Goal: Task Accomplishment & Management: Use online tool/utility

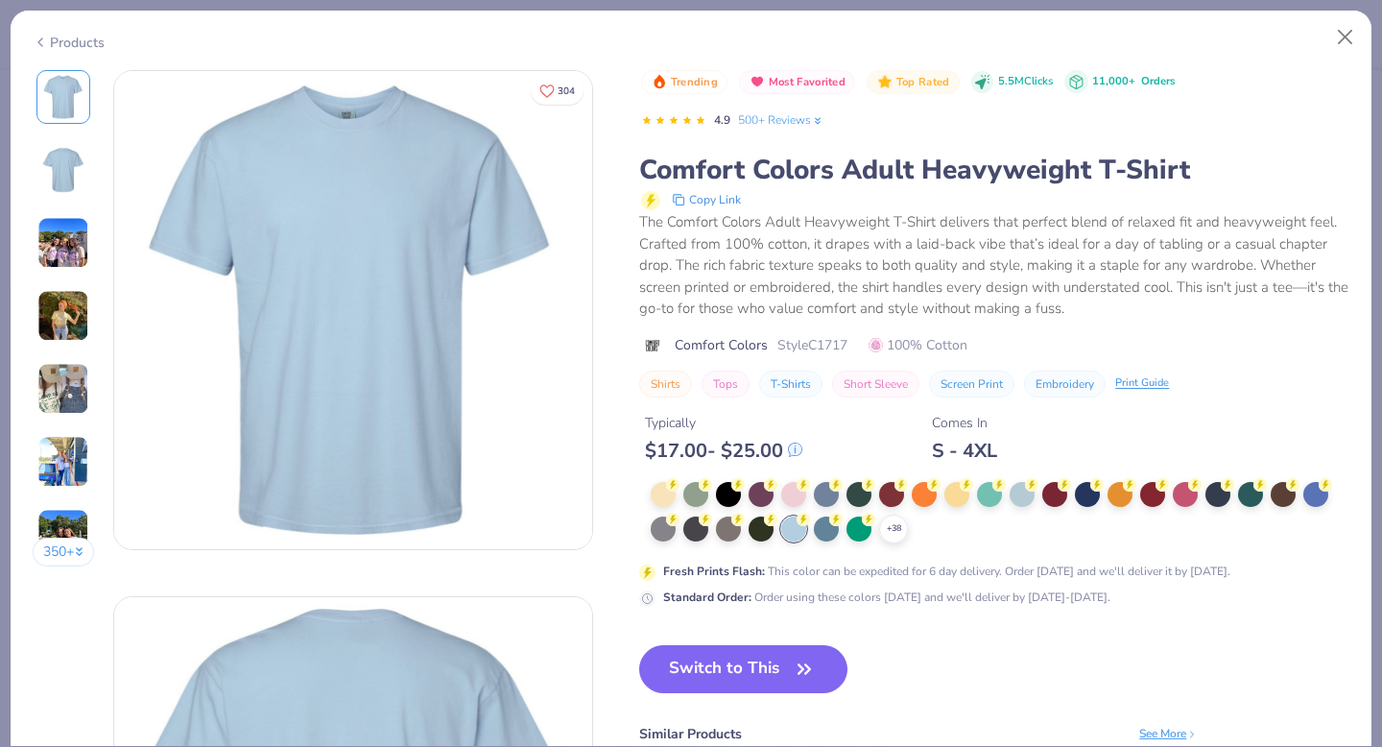
type textarea "x"
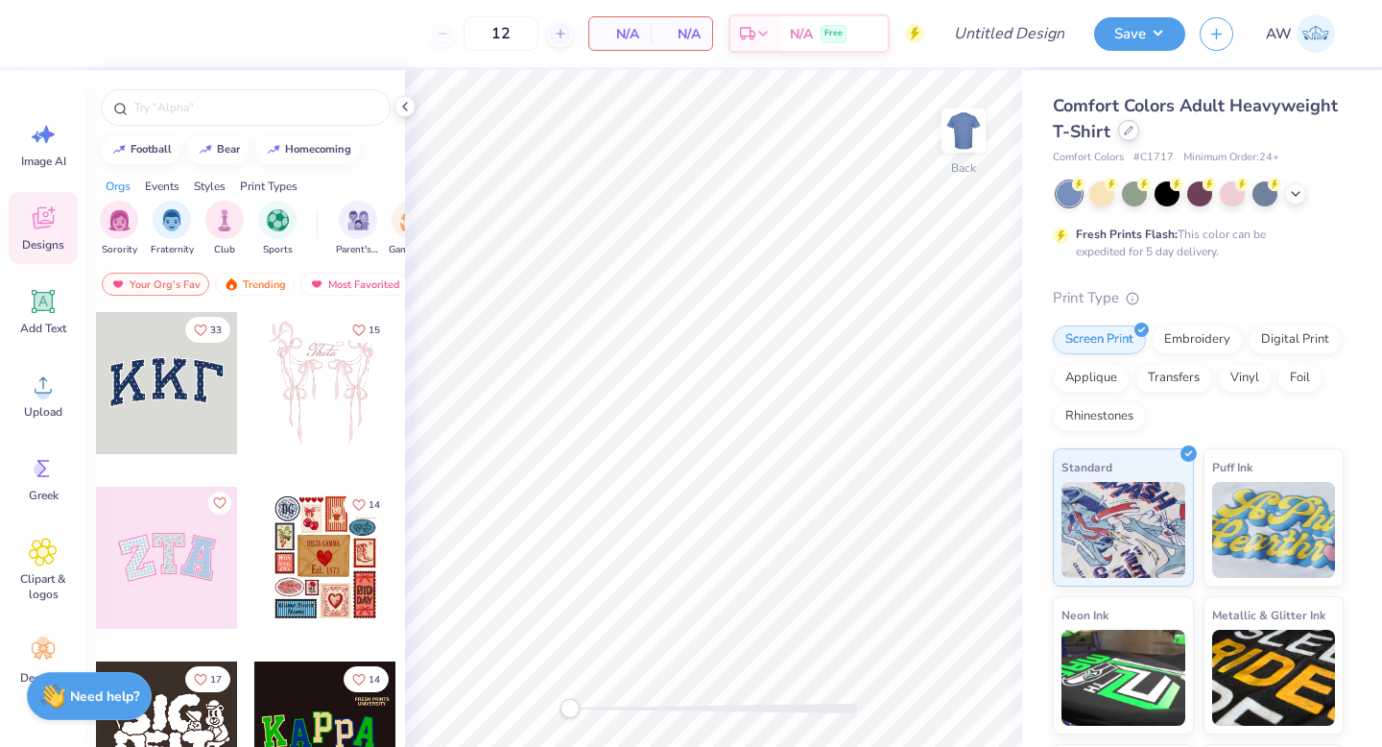
click at [1130, 136] on div at bounding box center [1128, 130] width 21 height 21
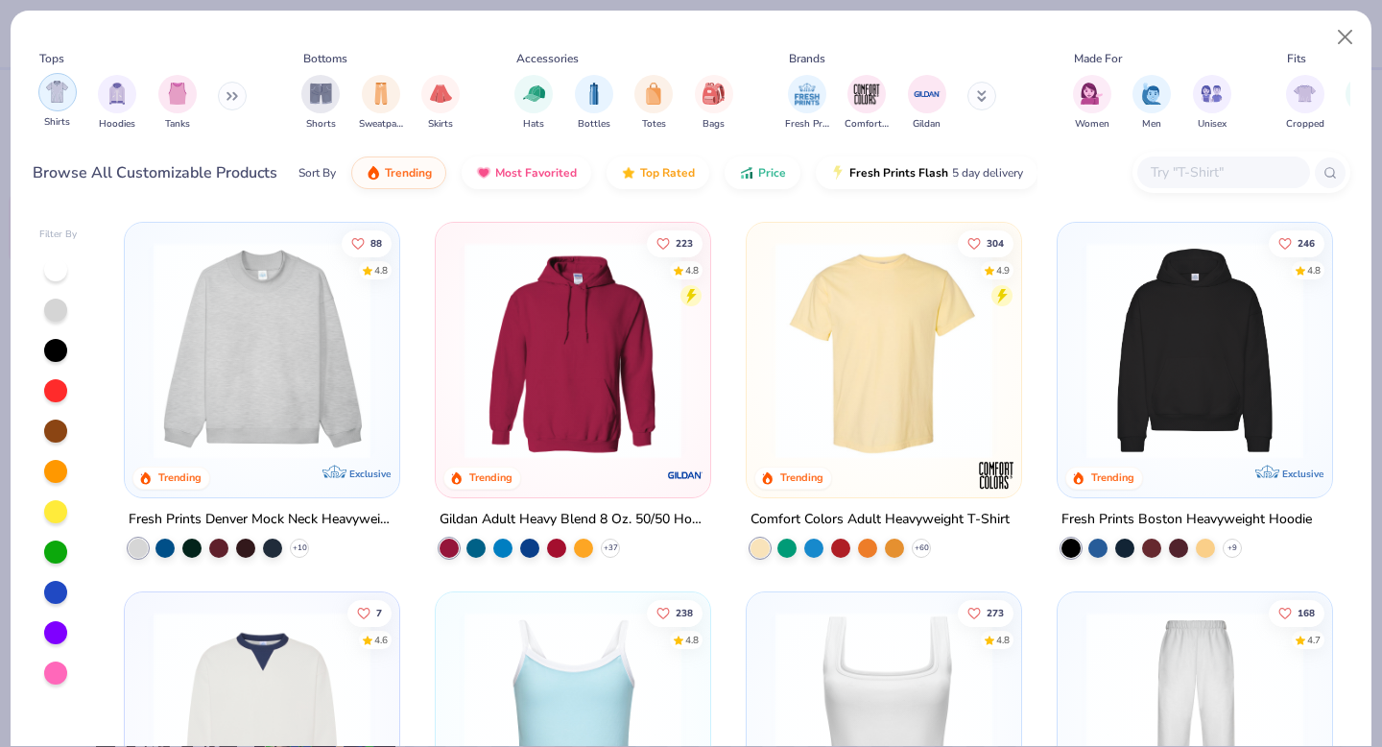
click at [121, 101] on img "filter for Hoodies" at bounding box center [117, 94] width 21 height 22
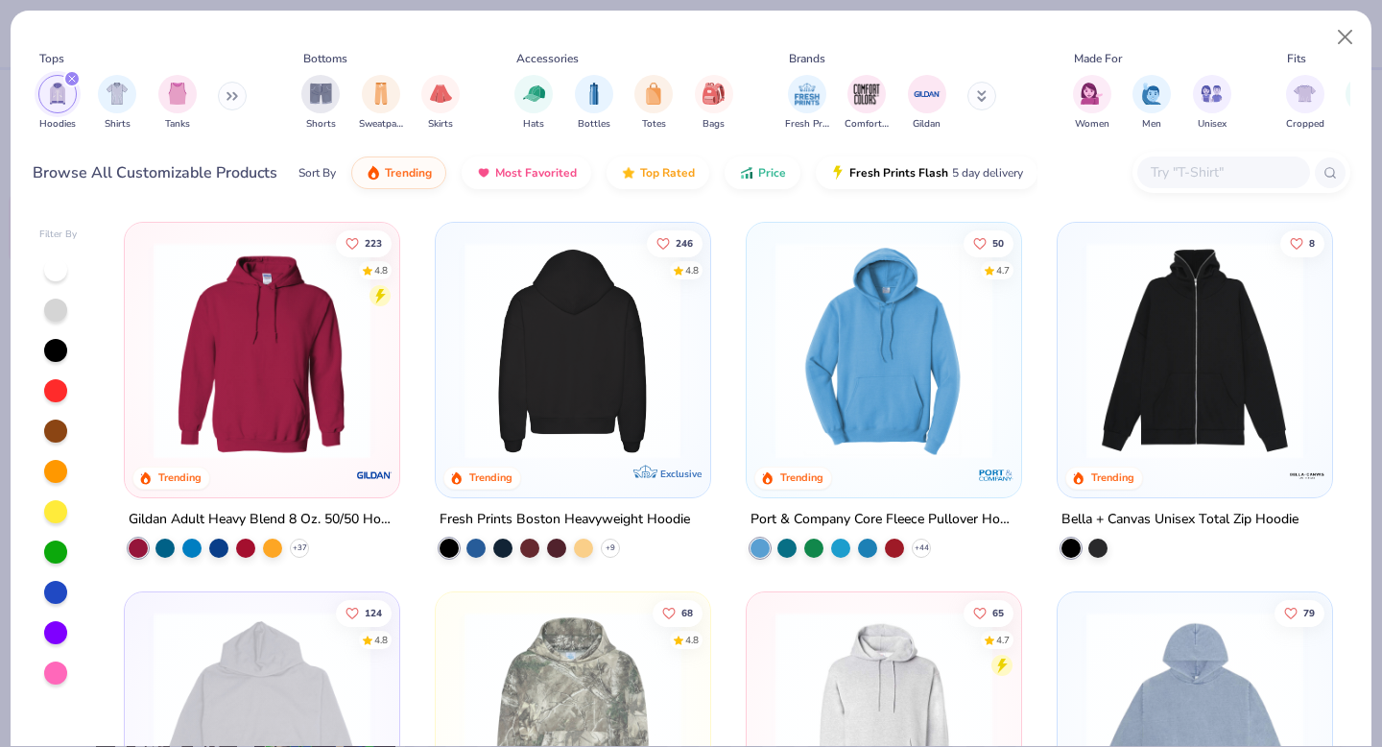
click at [611, 347] on img at bounding box center [573, 350] width 236 height 217
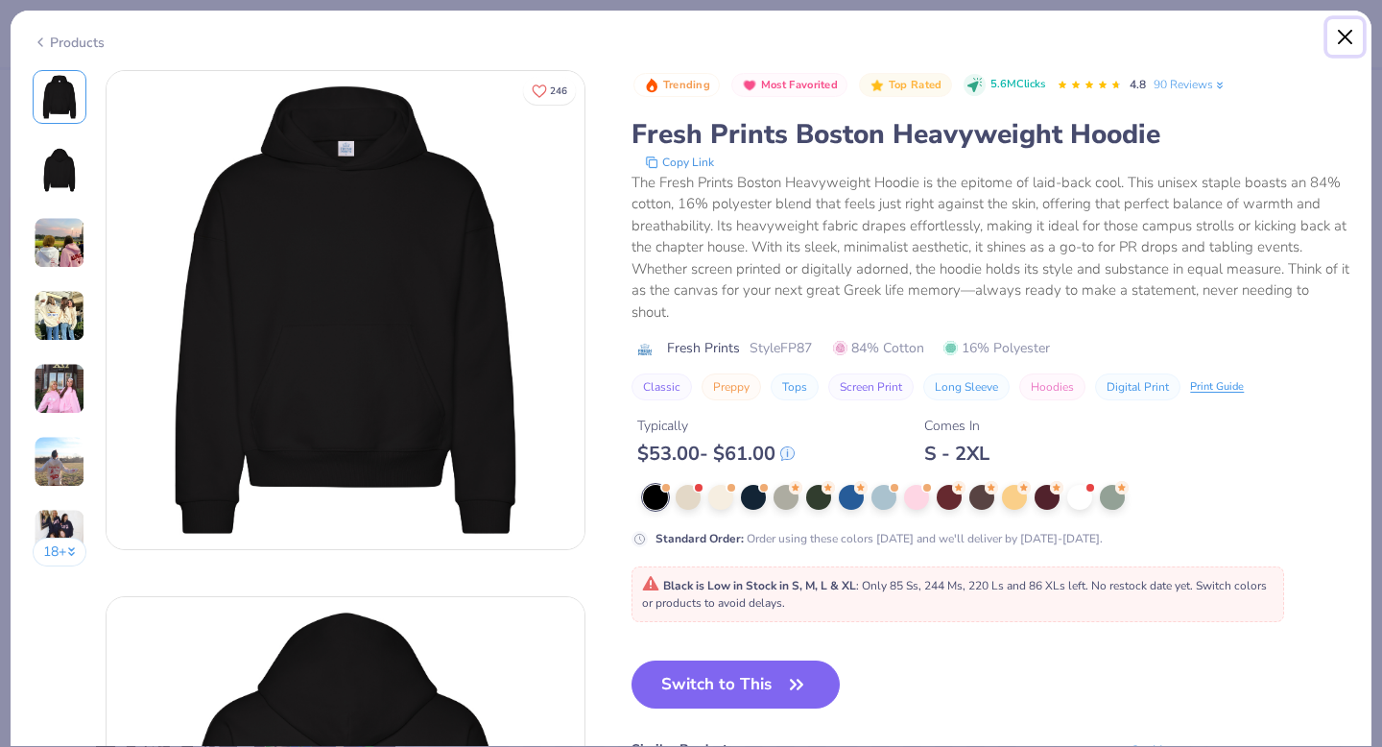
click at [1340, 36] on button "Close" at bounding box center [1345, 37] width 36 height 36
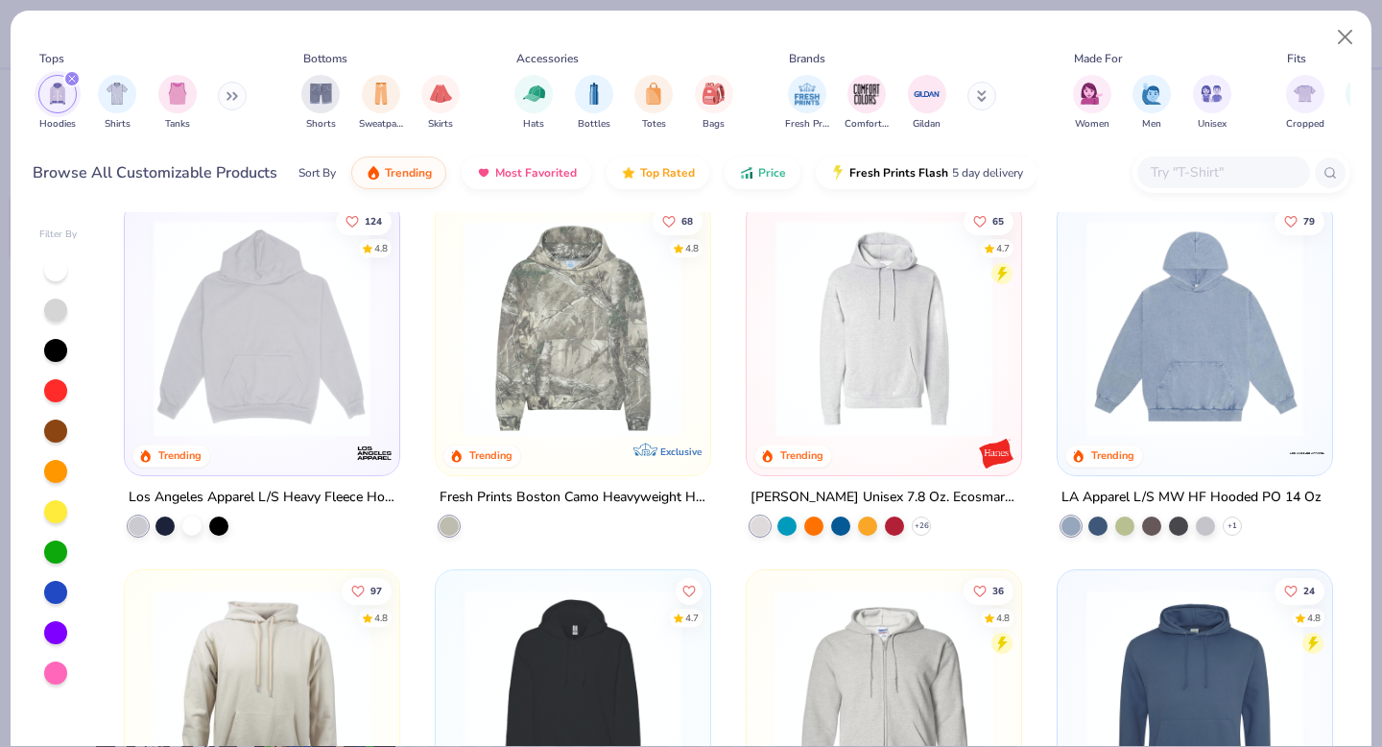
scroll to position [389, 0]
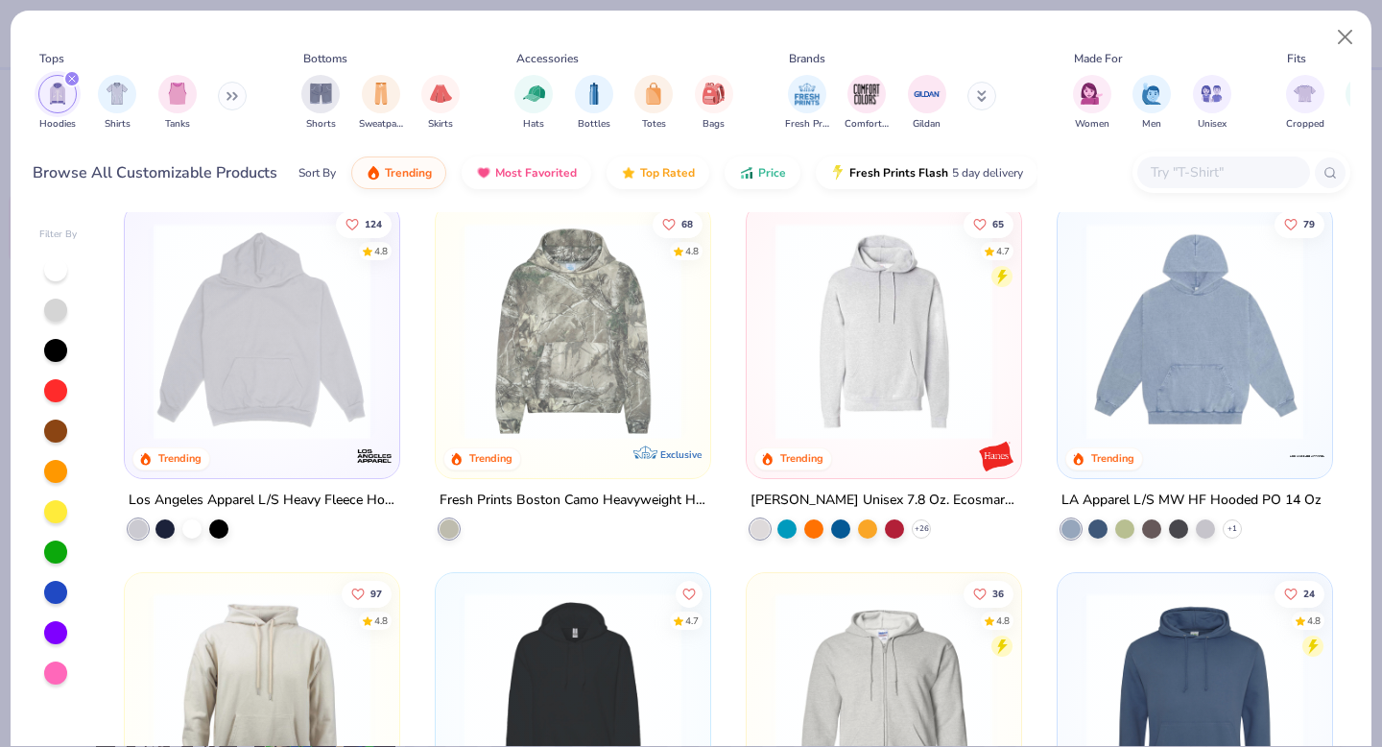
click at [1202, 344] on img at bounding box center [1195, 331] width 236 height 217
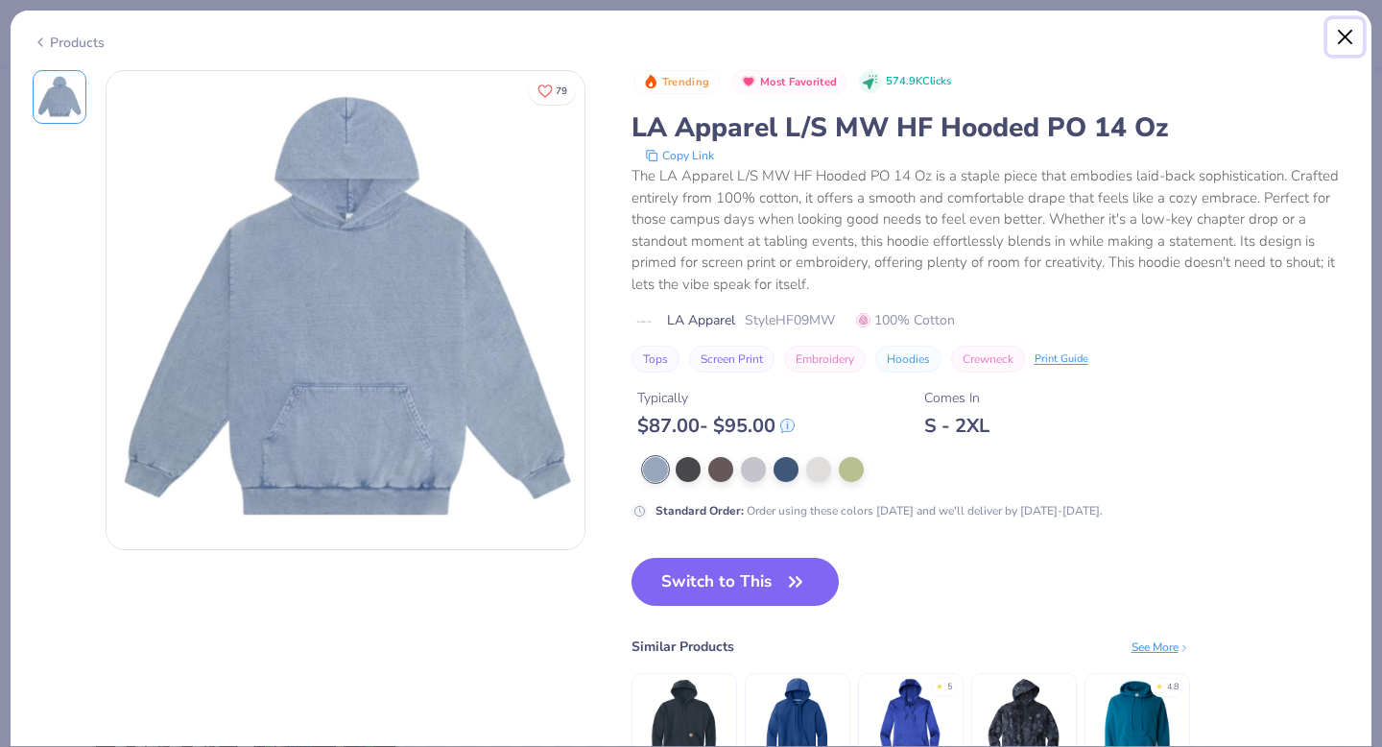
click at [1347, 36] on button "Close" at bounding box center [1345, 37] width 36 height 36
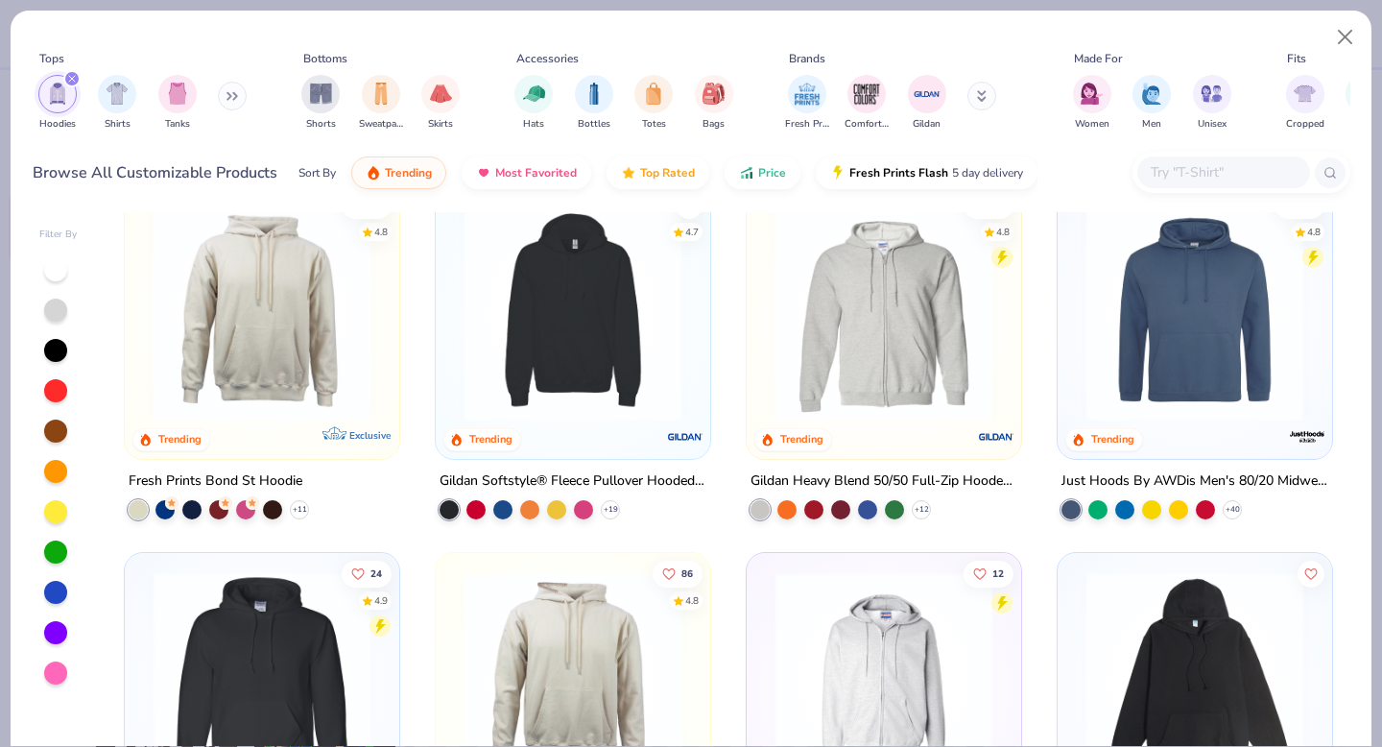
scroll to position [755, 0]
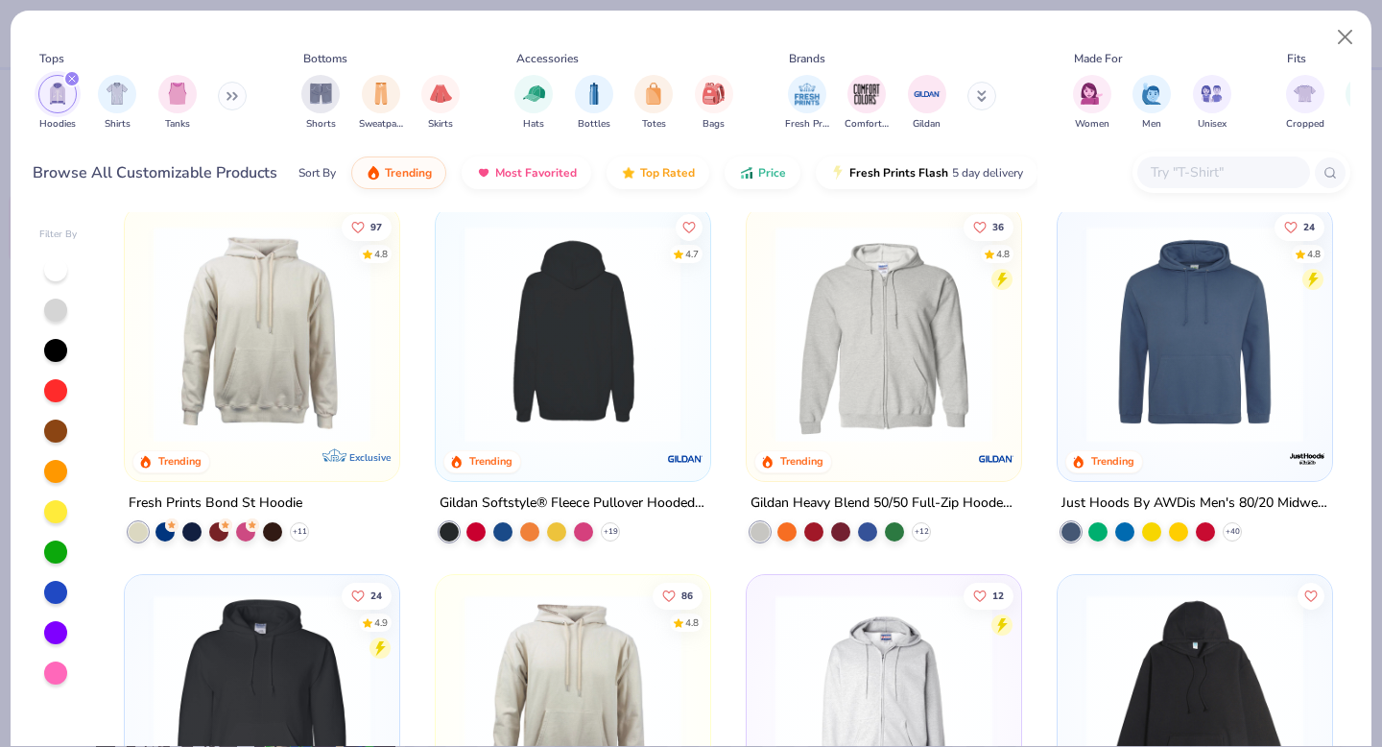
click at [569, 380] on img at bounding box center [573, 333] width 236 height 217
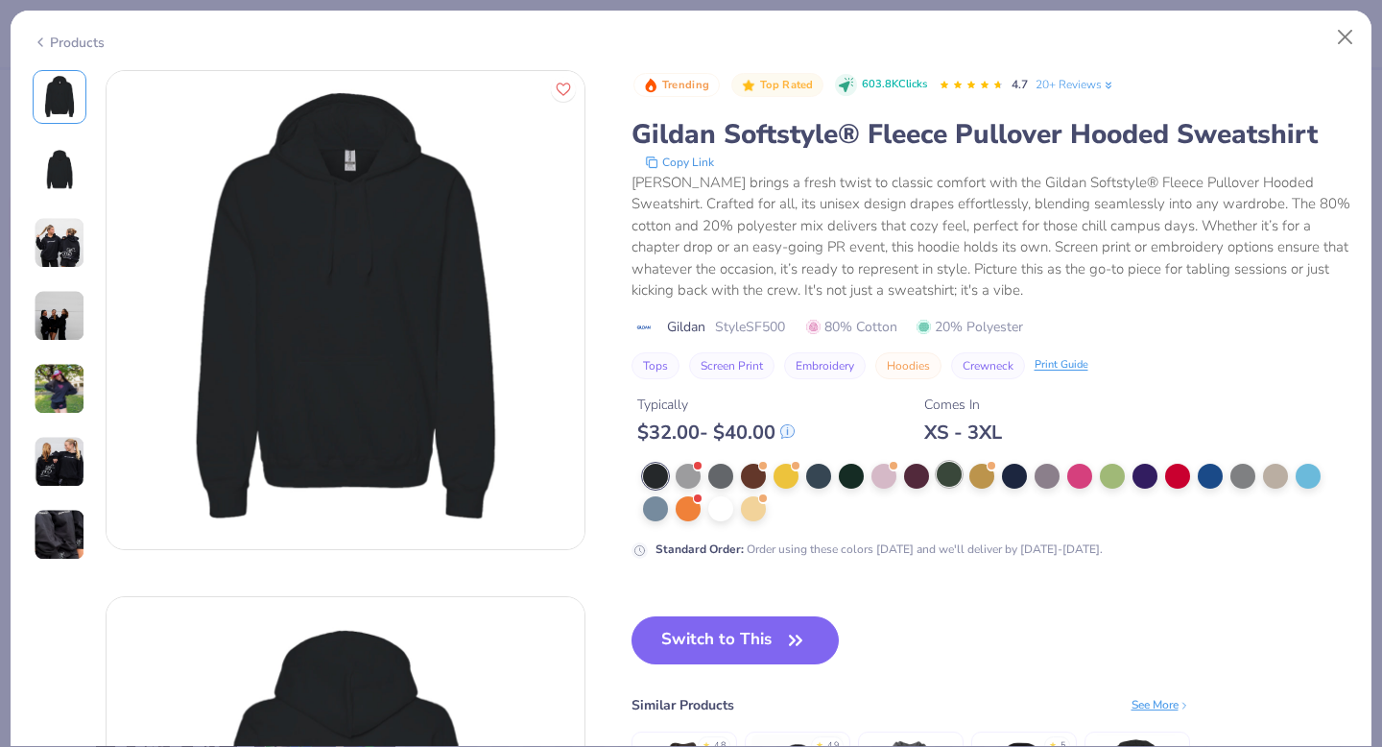
click at [954, 473] on div at bounding box center [949, 474] width 25 height 25
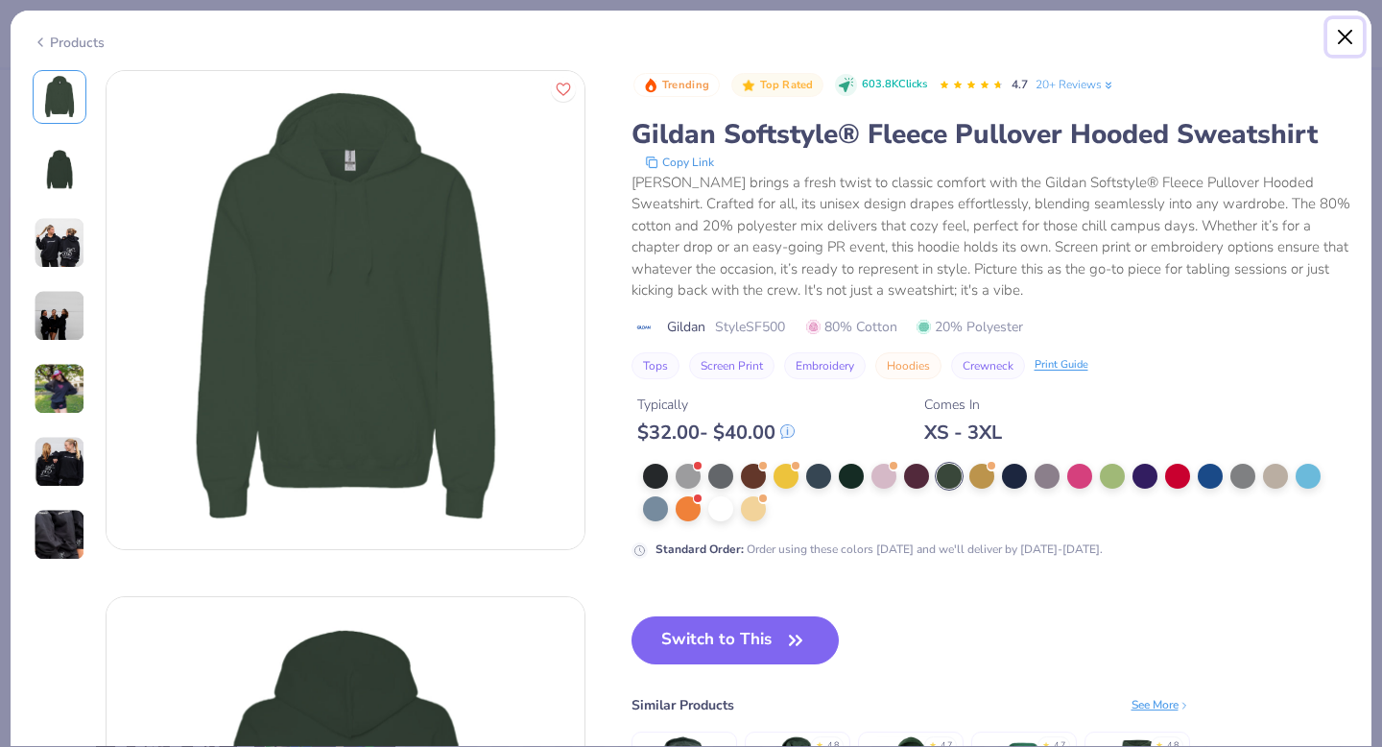
click at [1338, 36] on button "Close" at bounding box center [1345, 37] width 36 height 36
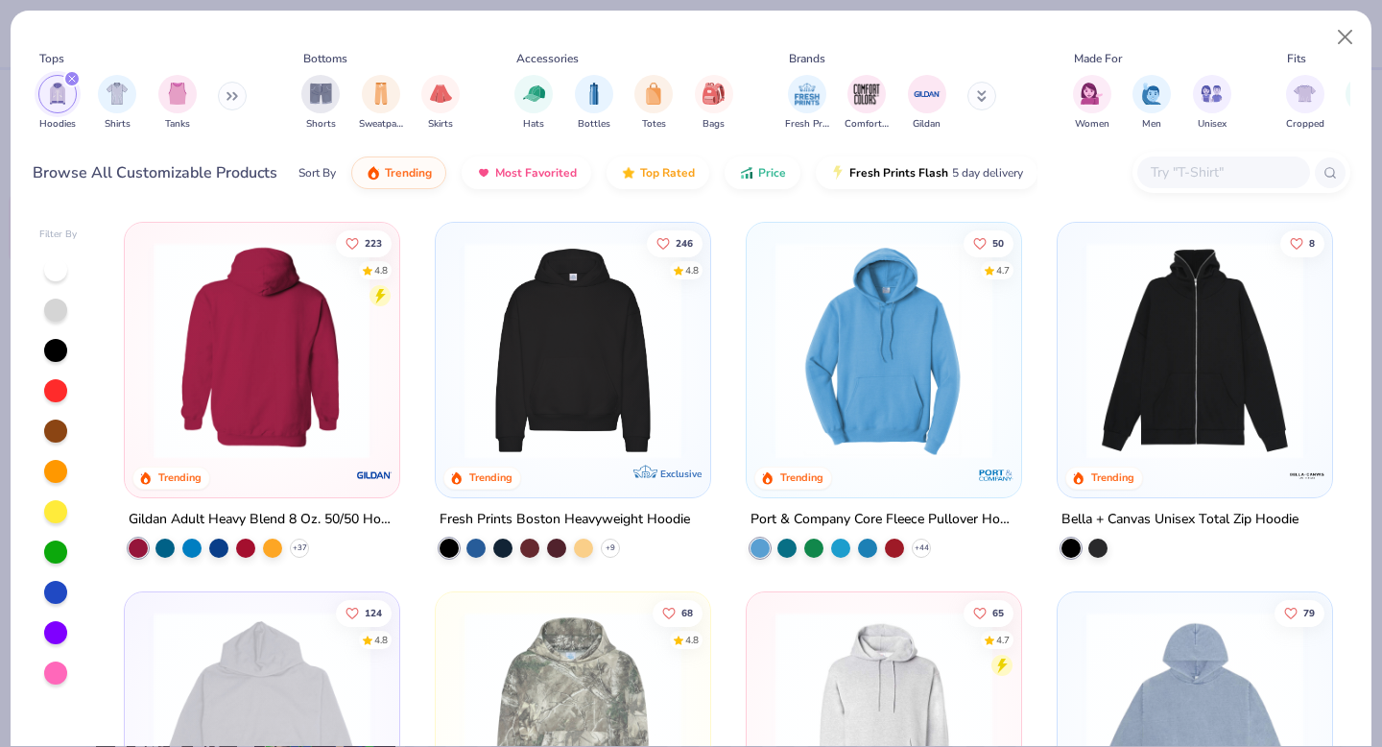
click at [313, 393] on div at bounding box center [262, 350] width 707 height 217
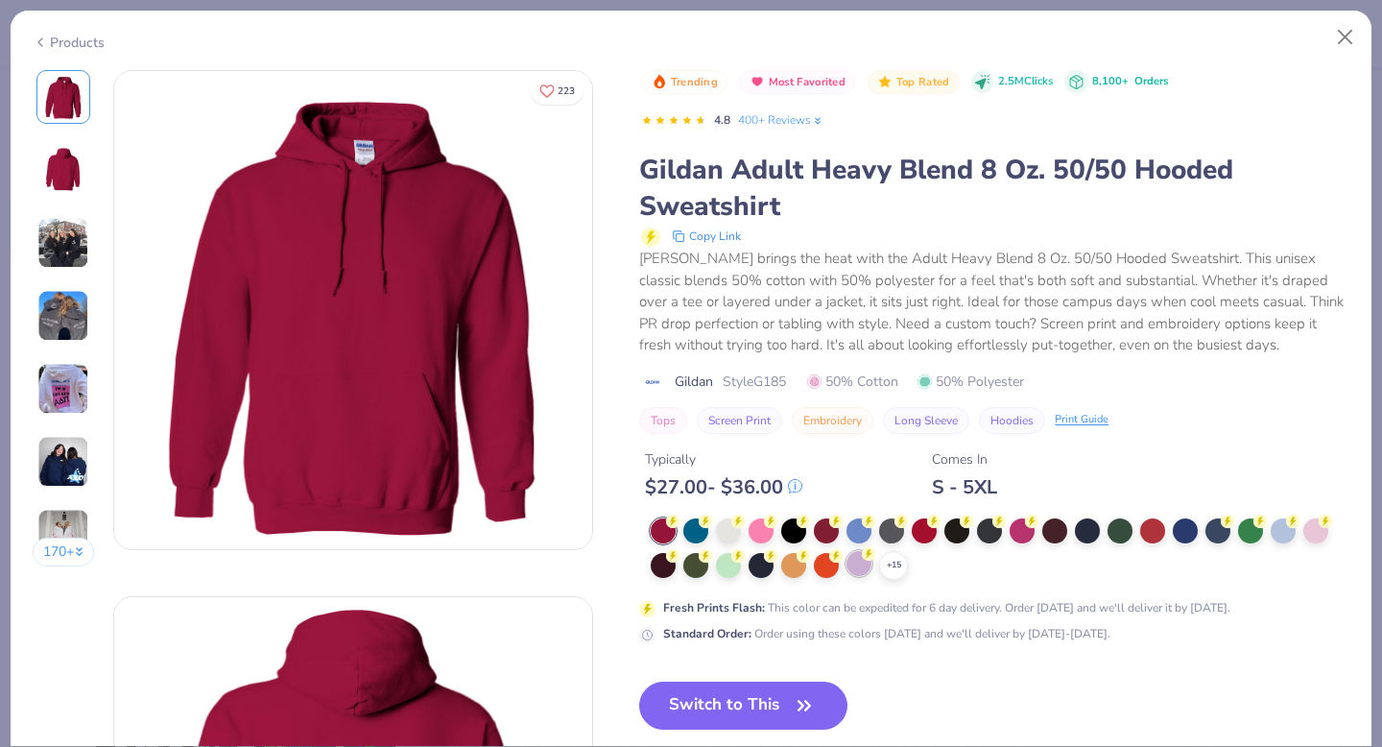
click at [862, 567] on div at bounding box center [859, 563] width 25 height 25
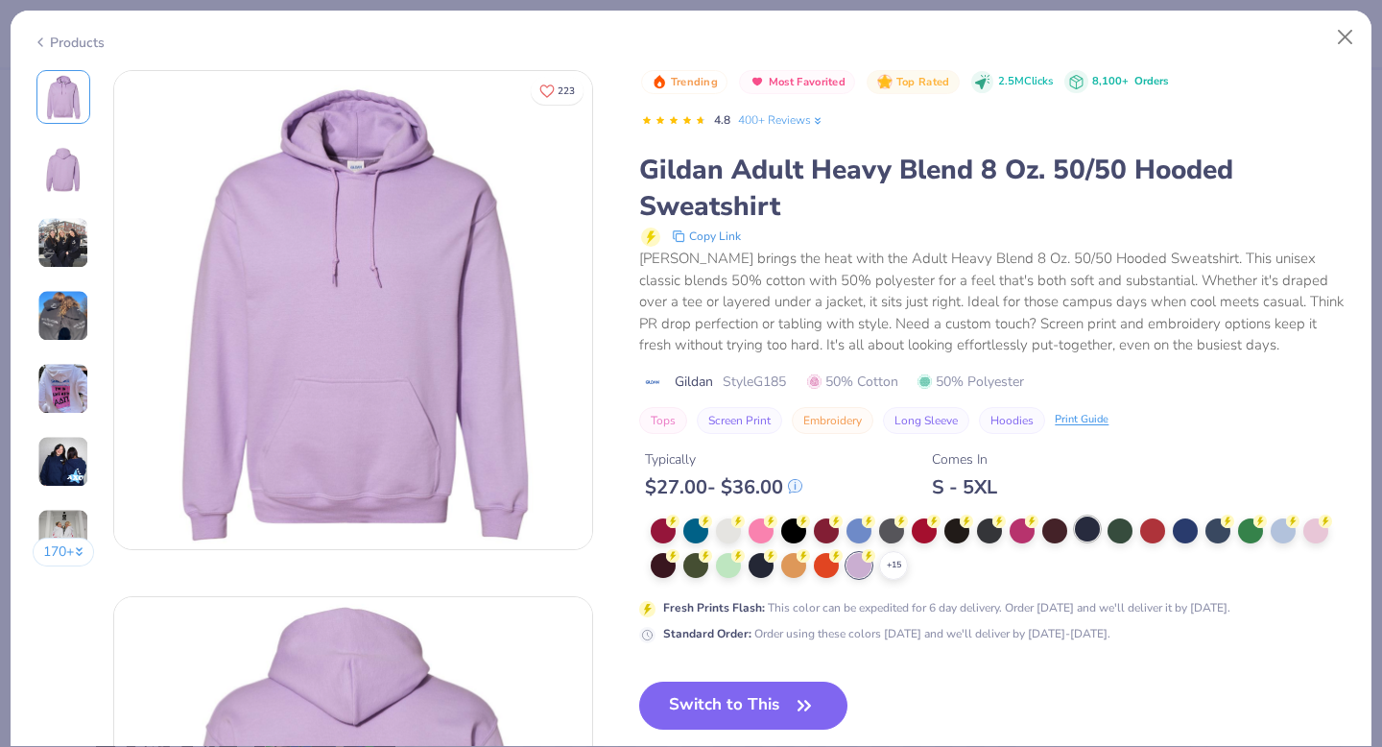
click at [1087, 534] on div at bounding box center [1087, 528] width 25 height 25
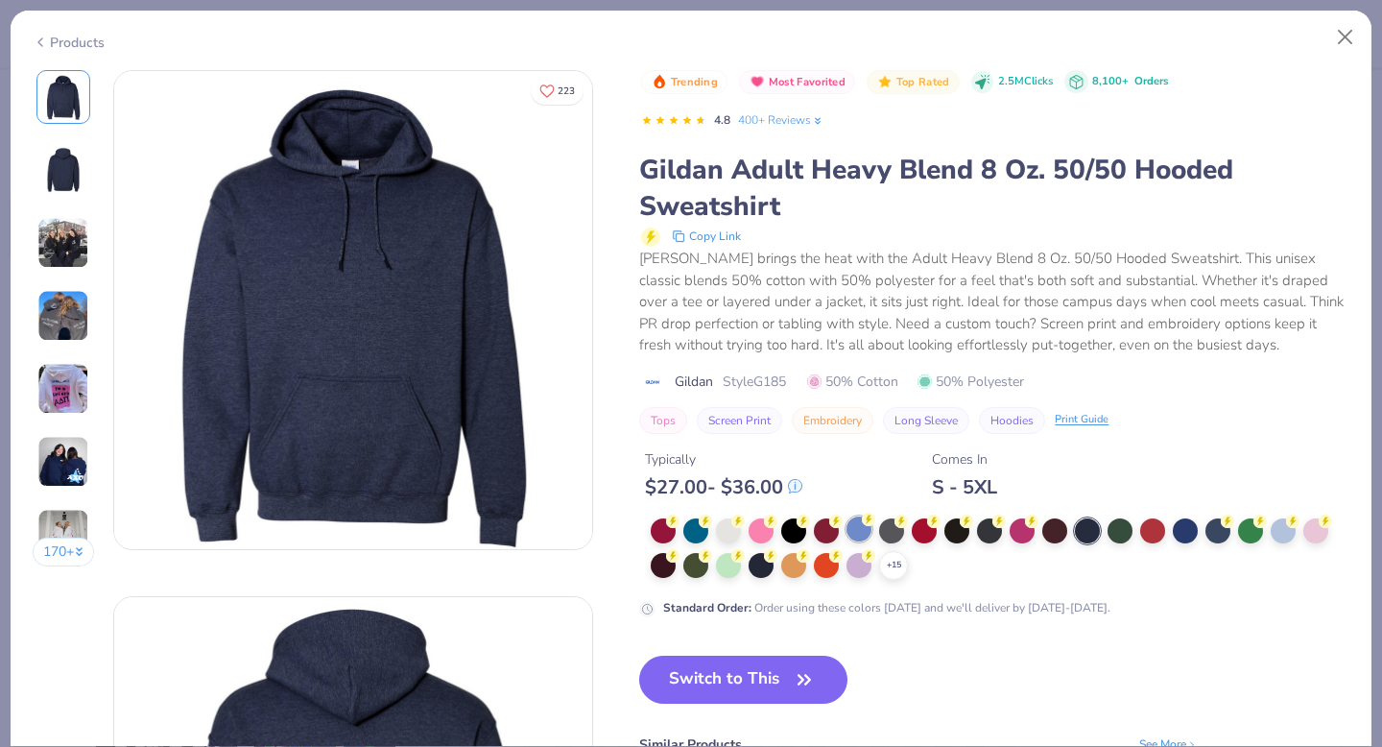
click at [869, 525] on circle at bounding box center [868, 519] width 13 height 13
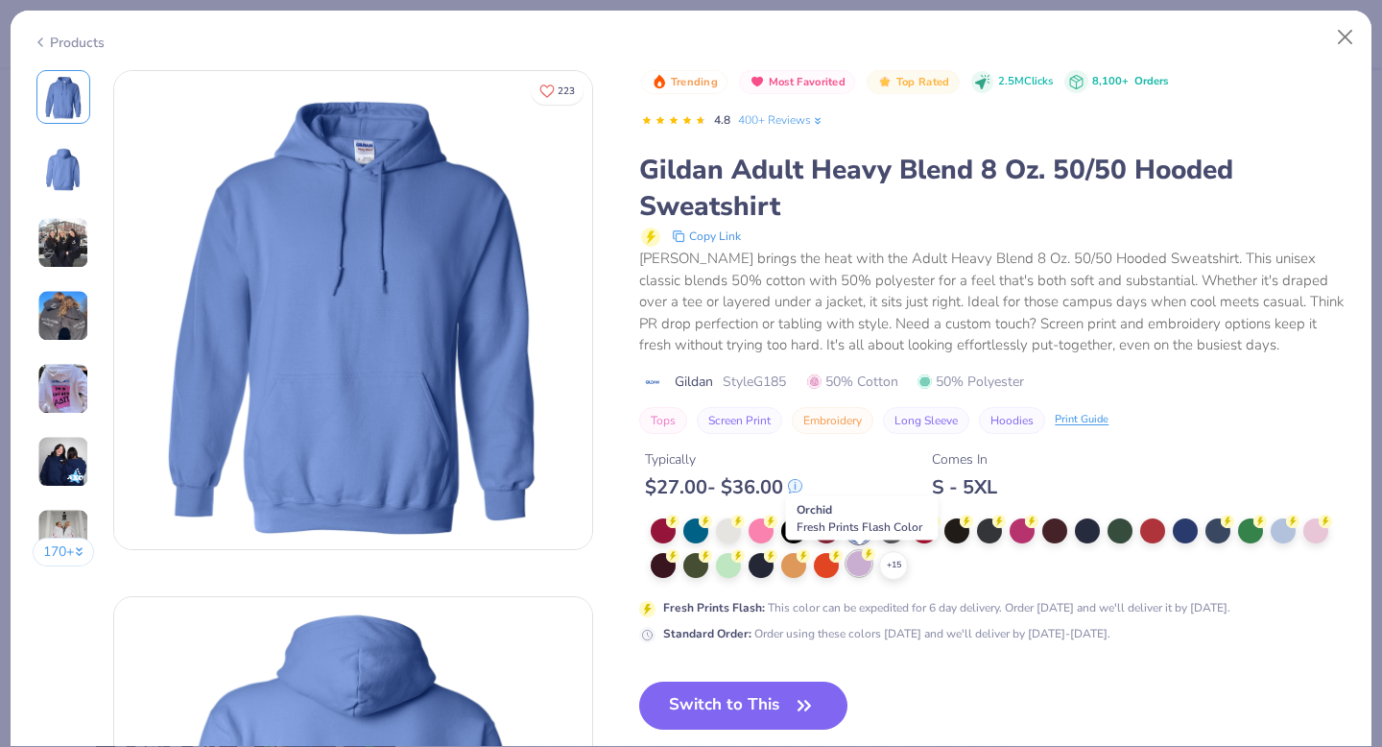
click at [857, 562] on div at bounding box center [859, 563] width 25 height 25
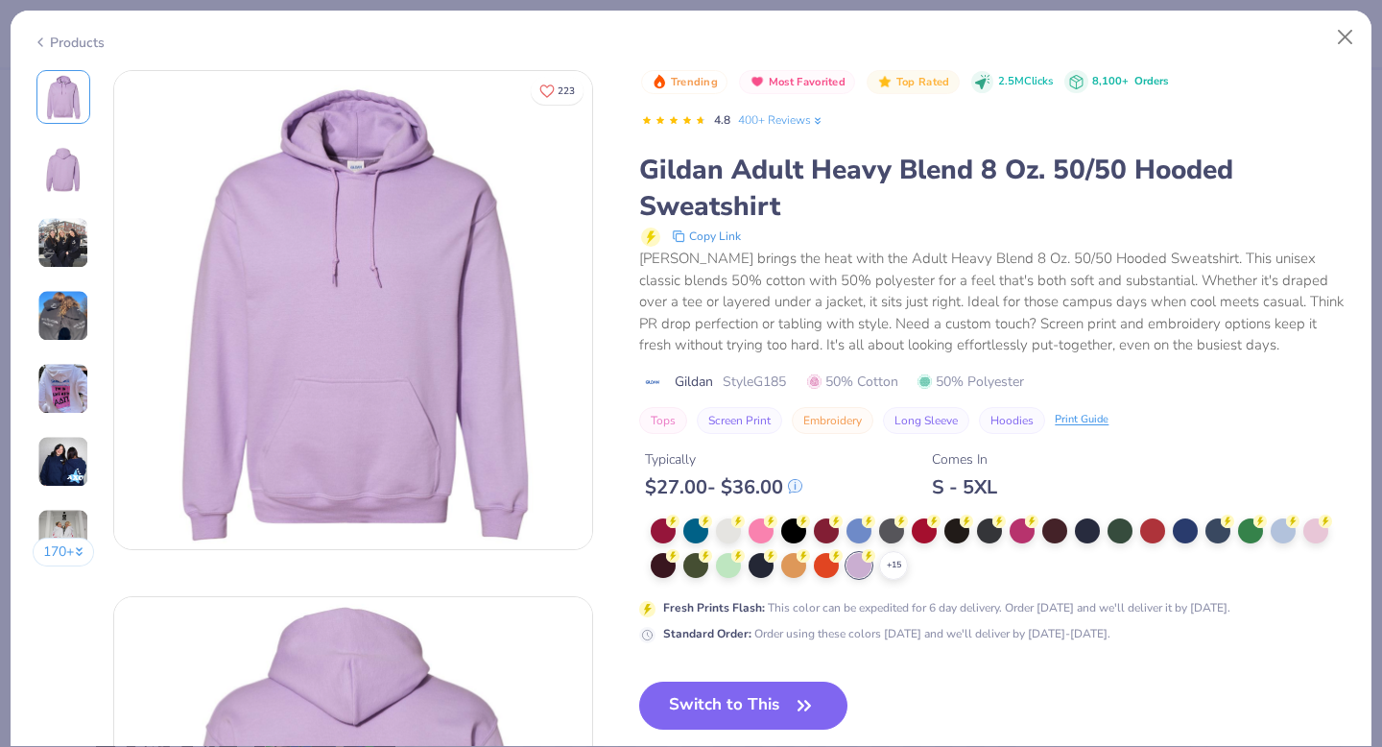
click at [856, 534] on div at bounding box center [859, 530] width 25 height 25
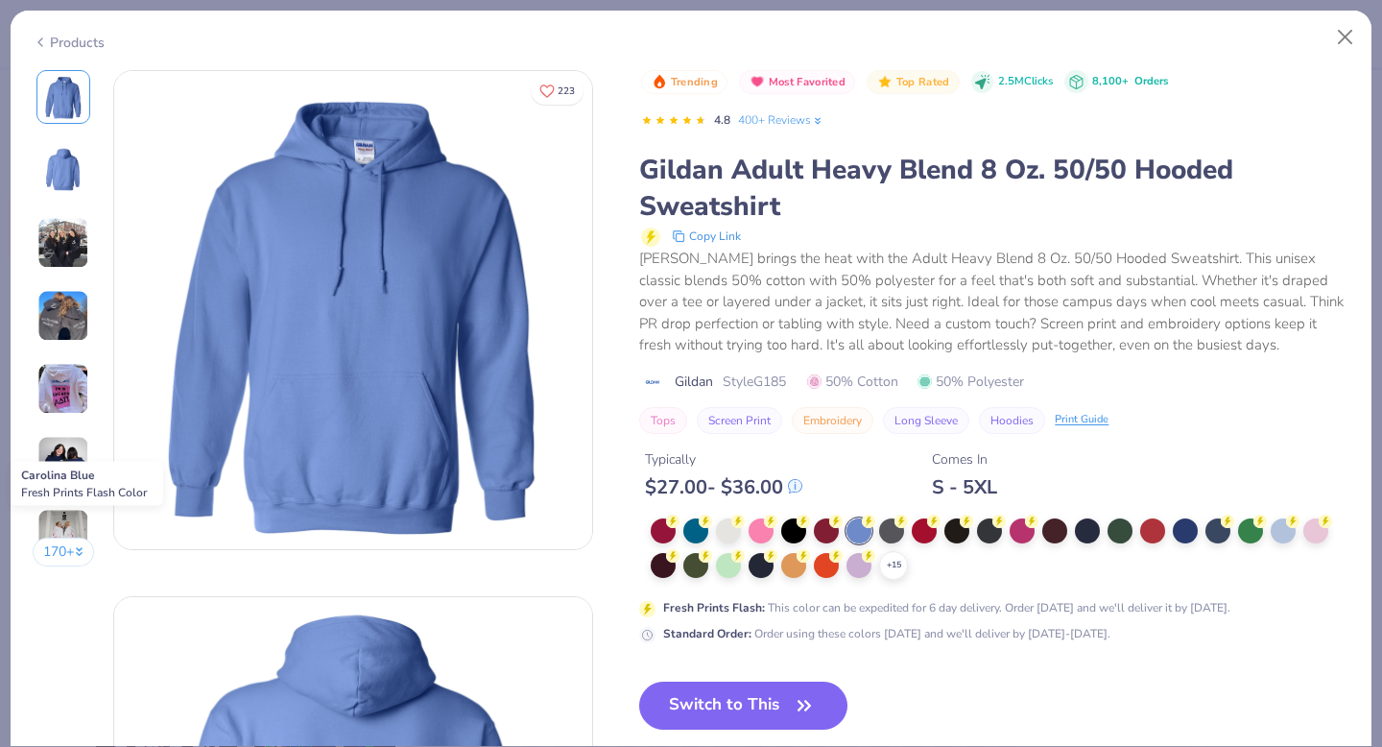
click at [858, 519] on div at bounding box center [859, 530] width 25 height 25
click at [769, 715] on button "Switch to This" at bounding box center [743, 705] width 208 height 48
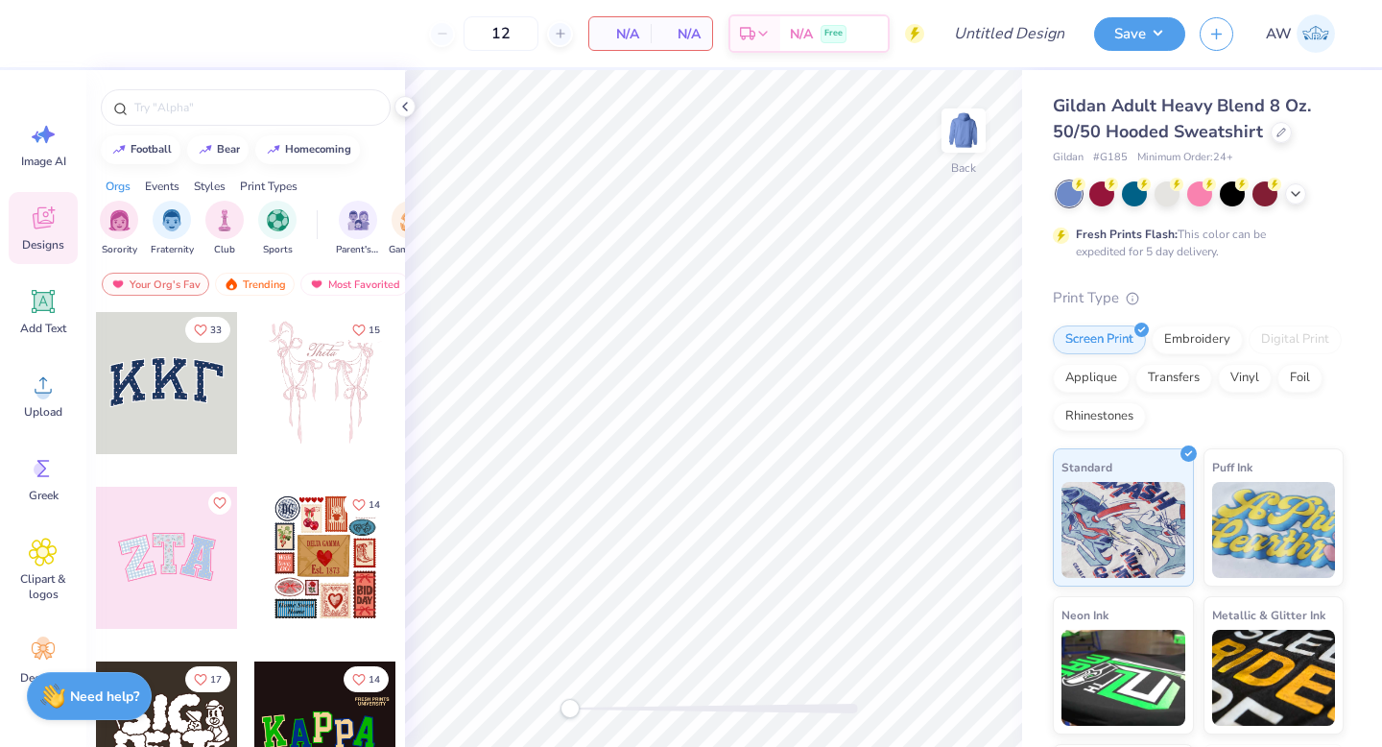
click at [193, 409] on div at bounding box center [167, 383] width 142 height 142
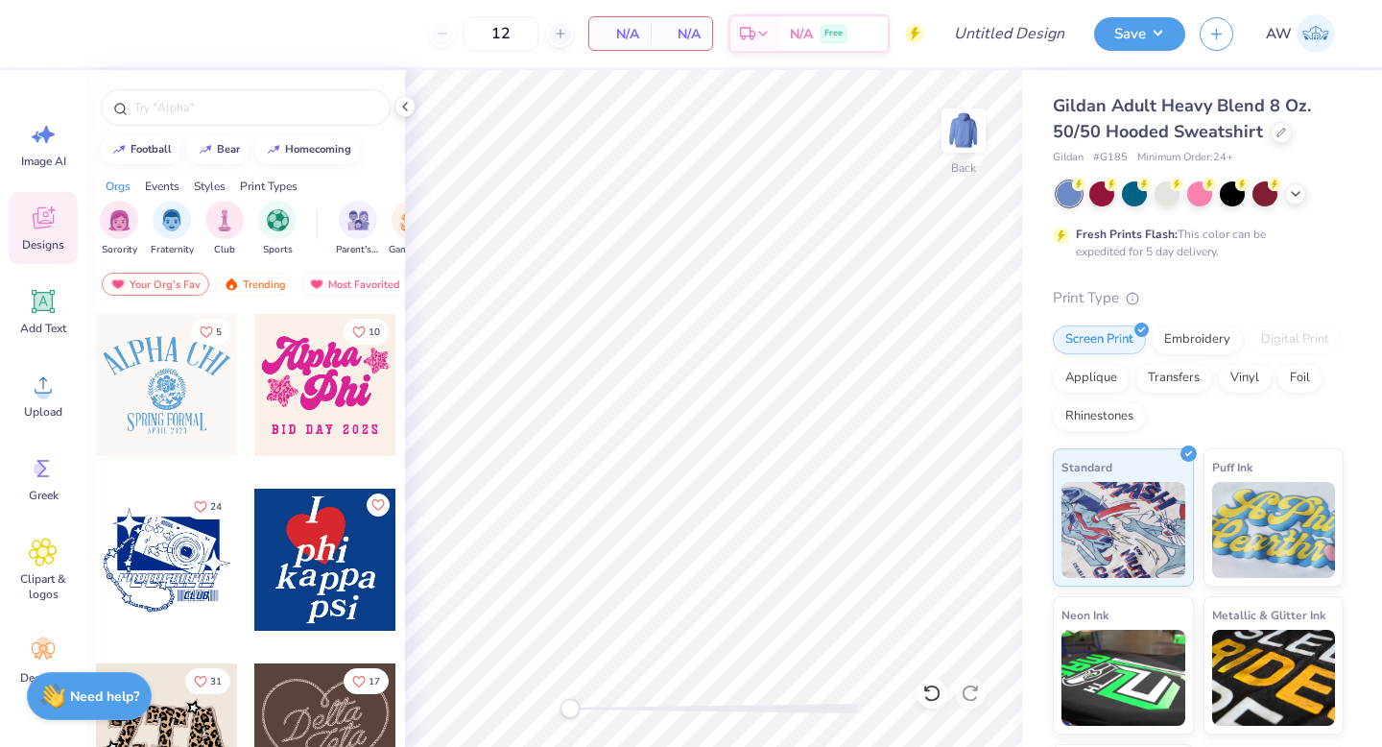
scroll to position [810, 0]
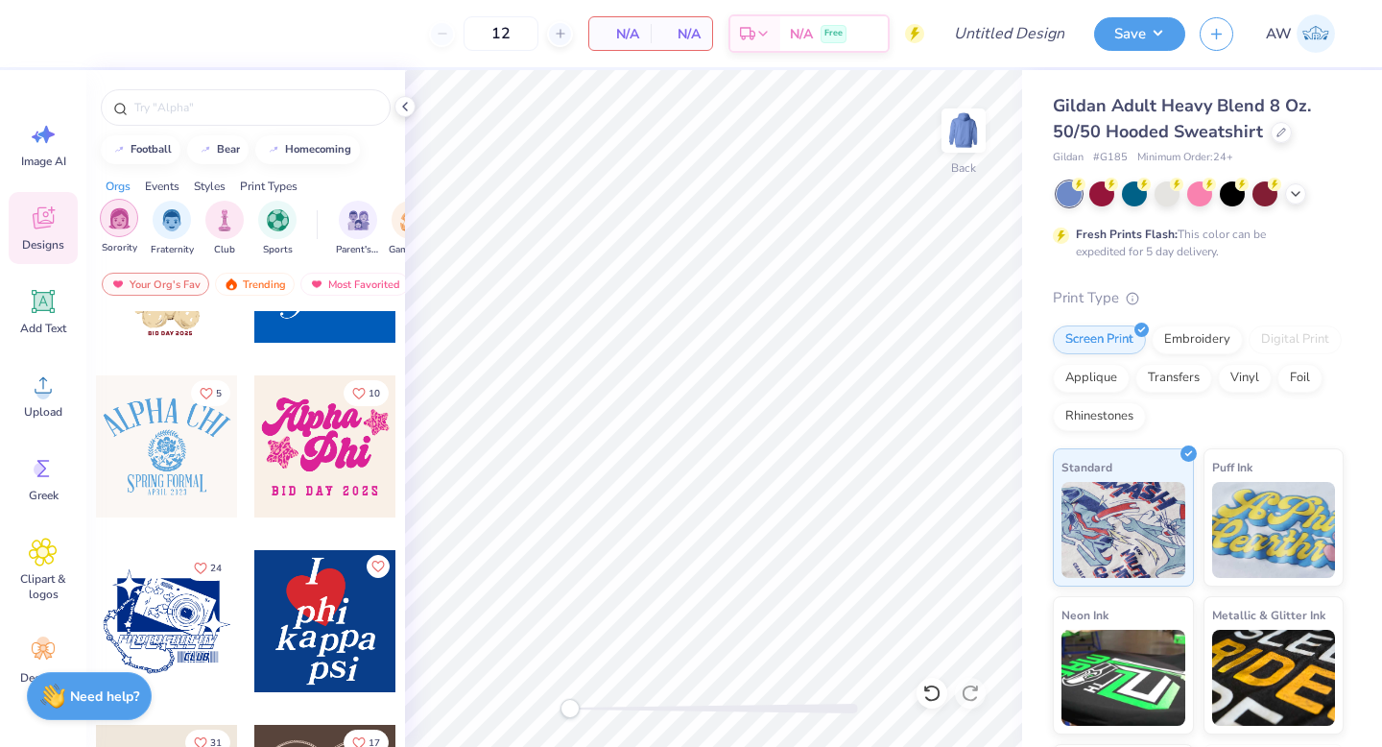
click at [126, 226] on img "filter for Sorority" at bounding box center [119, 218] width 22 height 22
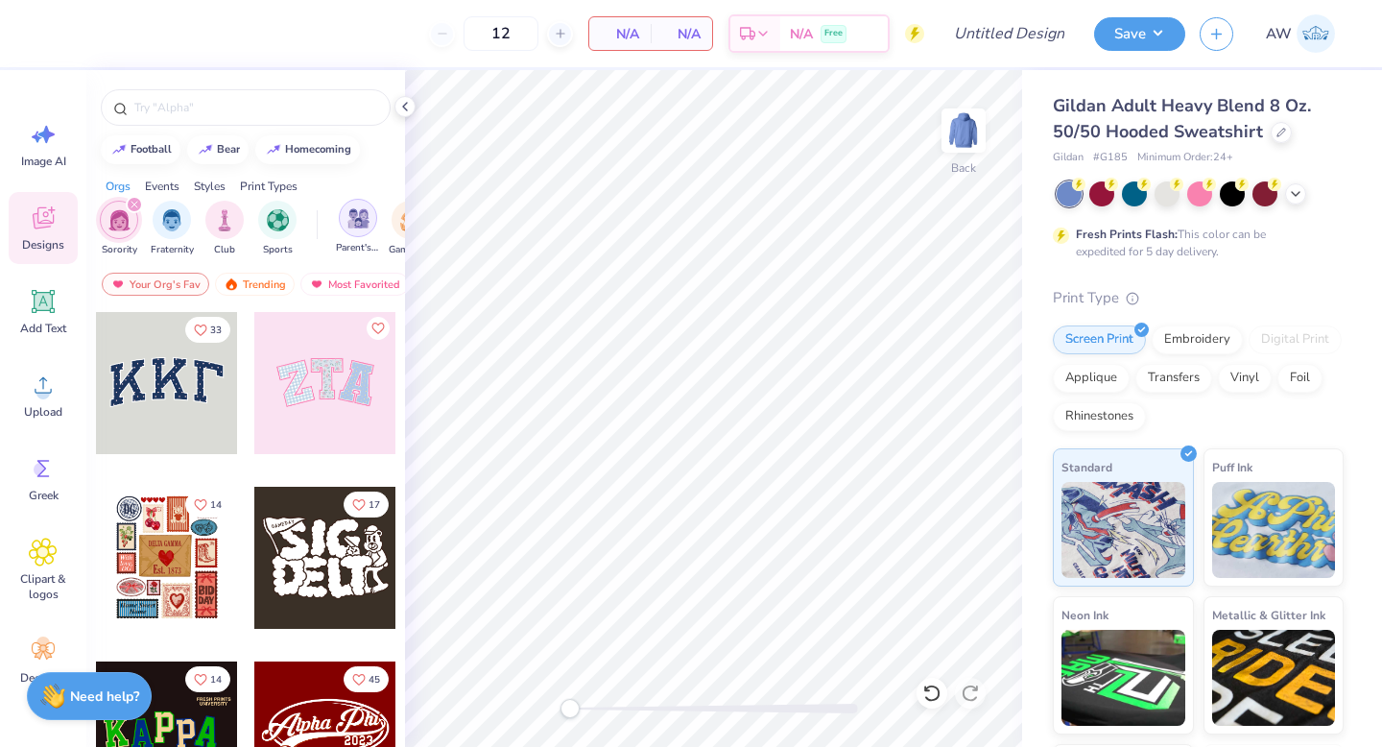
click at [367, 227] on img "filter for Parent's Weekend" at bounding box center [358, 218] width 22 height 22
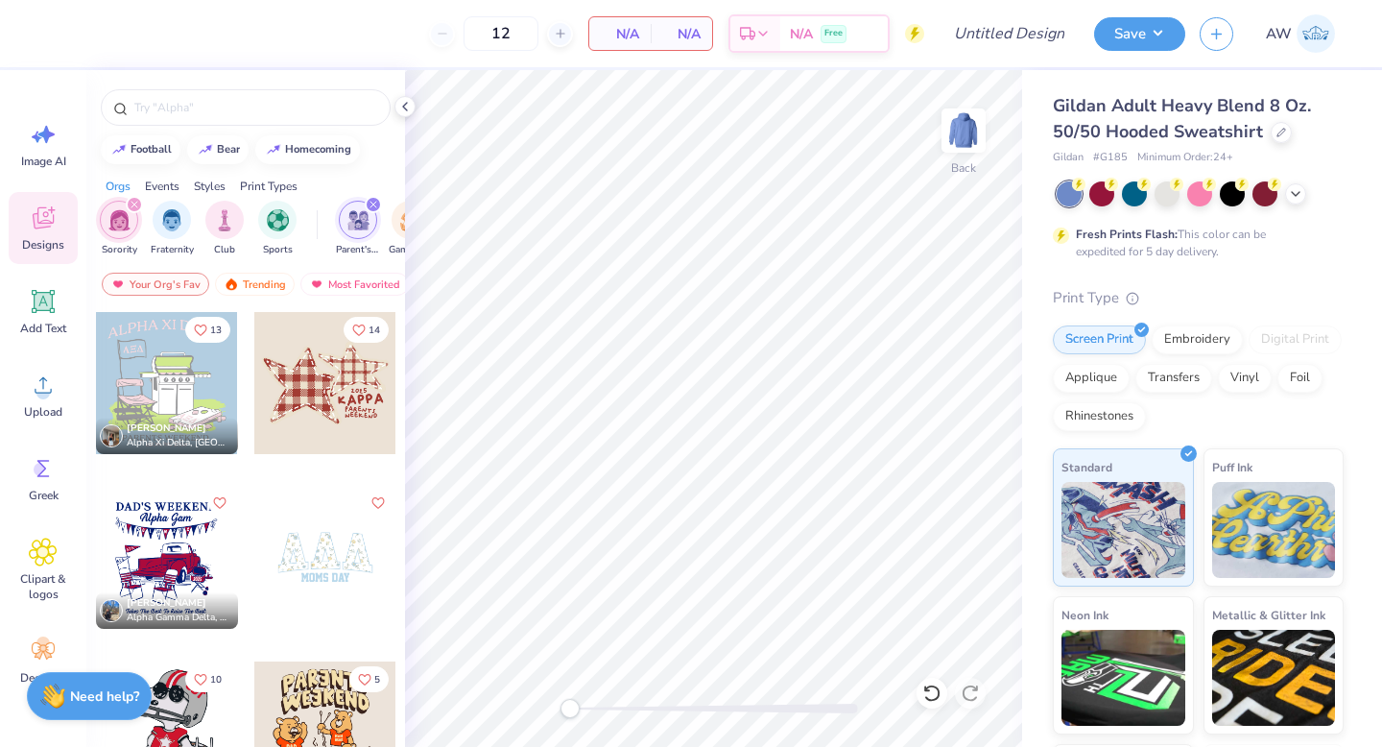
click at [373, 206] on icon "filter for Parent's Weekend" at bounding box center [373, 205] width 6 height 6
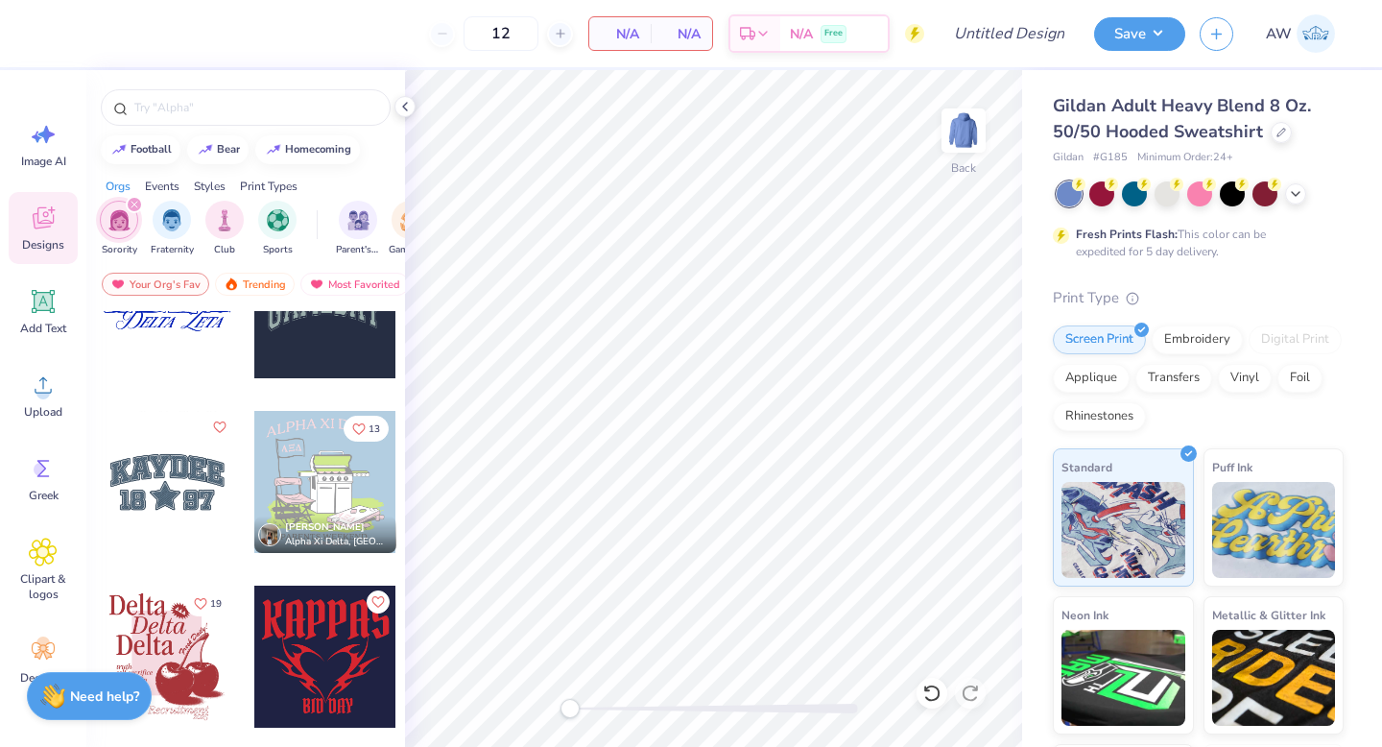
scroll to position [2048, 0]
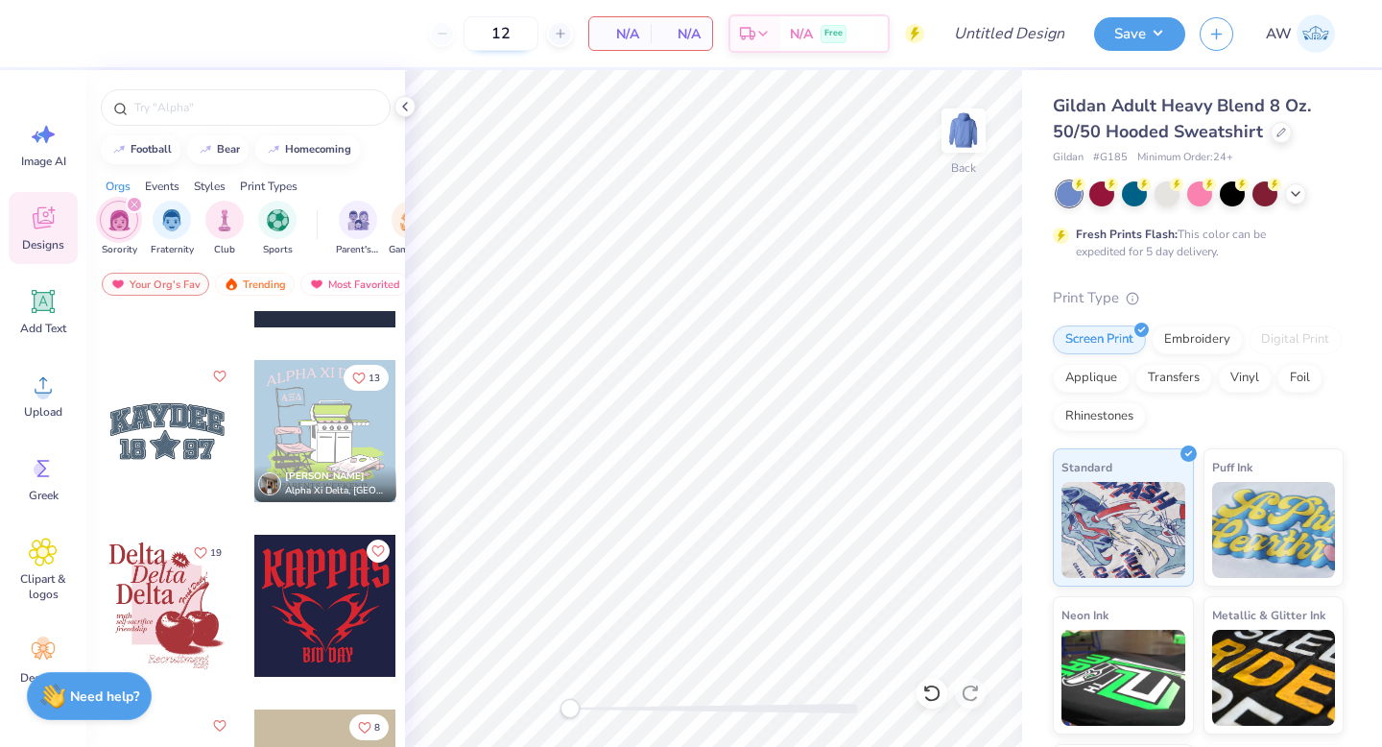
click at [515, 35] on input "12" at bounding box center [501, 33] width 75 height 35
type input "1"
type input "25"
click at [682, 29] on span "N/A" at bounding box center [681, 34] width 38 height 20
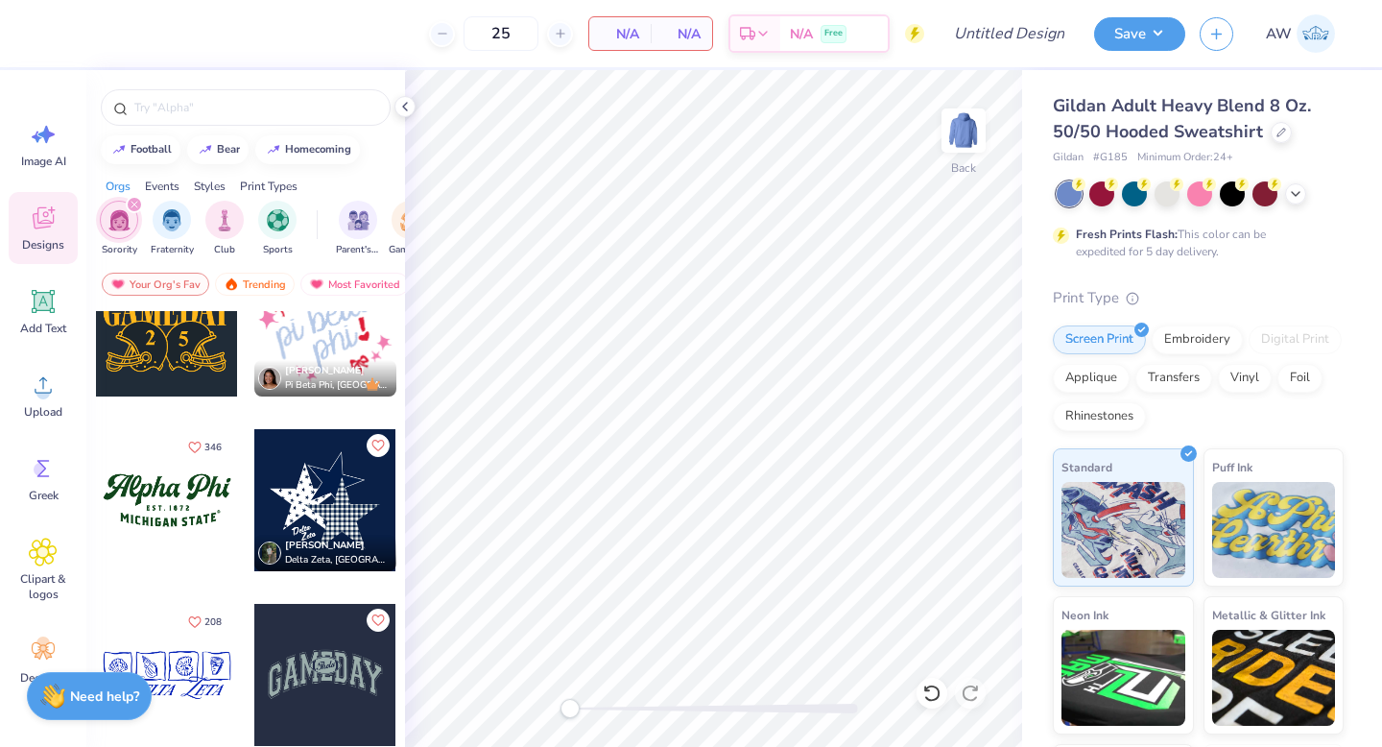
scroll to position [1489, 0]
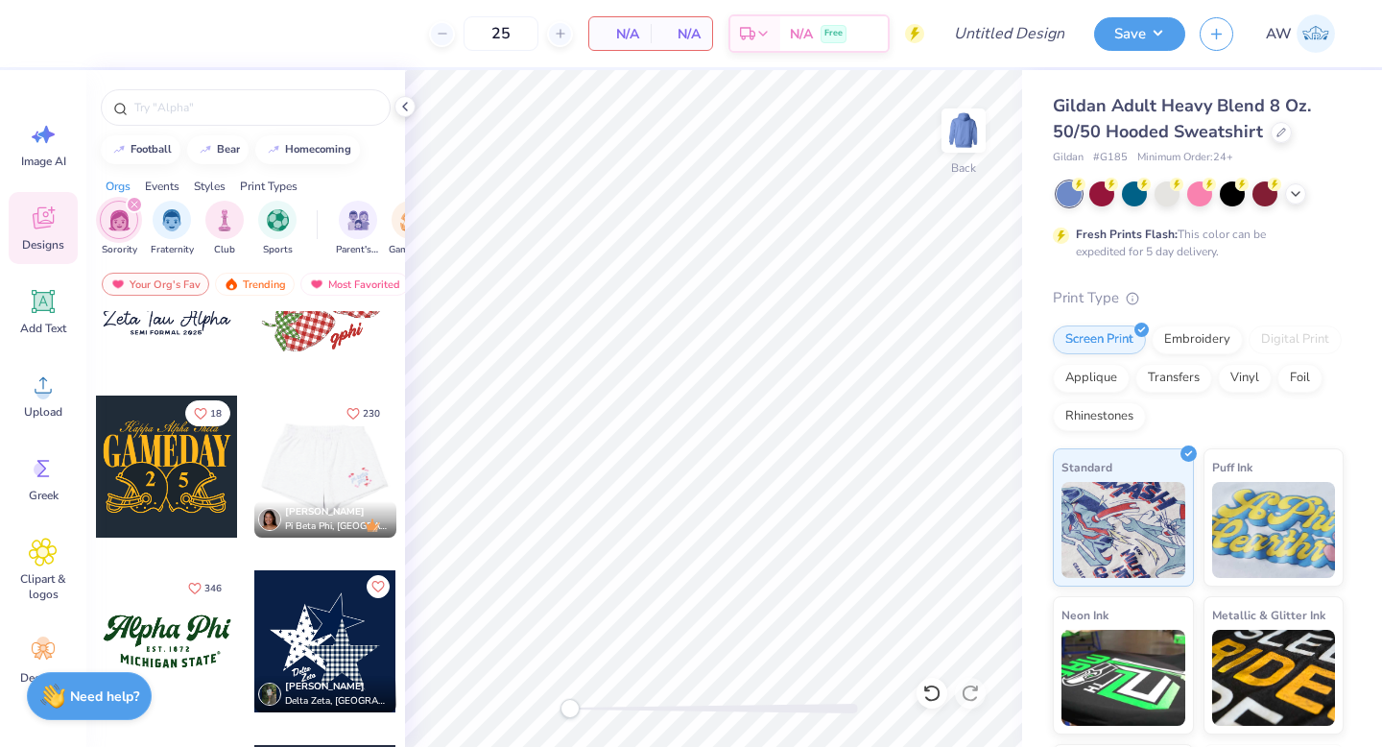
click at [315, 471] on div at bounding box center [325, 466] width 426 height 142
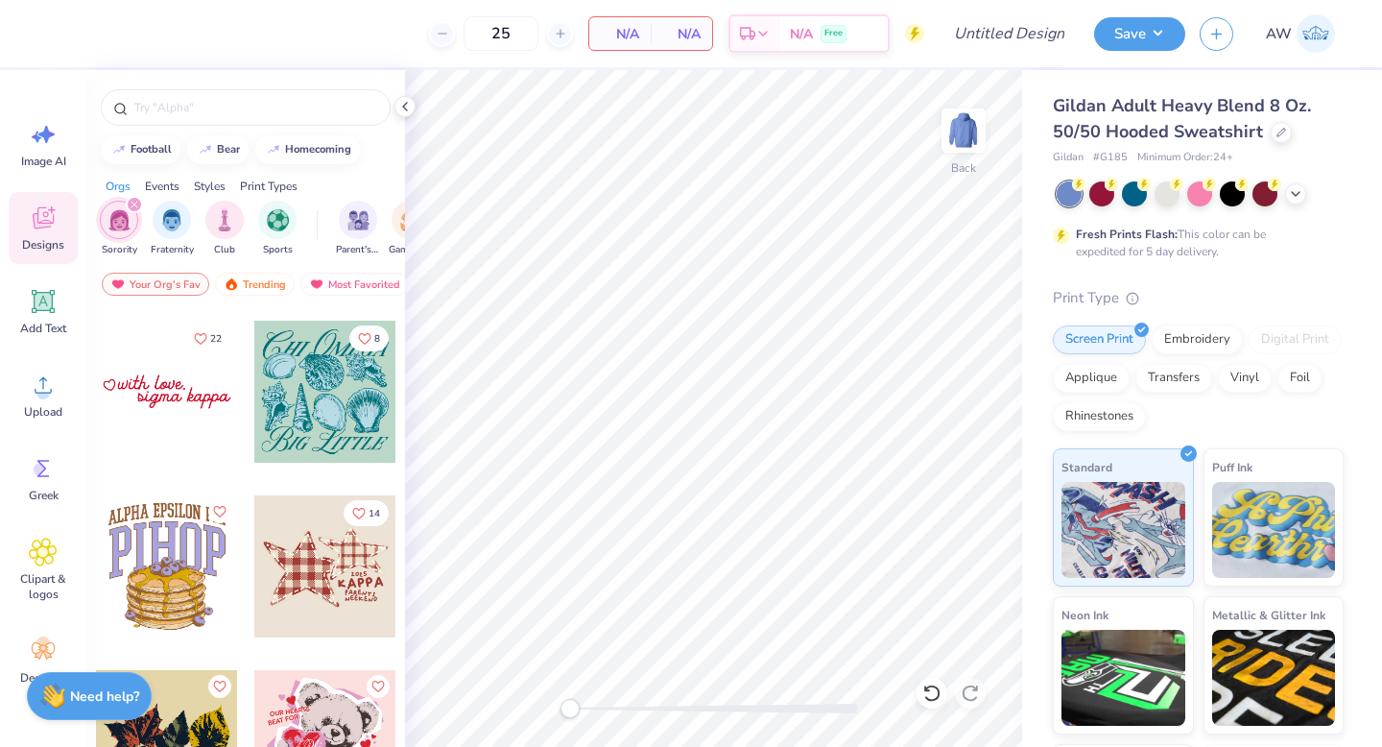
scroll to position [5054, 0]
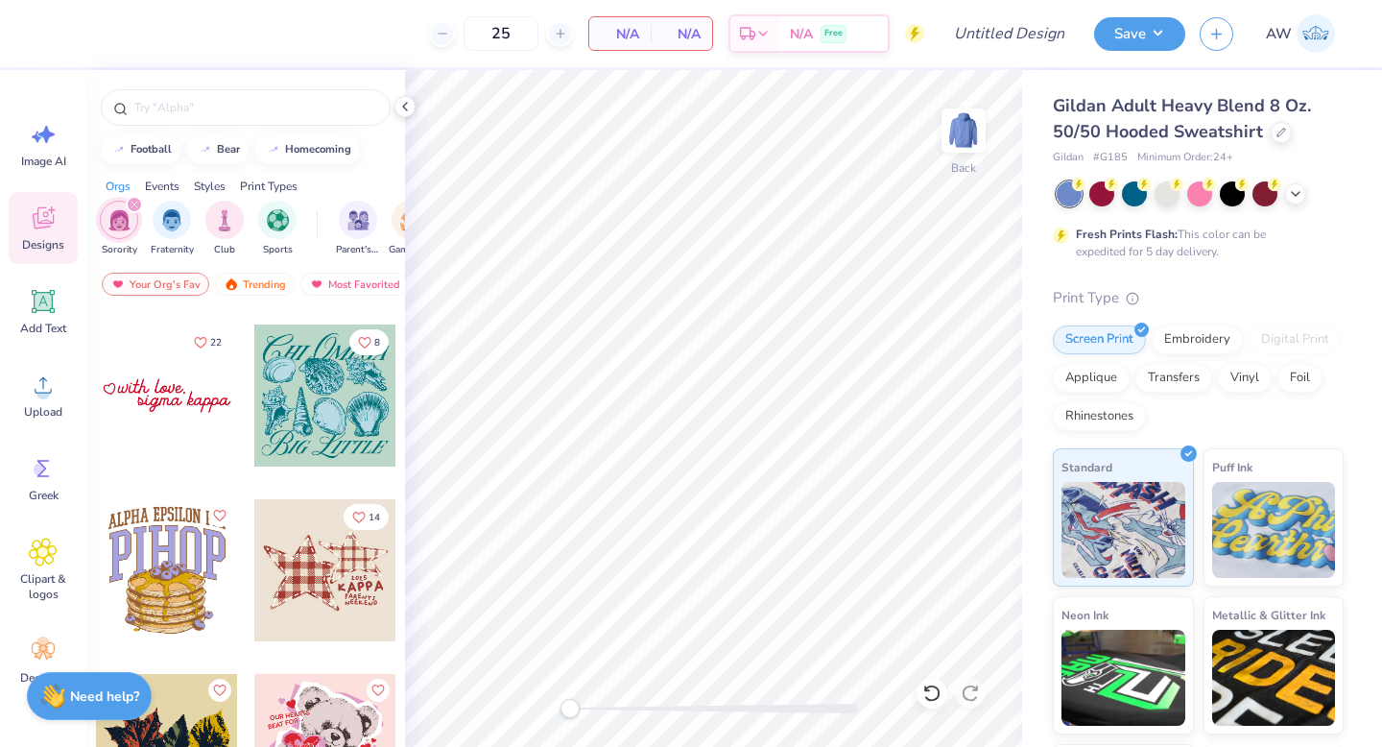
click at [217, 410] on div at bounding box center [167, 395] width 142 height 142
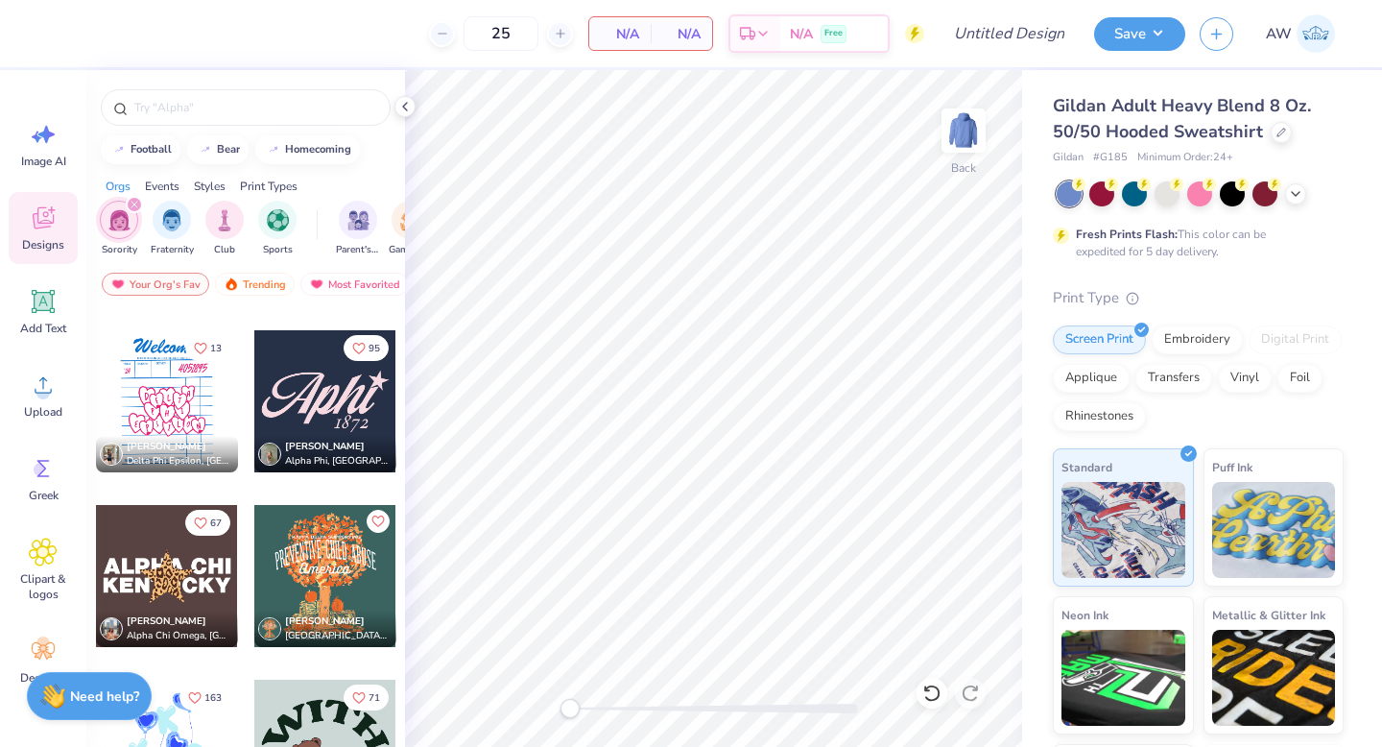
scroll to position [6964, 0]
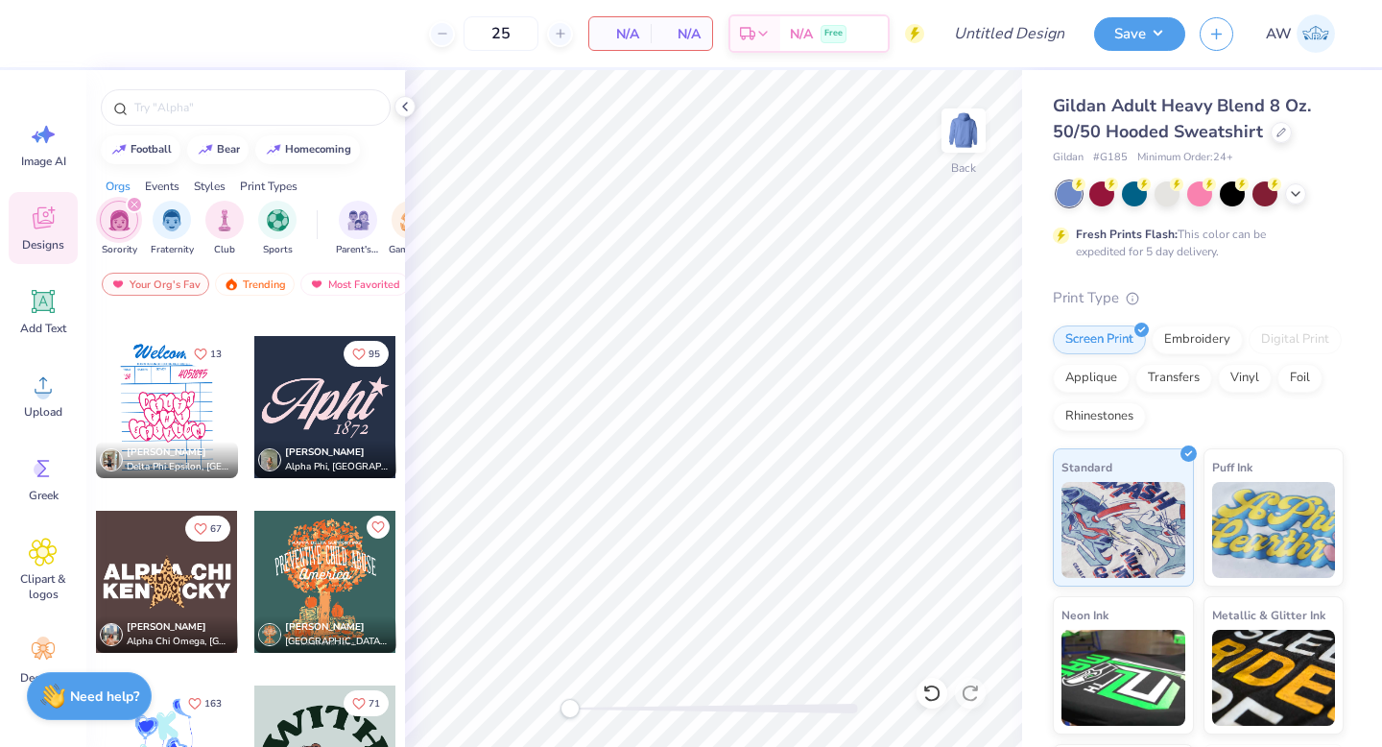
click at [315, 430] on div at bounding box center [325, 407] width 142 height 142
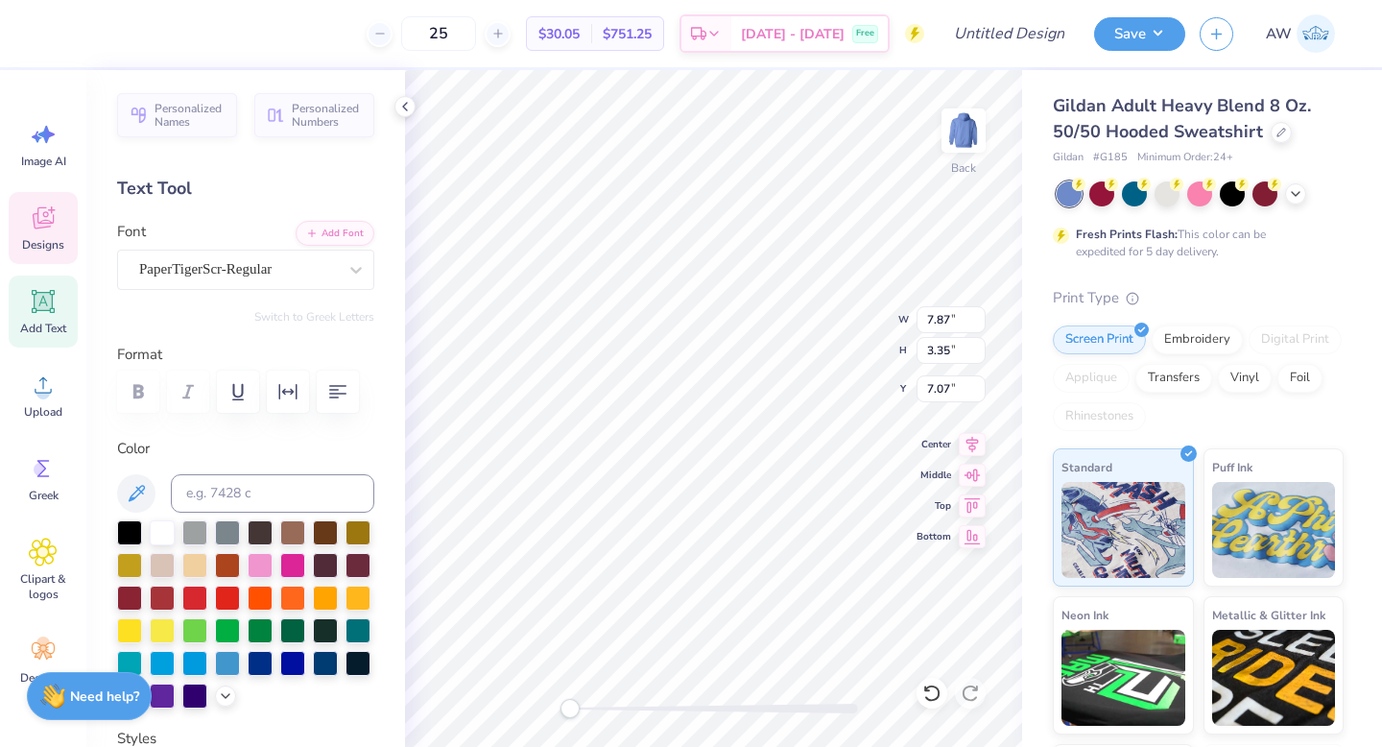
scroll to position [0, 0]
type textarea "PPGA"
type input "12.51"
type input "3.60"
type input "6.94"
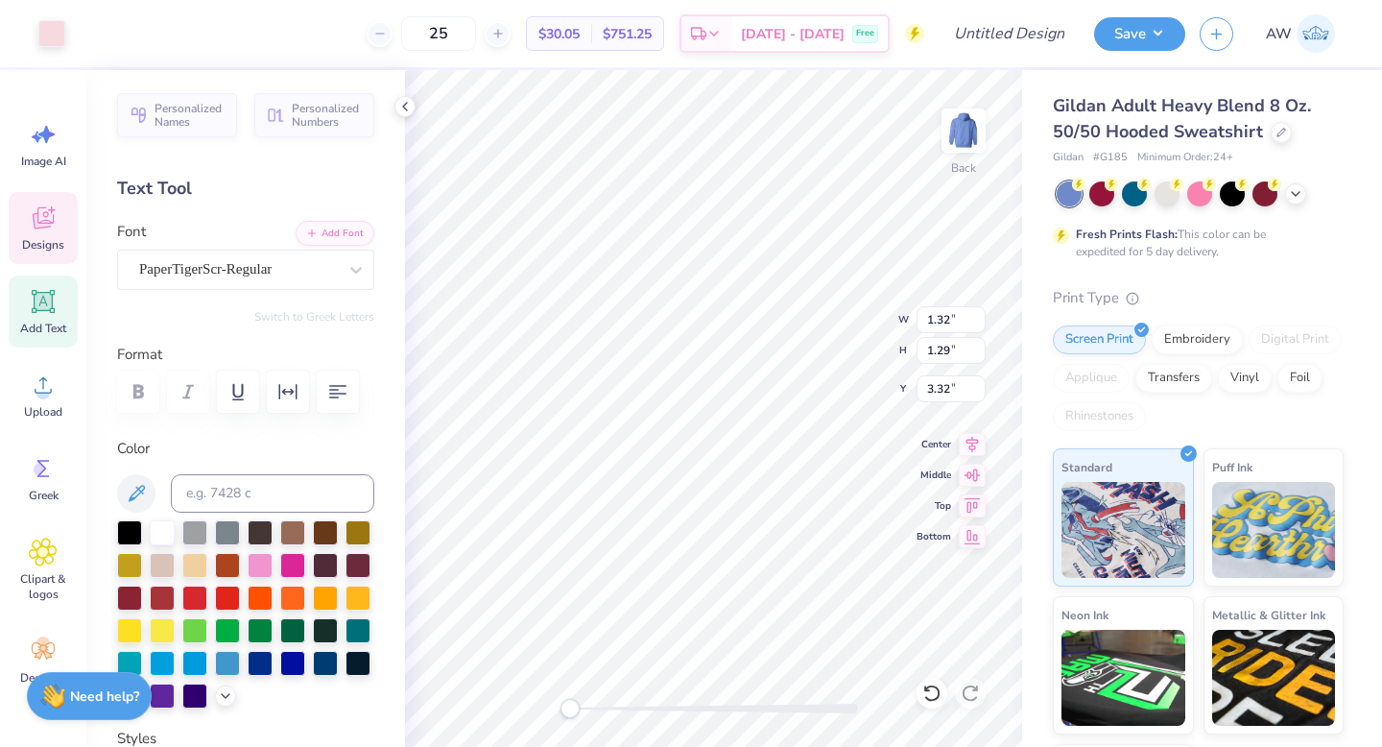
type input "5.25"
type input "1.51"
type input "4.79"
click at [32, 237] on span "Designs" at bounding box center [43, 244] width 42 height 15
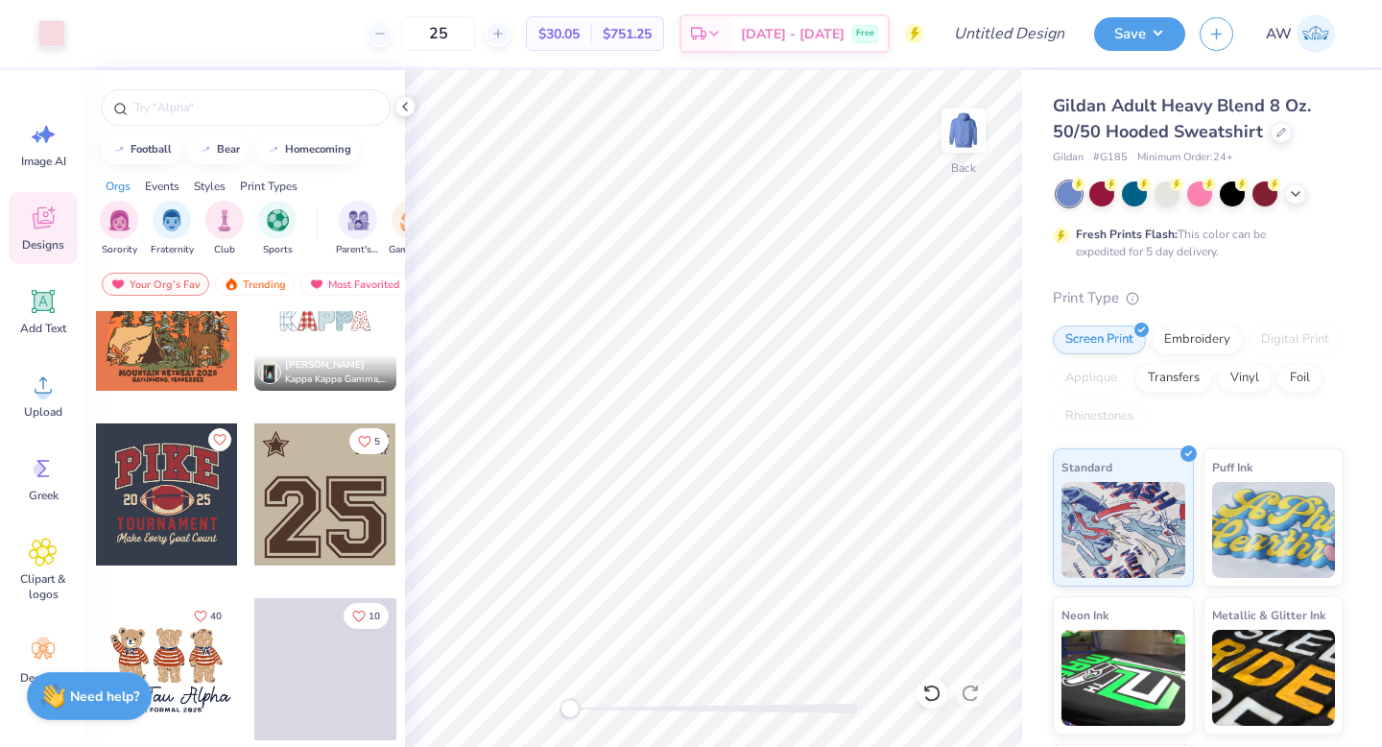
scroll to position [2306, 0]
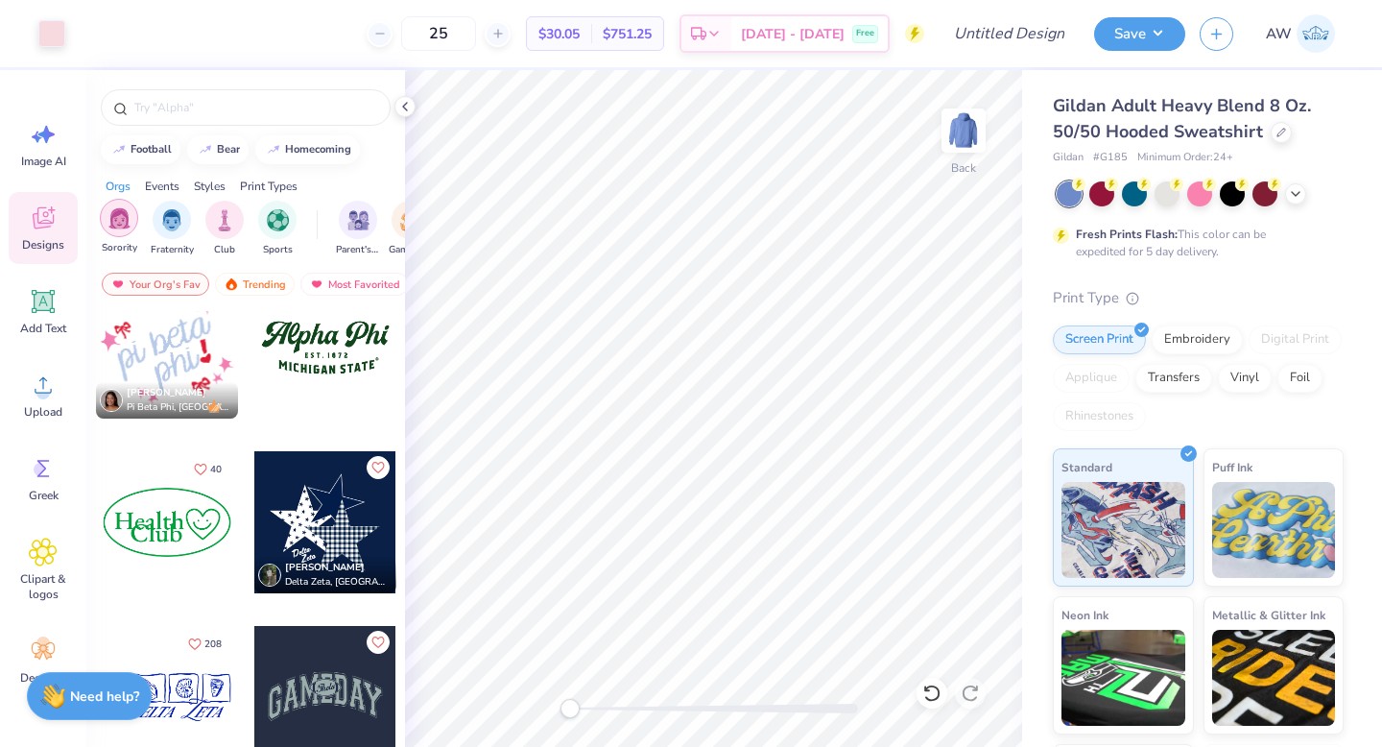
click at [120, 227] on img "filter for Sorority" at bounding box center [119, 218] width 22 height 22
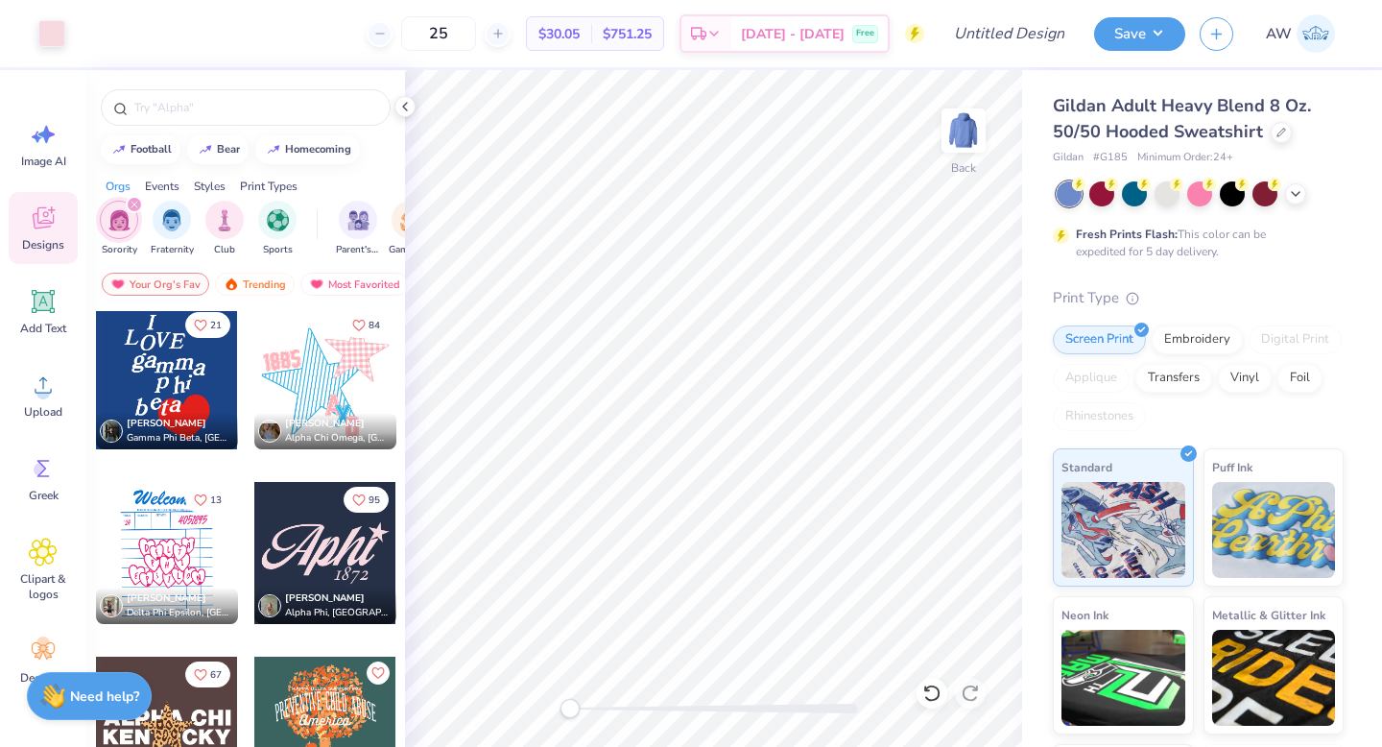
scroll to position [6822, 0]
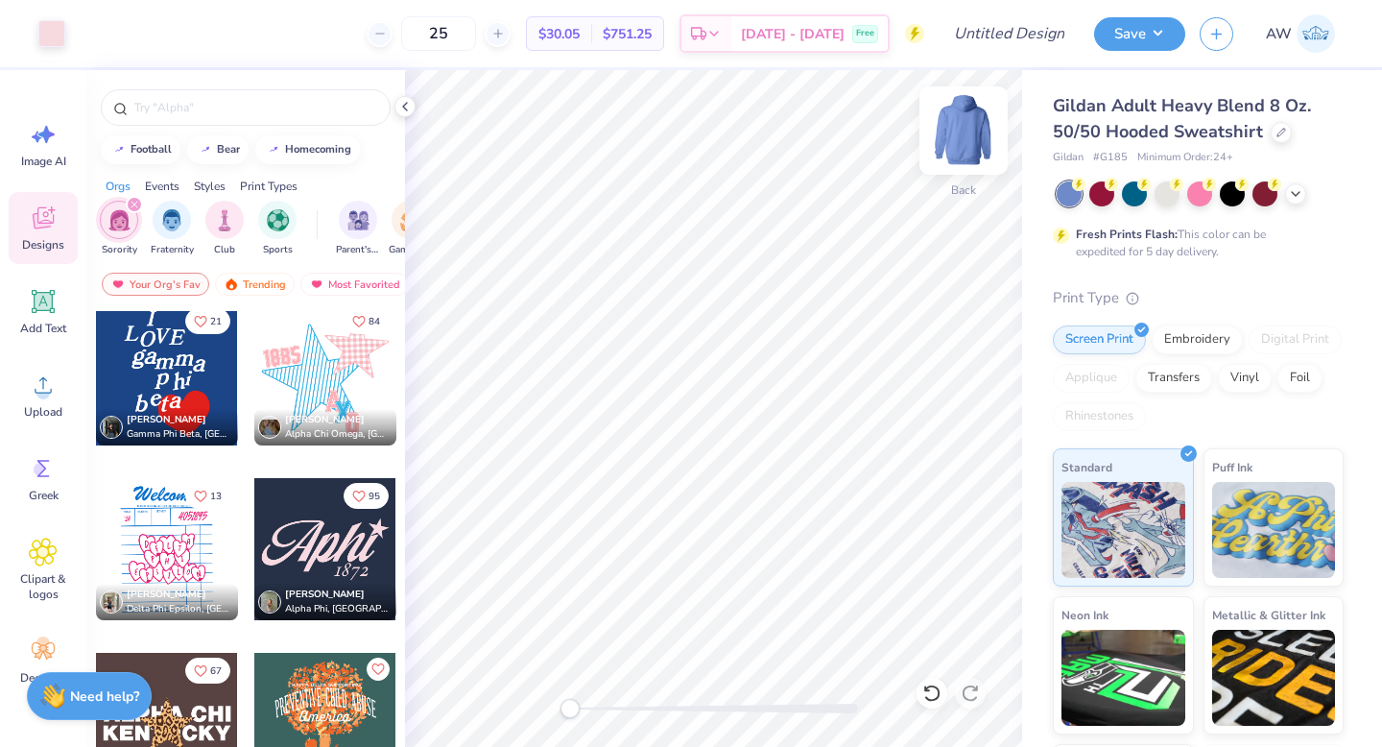
click at [959, 134] on img at bounding box center [963, 130] width 77 height 77
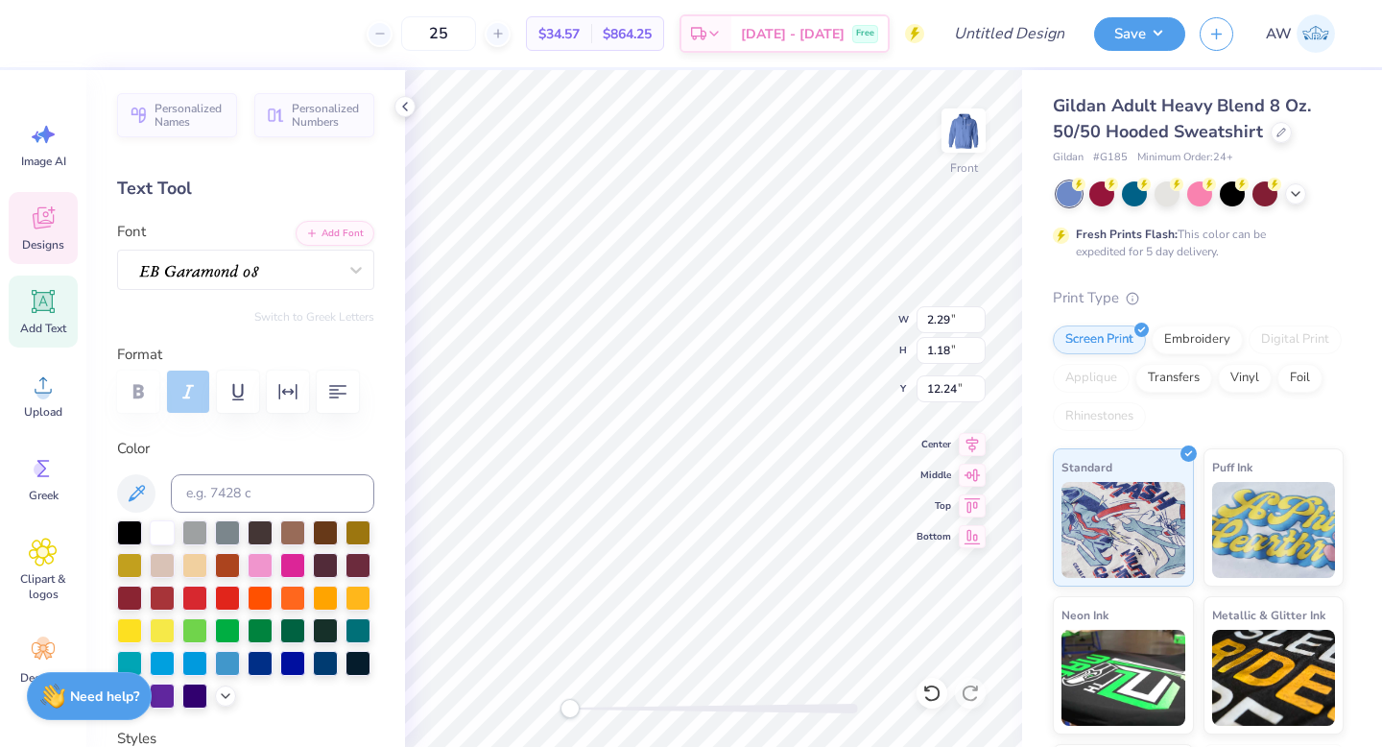
type textarea "[PERSON_NAME]"
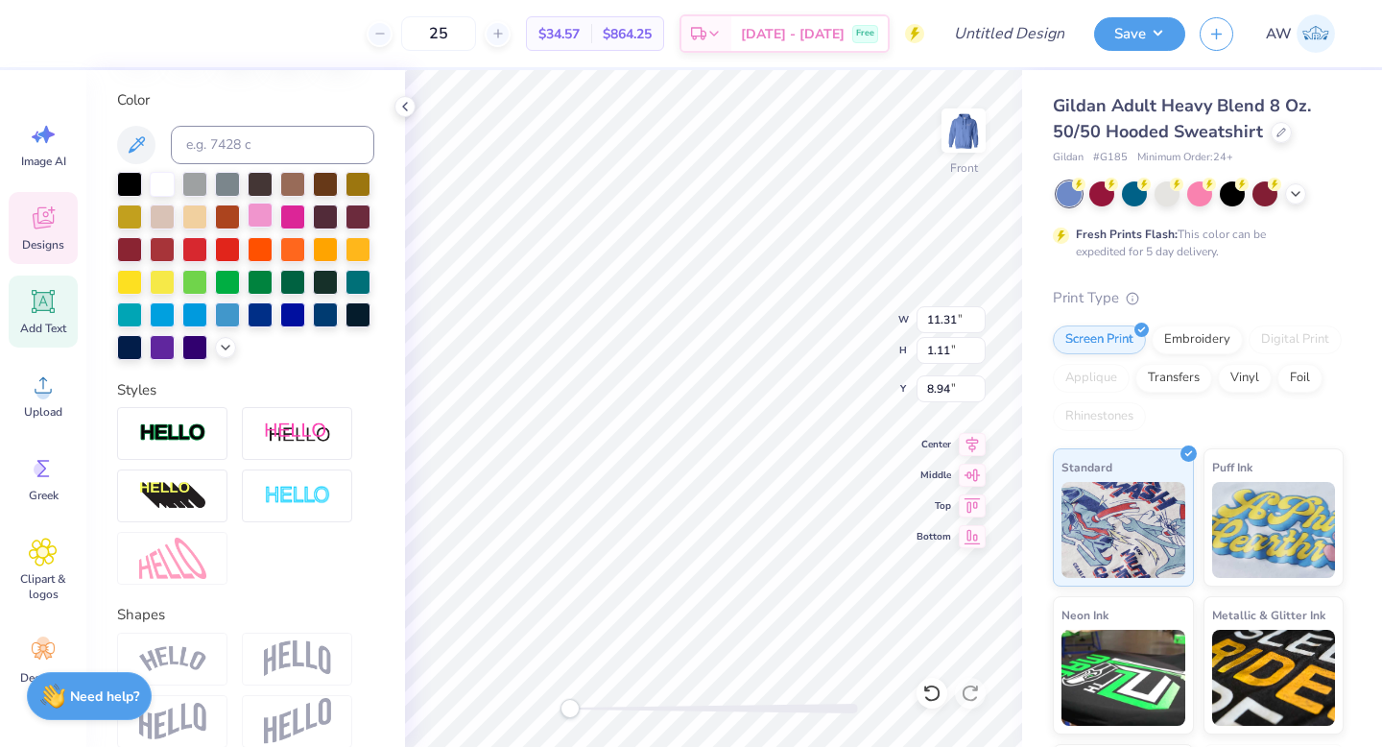
scroll to position [418, 0]
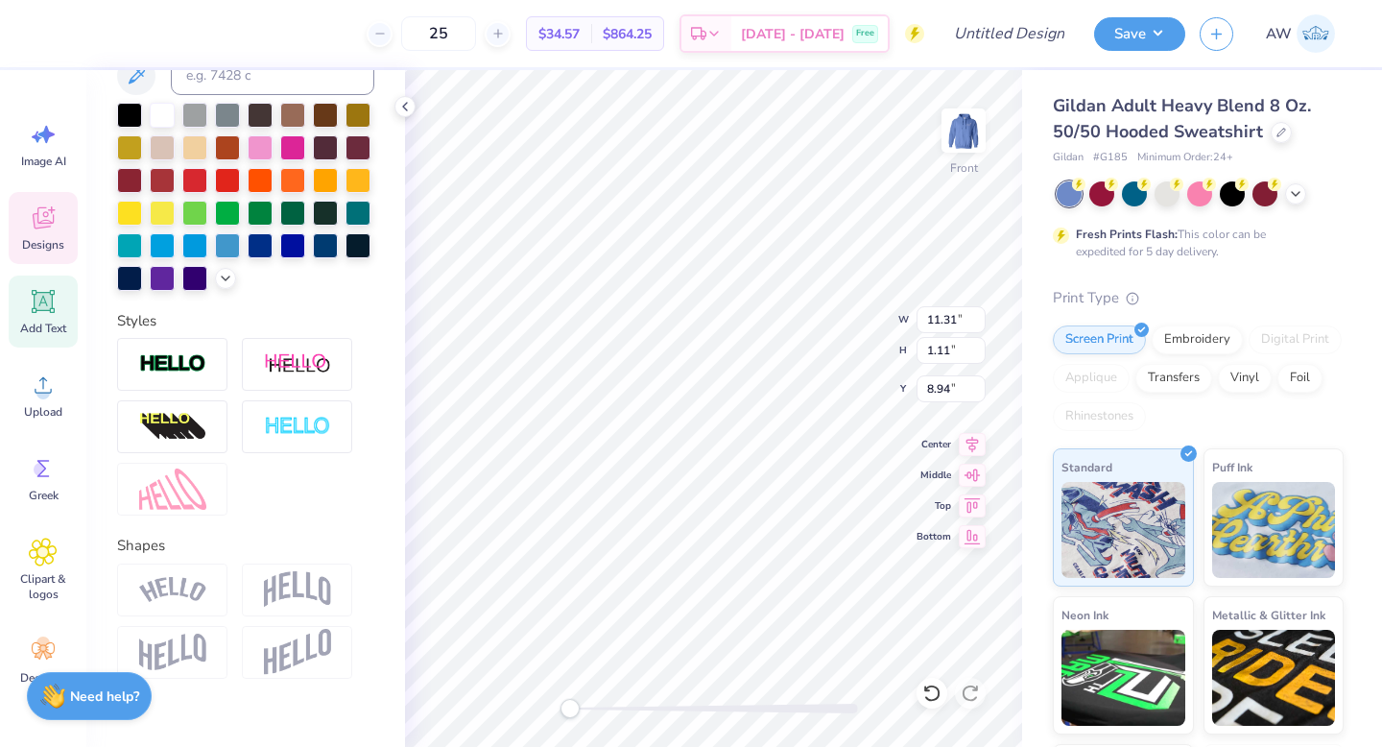
click at [187, 572] on div at bounding box center [172, 589] width 110 height 53
click at [187, 595] on img at bounding box center [172, 590] width 67 height 26
click at [302, 508] on div at bounding box center [245, 427] width 257 height 178
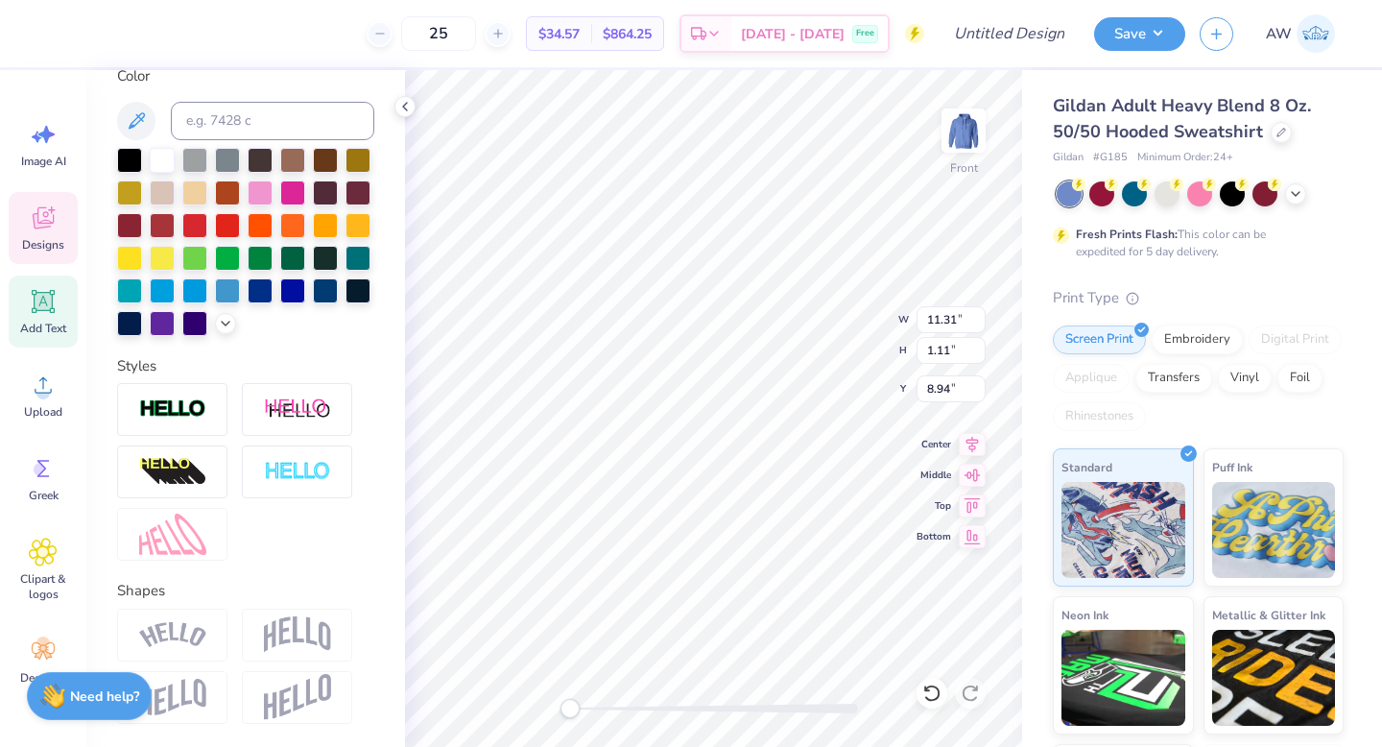
scroll to position [444, 0]
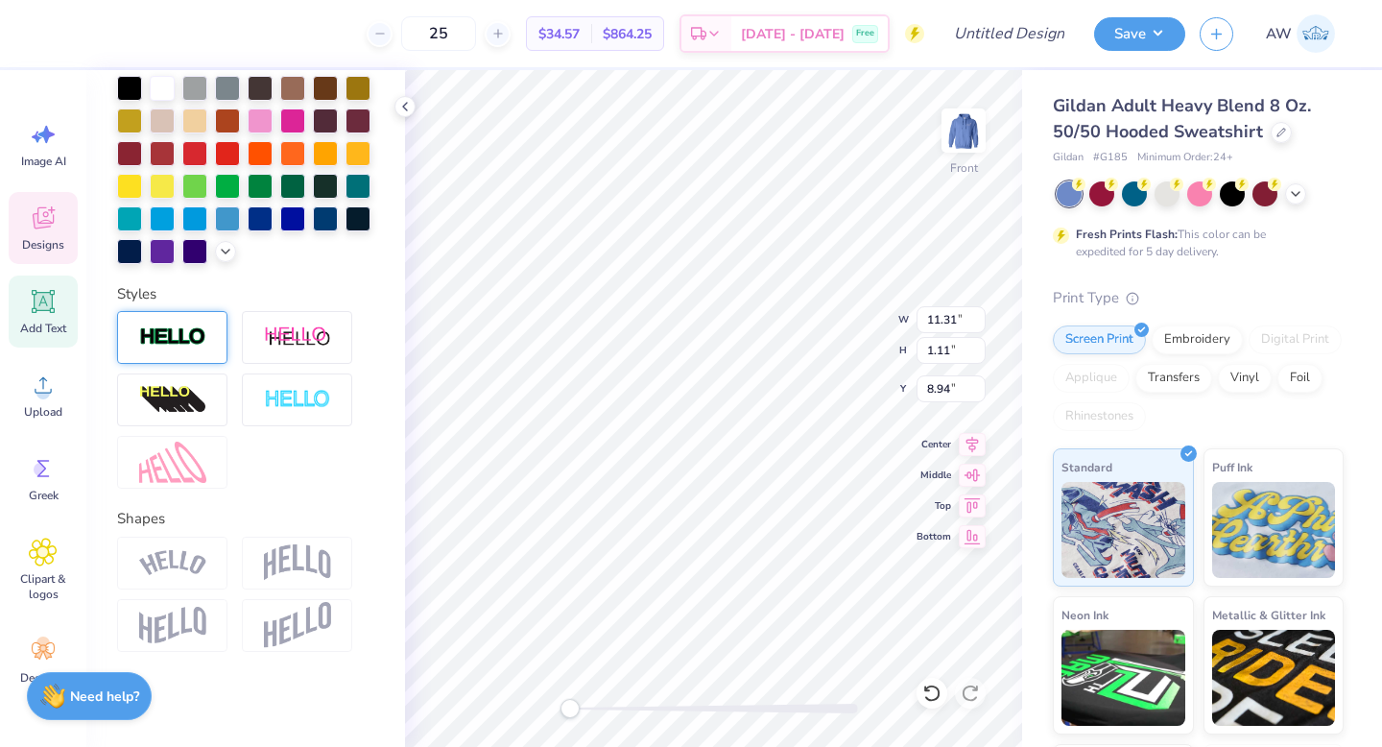
click at [205, 343] on div at bounding box center [172, 337] width 110 height 53
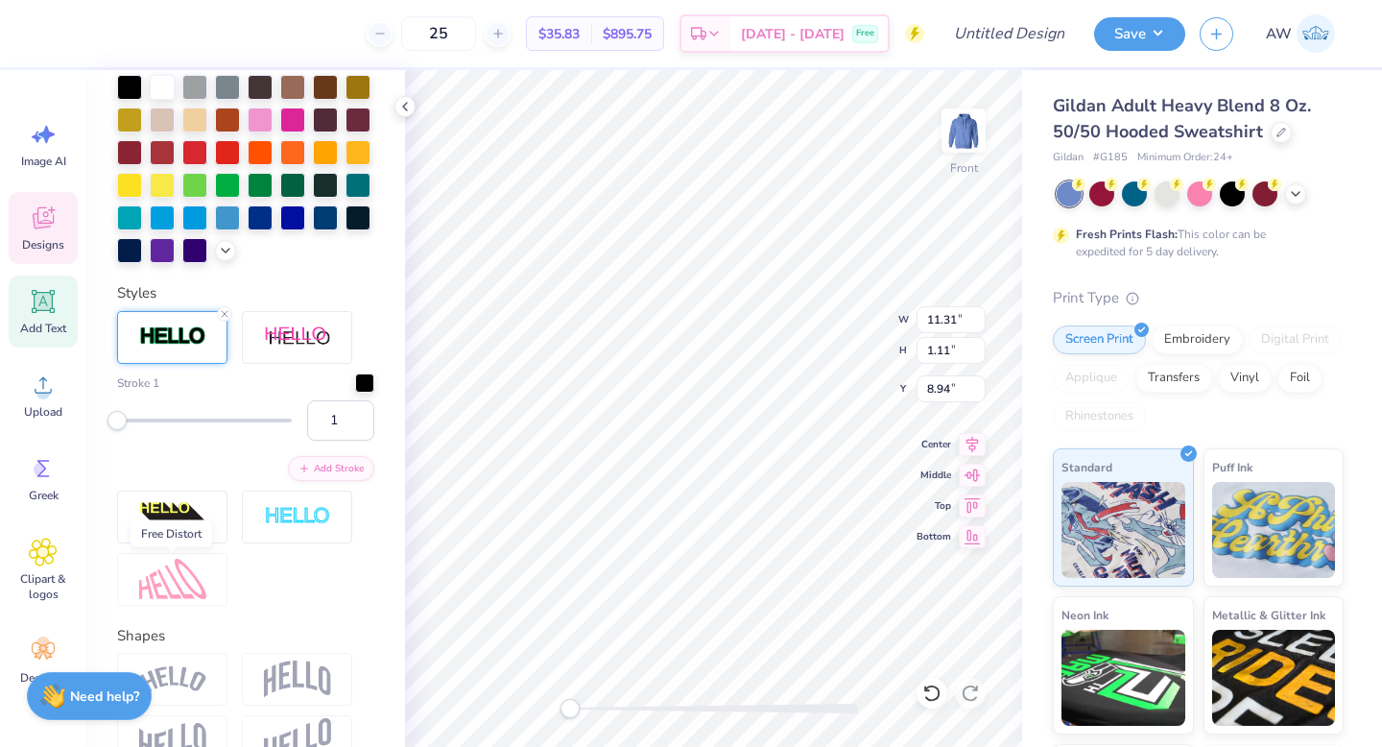
click at [195, 575] on img at bounding box center [172, 579] width 67 height 41
click at [226, 310] on icon at bounding box center [225, 314] width 12 height 12
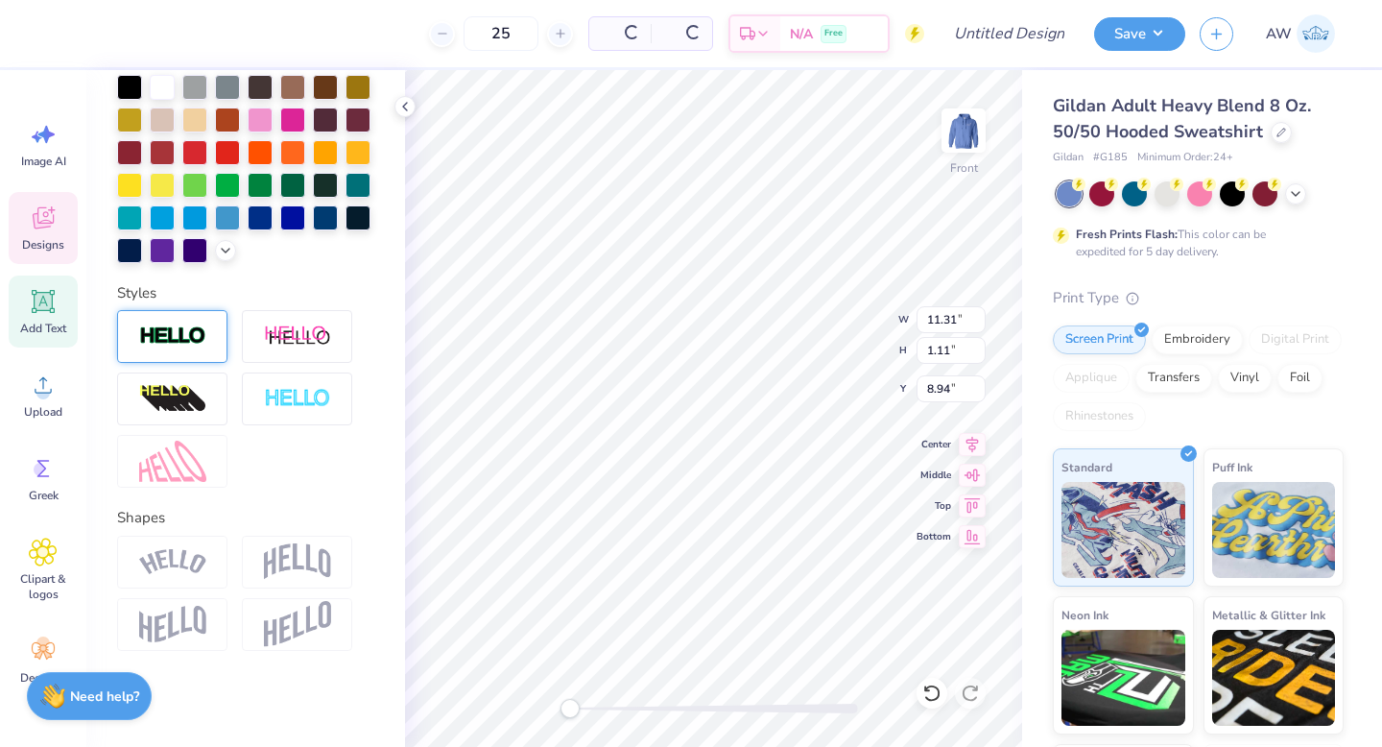
scroll to position [444, 0]
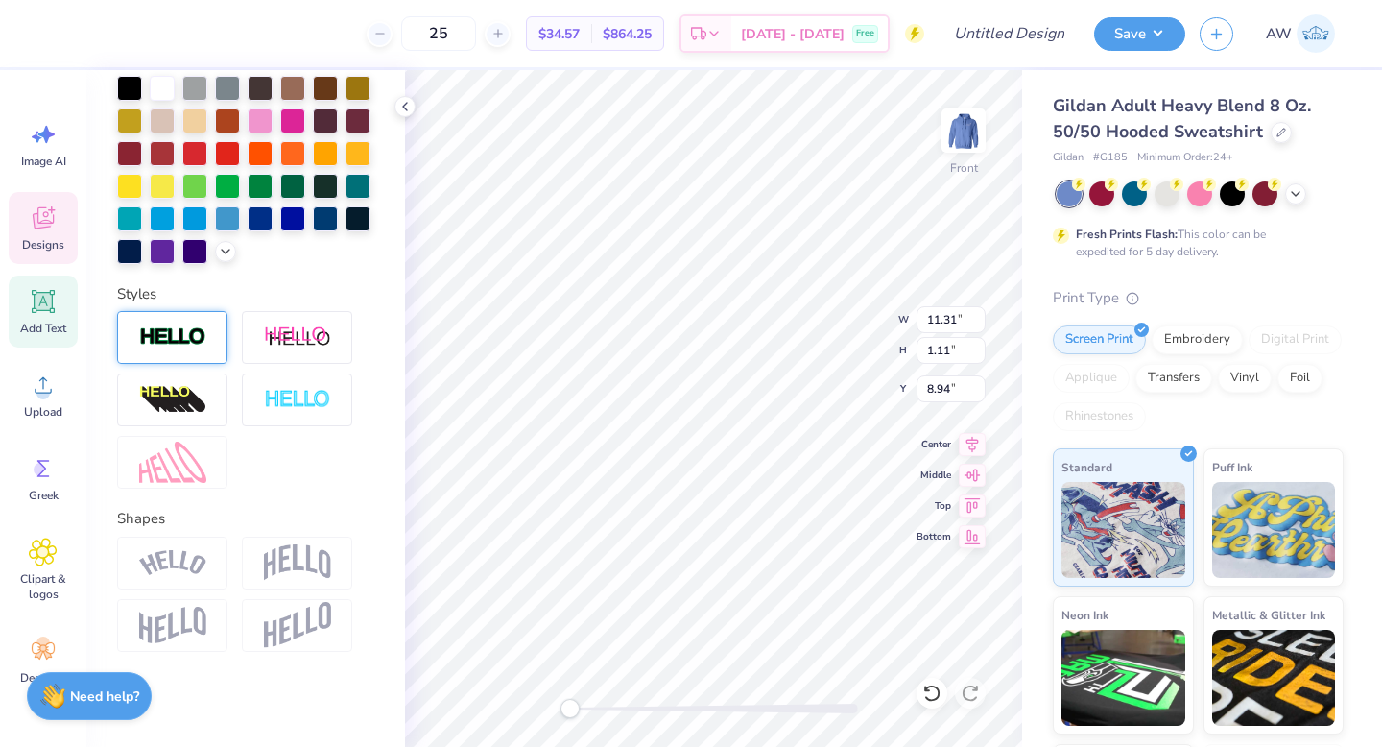
click at [192, 545] on div at bounding box center [172, 563] width 110 height 53
click at [271, 528] on div "Shapes" at bounding box center [245, 580] width 257 height 144
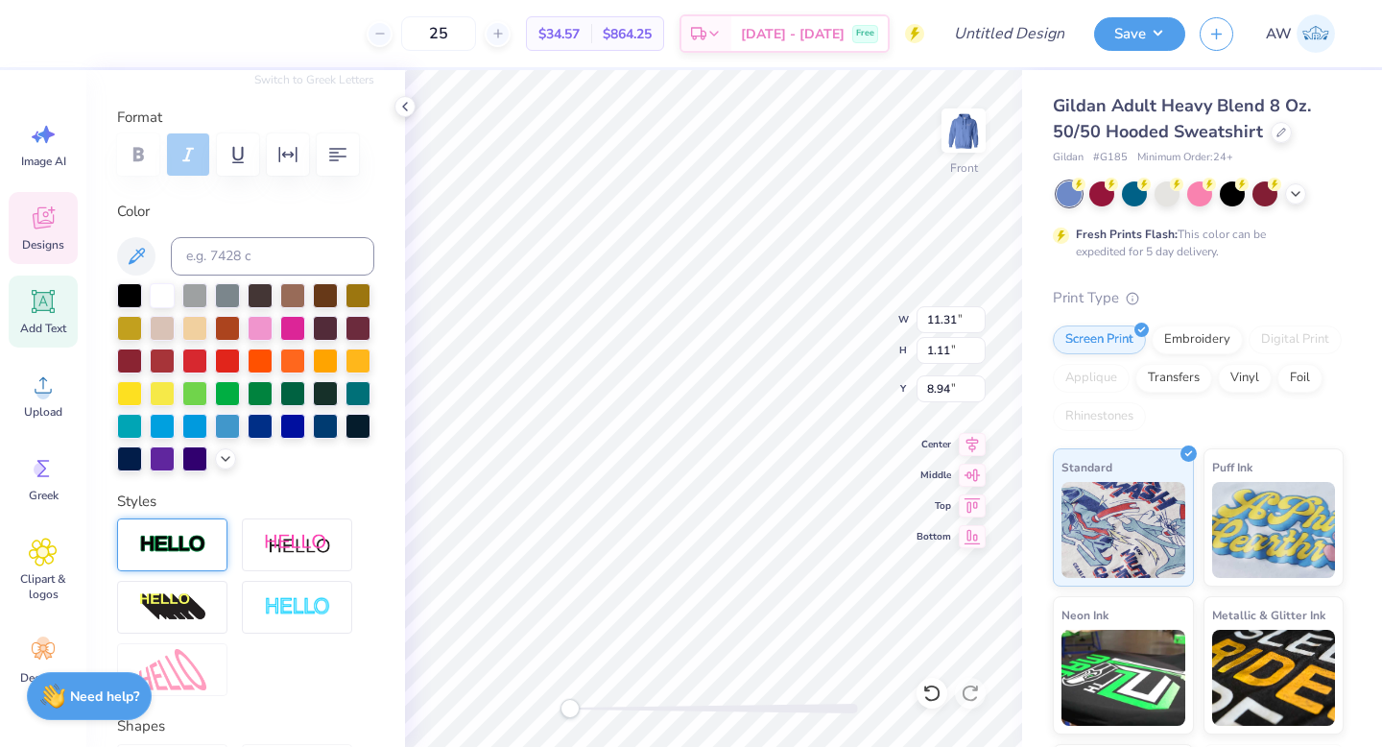
scroll to position [0, 0]
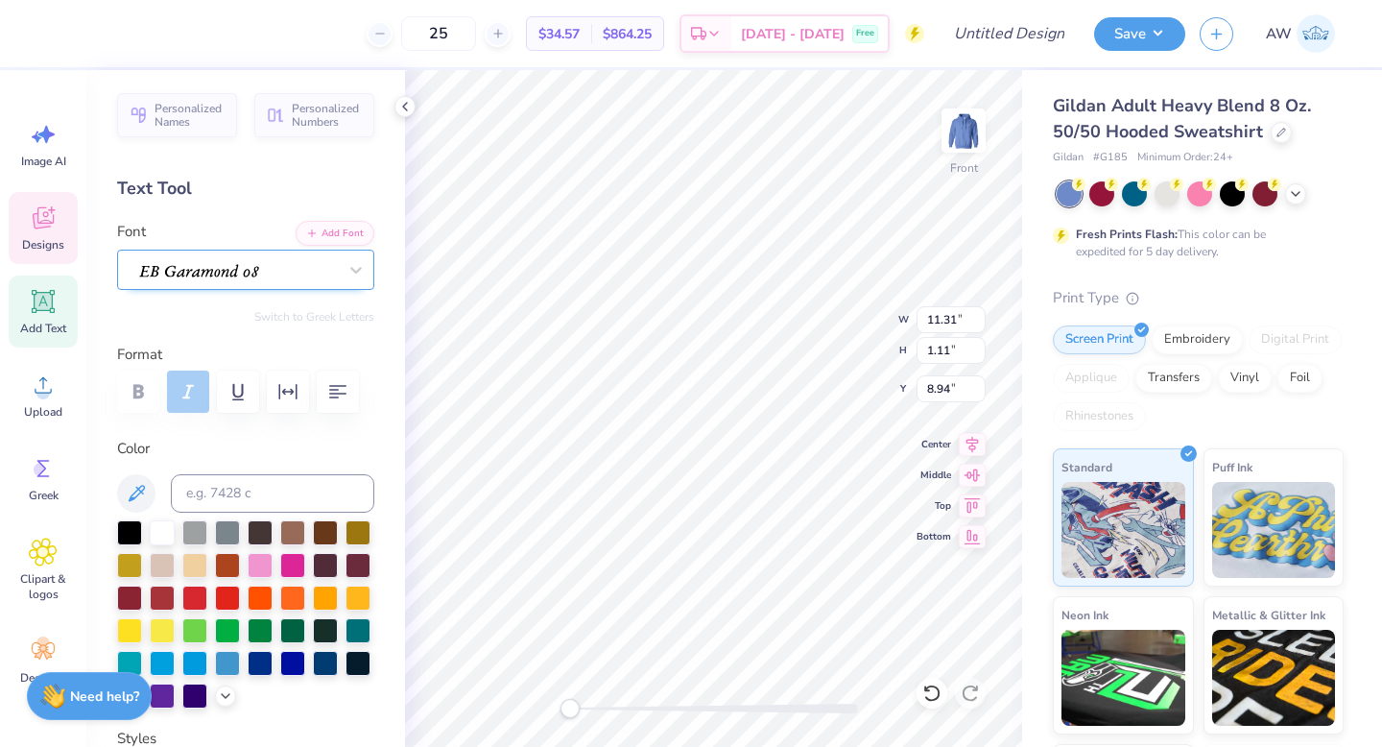
click at [253, 269] on div at bounding box center [238, 269] width 202 height 30
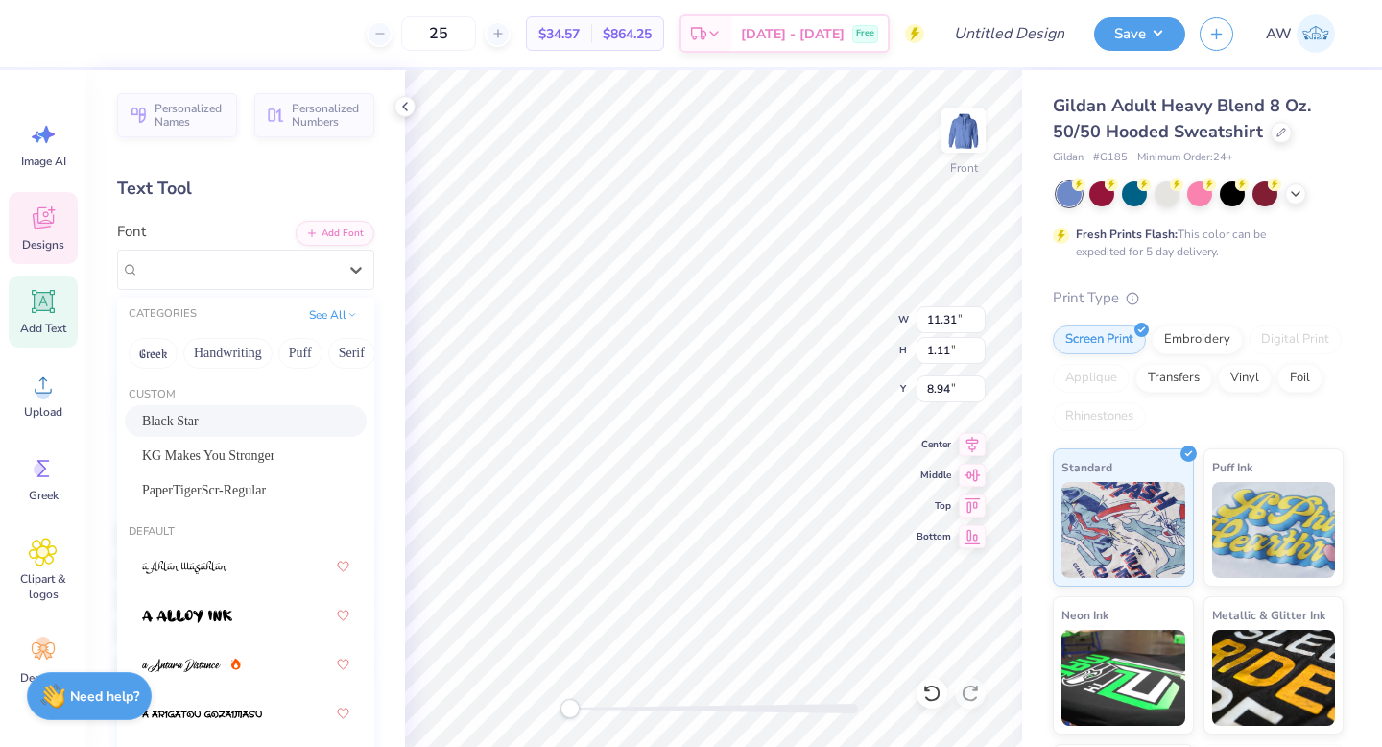
click at [235, 432] on div "Black Star" at bounding box center [246, 421] width 242 height 32
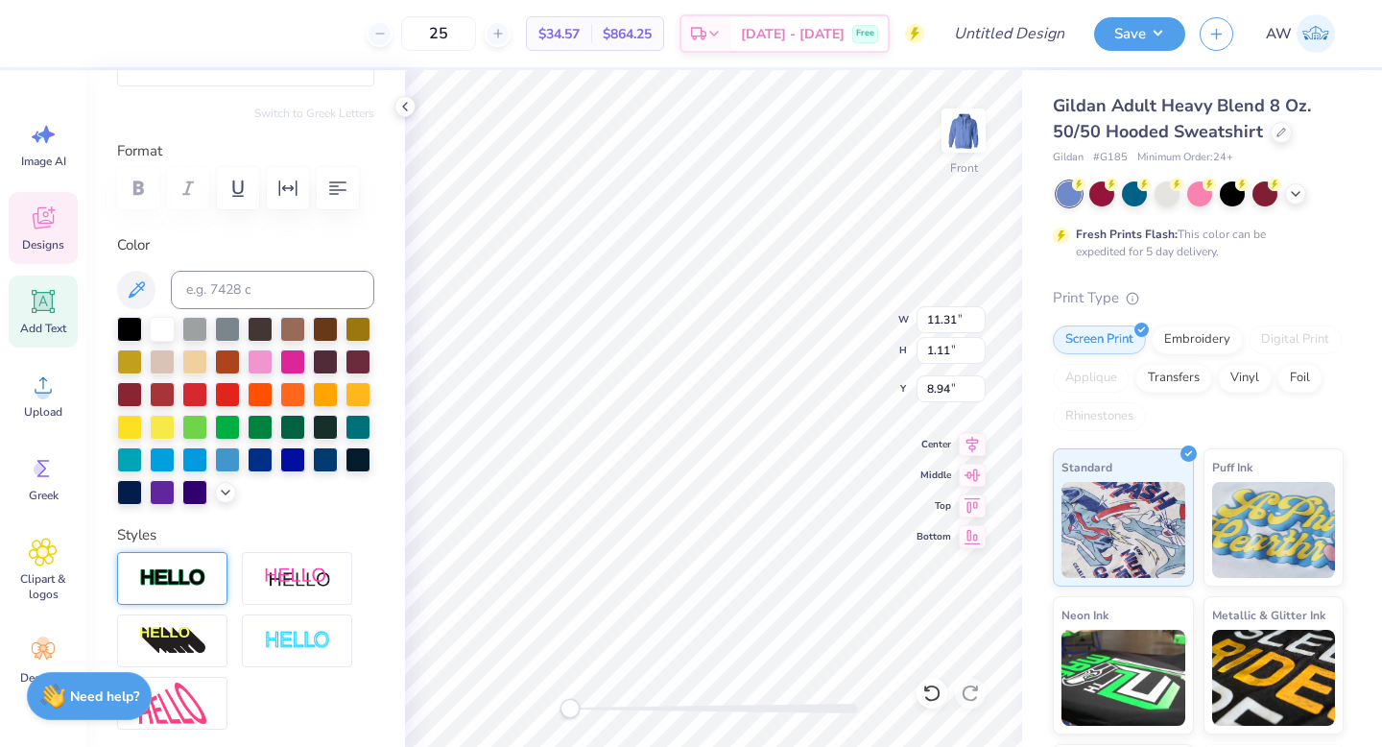
scroll to position [444, 0]
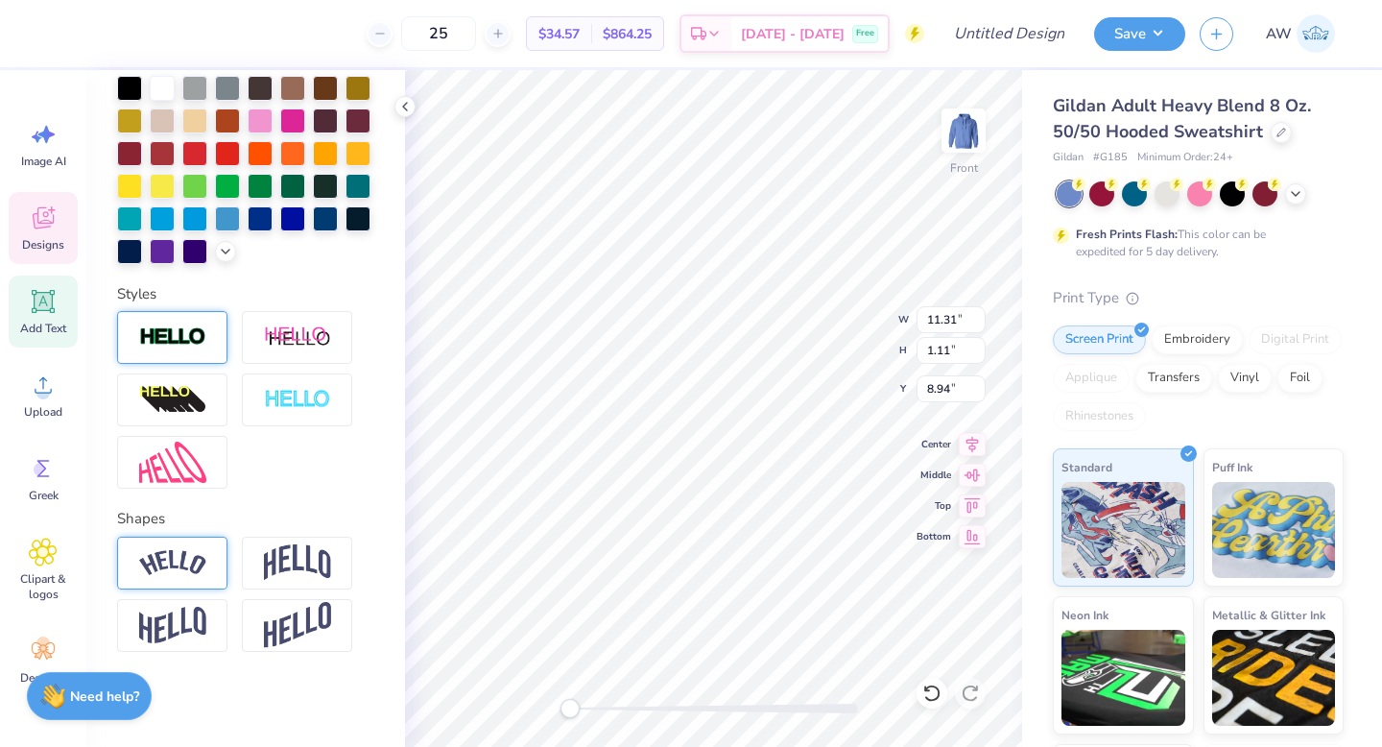
click at [189, 576] on div at bounding box center [172, 563] width 110 height 53
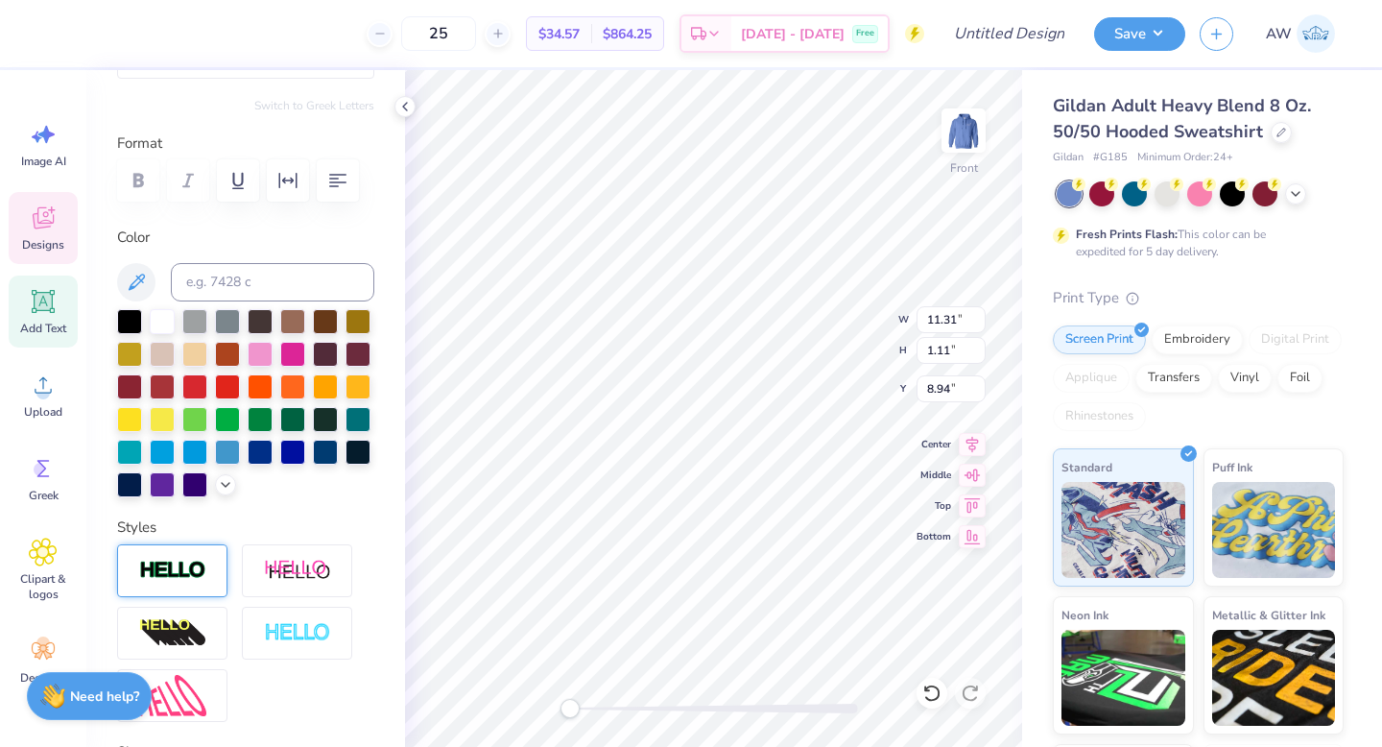
scroll to position [0, 0]
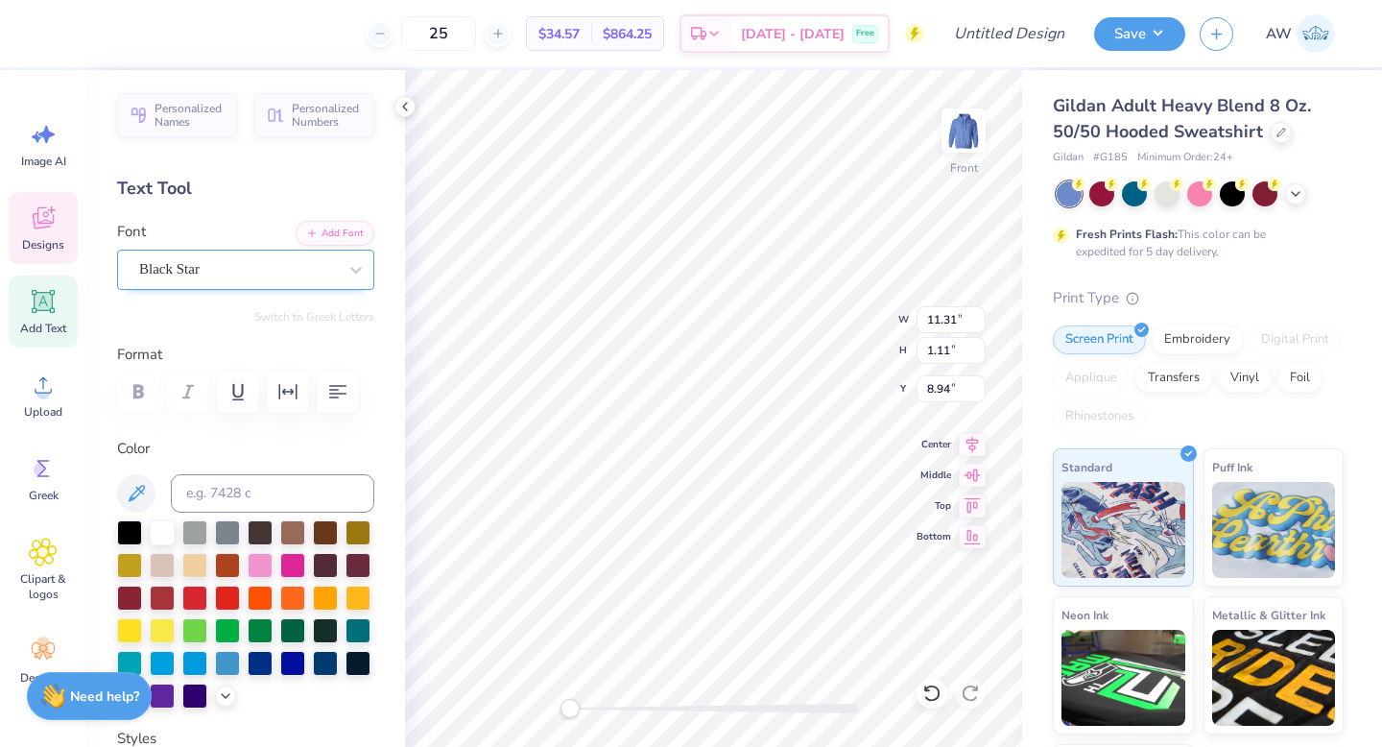
click at [250, 265] on div "Black Star" at bounding box center [238, 269] width 202 height 30
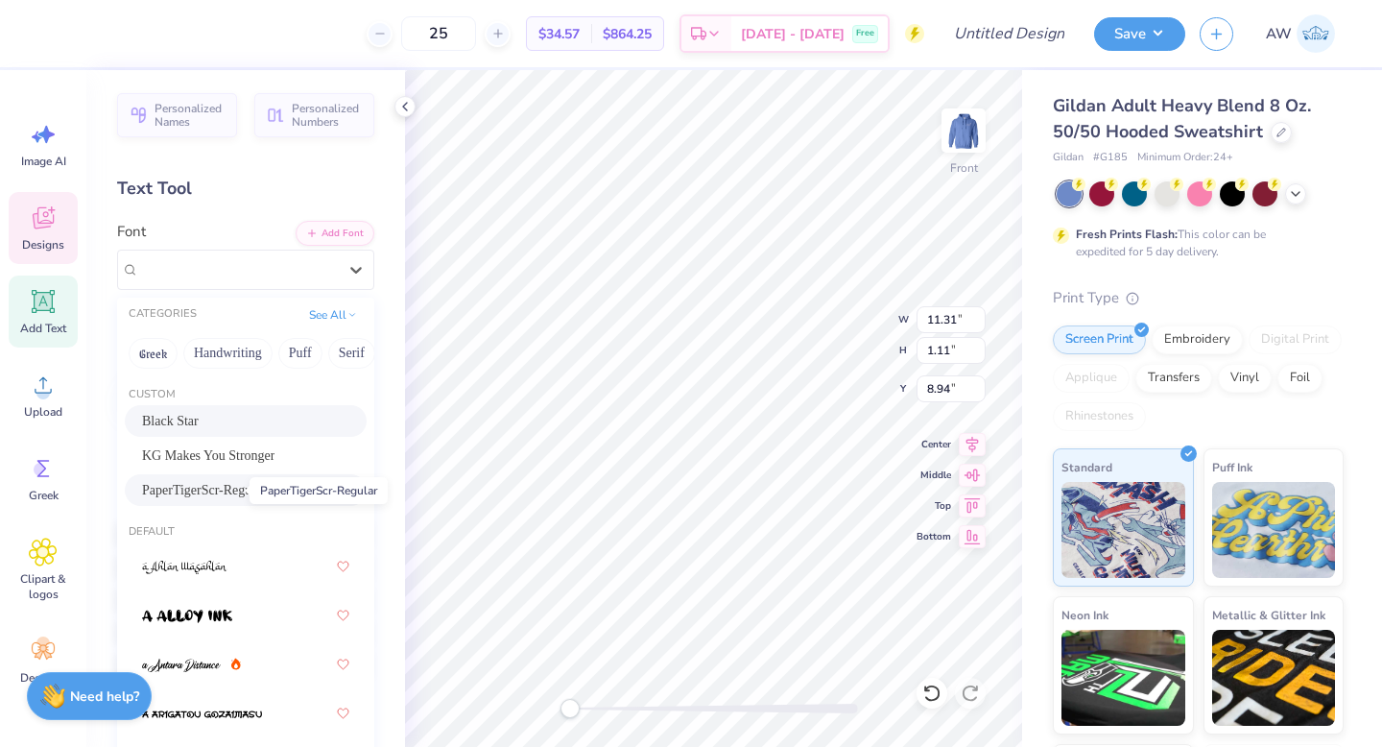
click at [233, 499] on span "PaperTigerScr-Regular" at bounding box center [204, 490] width 124 height 20
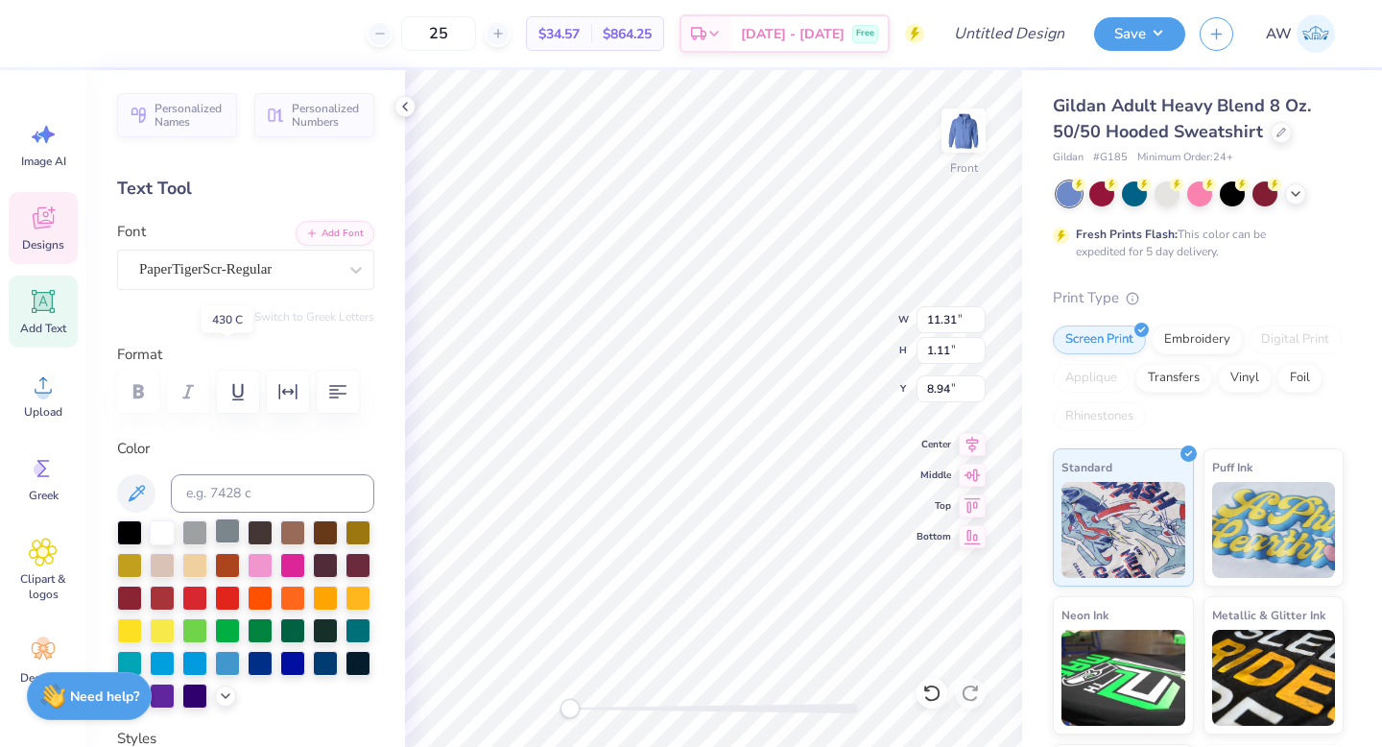
scroll to position [557, 0]
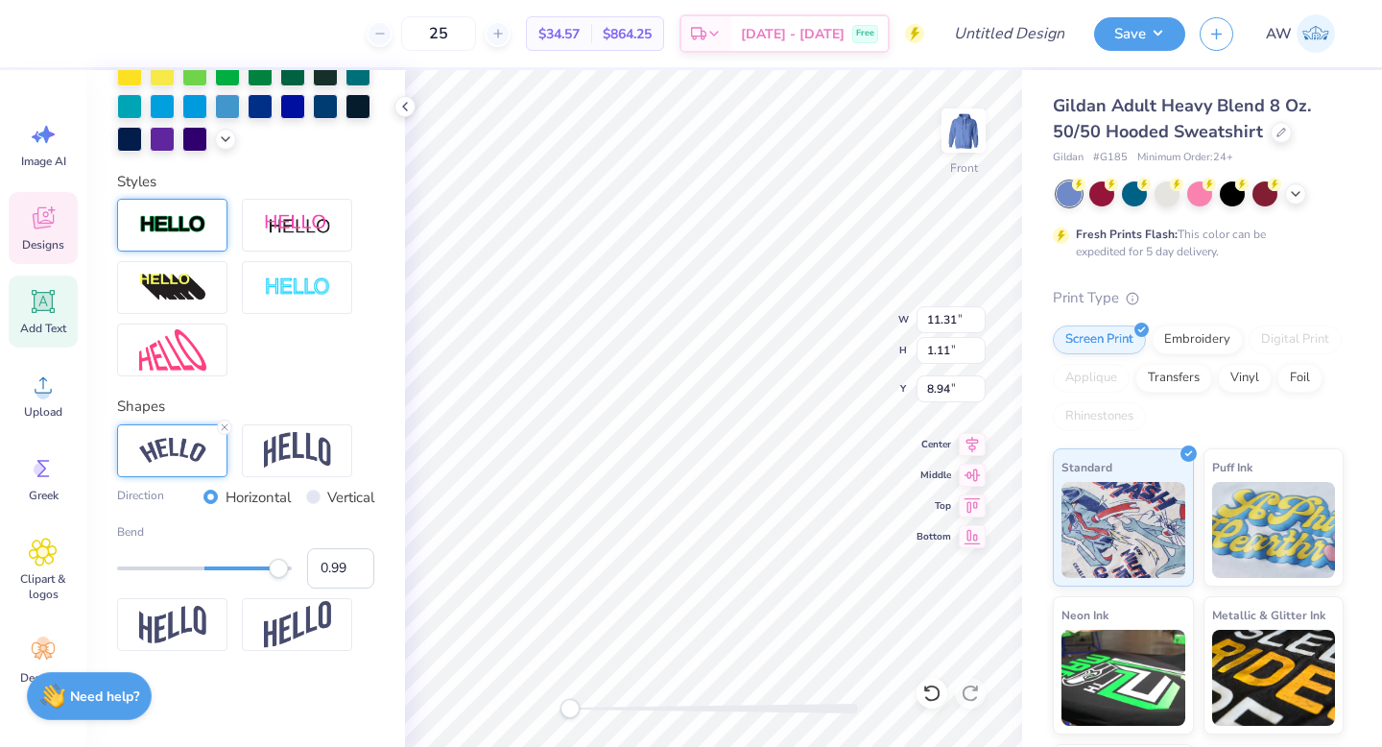
type input "1.00"
drag, startPoint x: 251, startPoint y: 571, endPoint x: 293, endPoint y: 576, distance: 42.5
click at [295, 576] on div "Accessibility label" at bounding box center [291, 568] width 19 height 19
type input "0.26"
drag, startPoint x: 293, startPoint y: 570, endPoint x: 227, endPoint y: 569, distance: 65.3
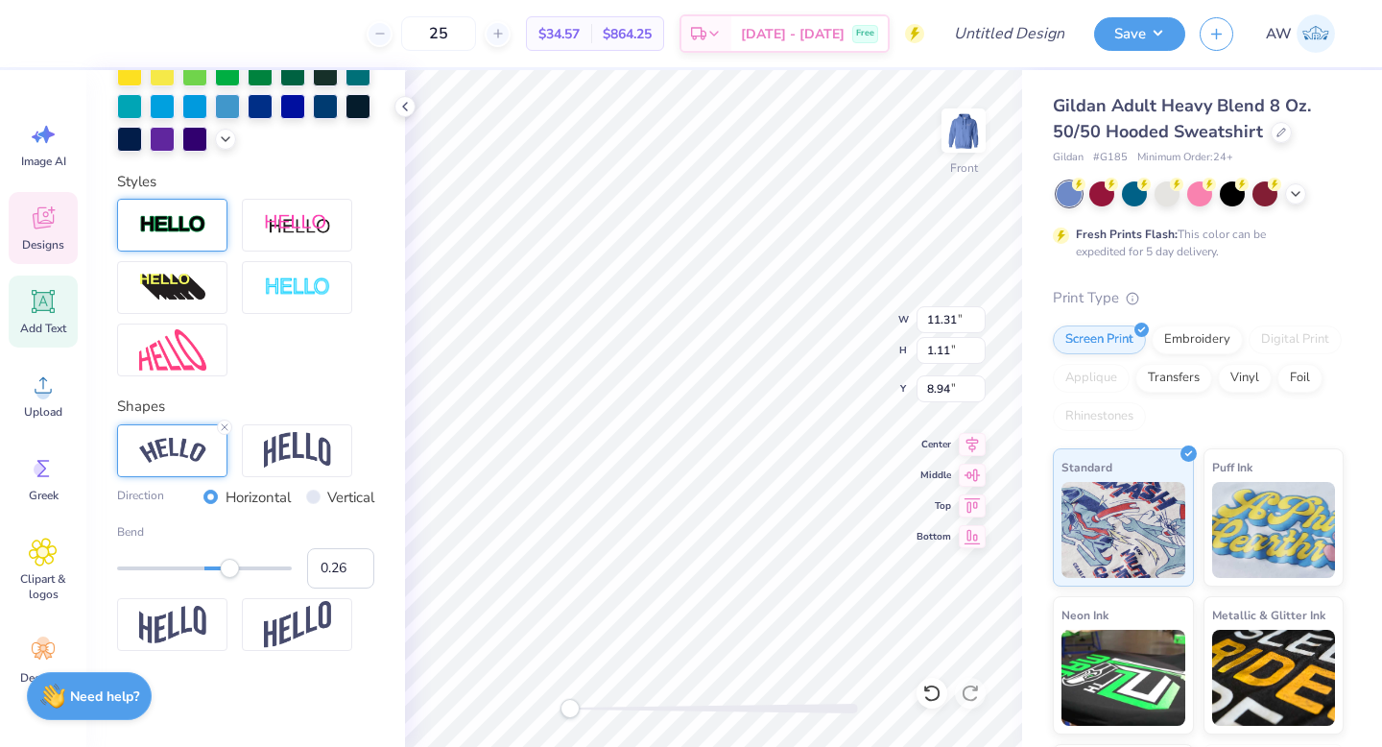
click at [227, 569] on div "Accessibility label" at bounding box center [229, 568] width 19 height 19
type input "0.57"
drag, startPoint x: 227, startPoint y: 571, endPoint x: 252, endPoint y: 570, distance: 25.0
click at [237, 571] on div "Accessibility label" at bounding box center [227, 568] width 19 height 19
click at [322, 454] on img at bounding box center [297, 450] width 67 height 36
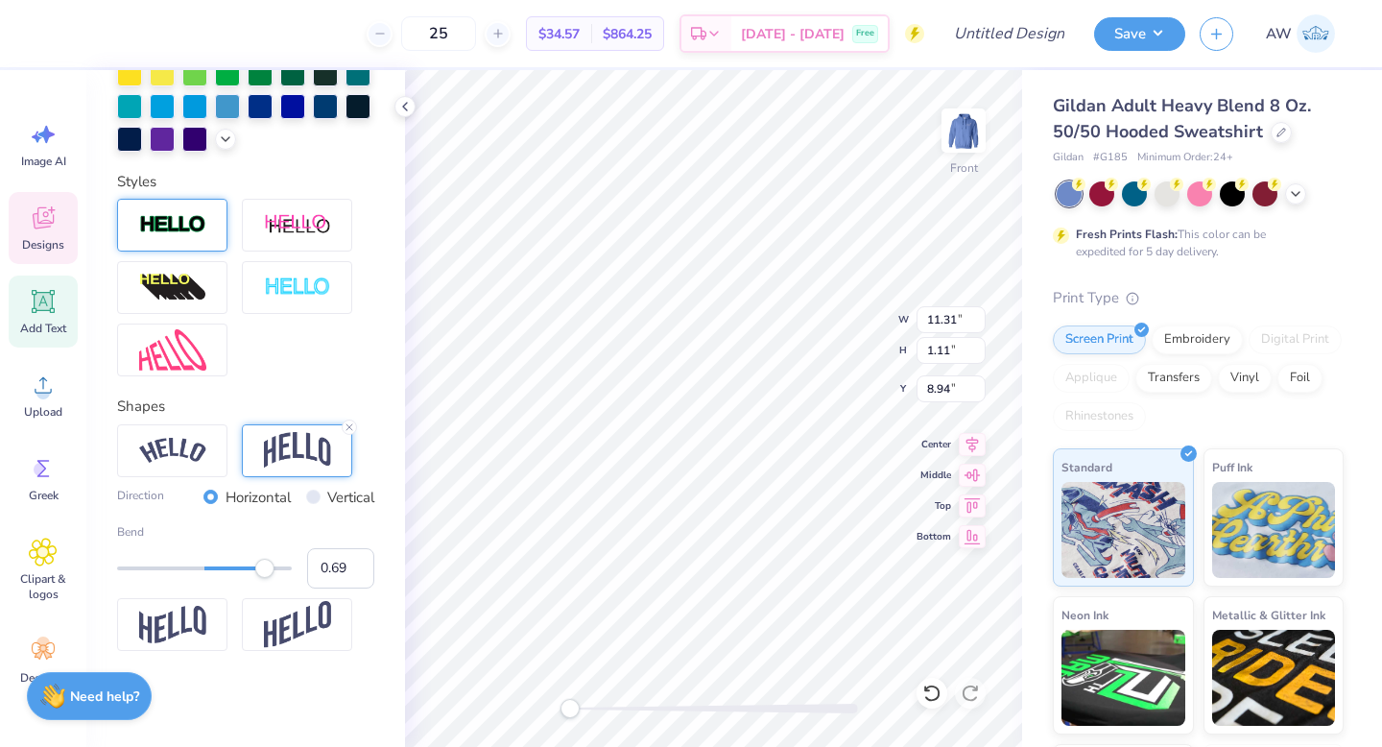
type input "0.68"
drag, startPoint x: 251, startPoint y: 566, endPoint x: 264, endPoint y: 566, distance: 12.5
click at [264, 566] on div "Accessibility label" at bounding box center [264, 568] width 19 height 19
type input "-0.30"
drag, startPoint x: 264, startPoint y: 566, endPoint x: 177, endPoint y: 564, distance: 87.4
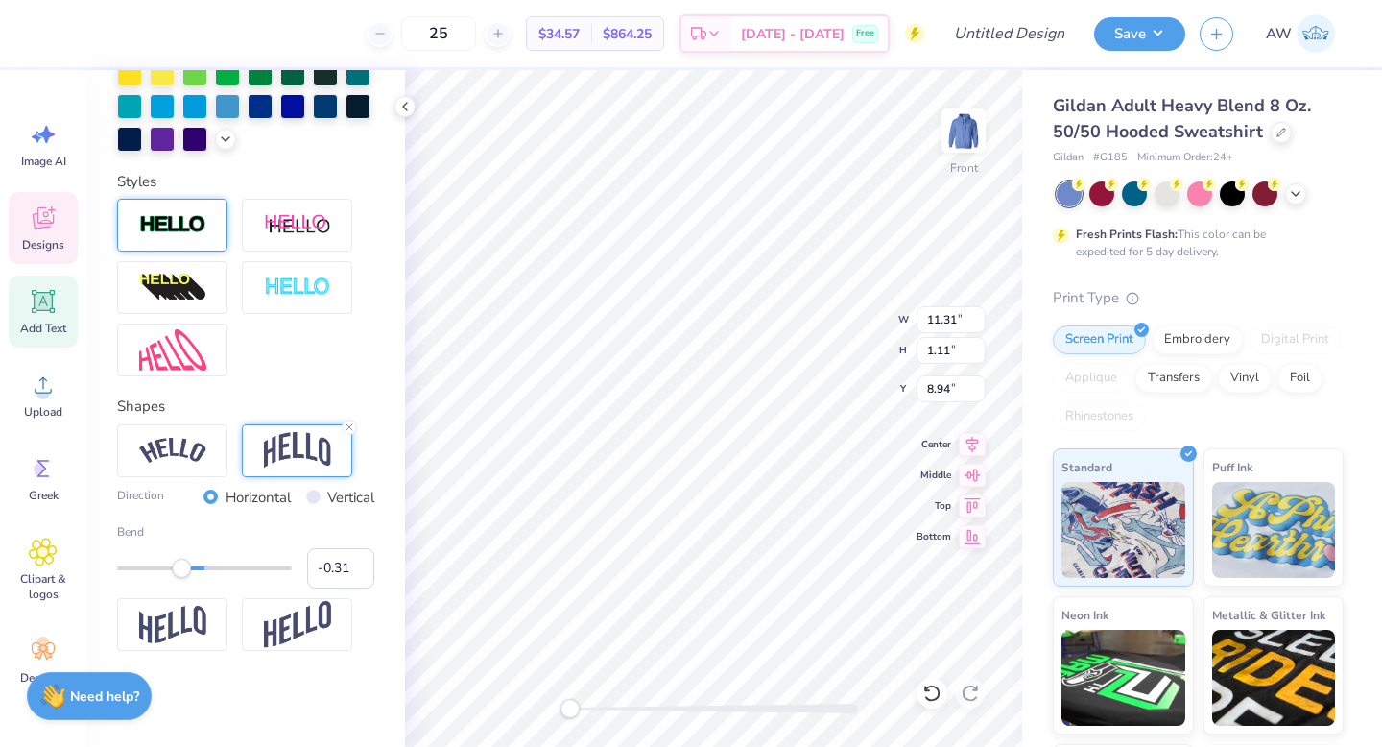
click at [178, 564] on div "Accessibility label" at bounding box center [181, 568] width 19 height 19
type input "-0.01"
drag, startPoint x: 182, startPoint y: 568, endPoint x: 203, endPoint y: 571, distance: 21.3
click at [203, 571] on div "Accessibility label" at bounding box center [203, 568] width 19 height 19
type input "0.16"
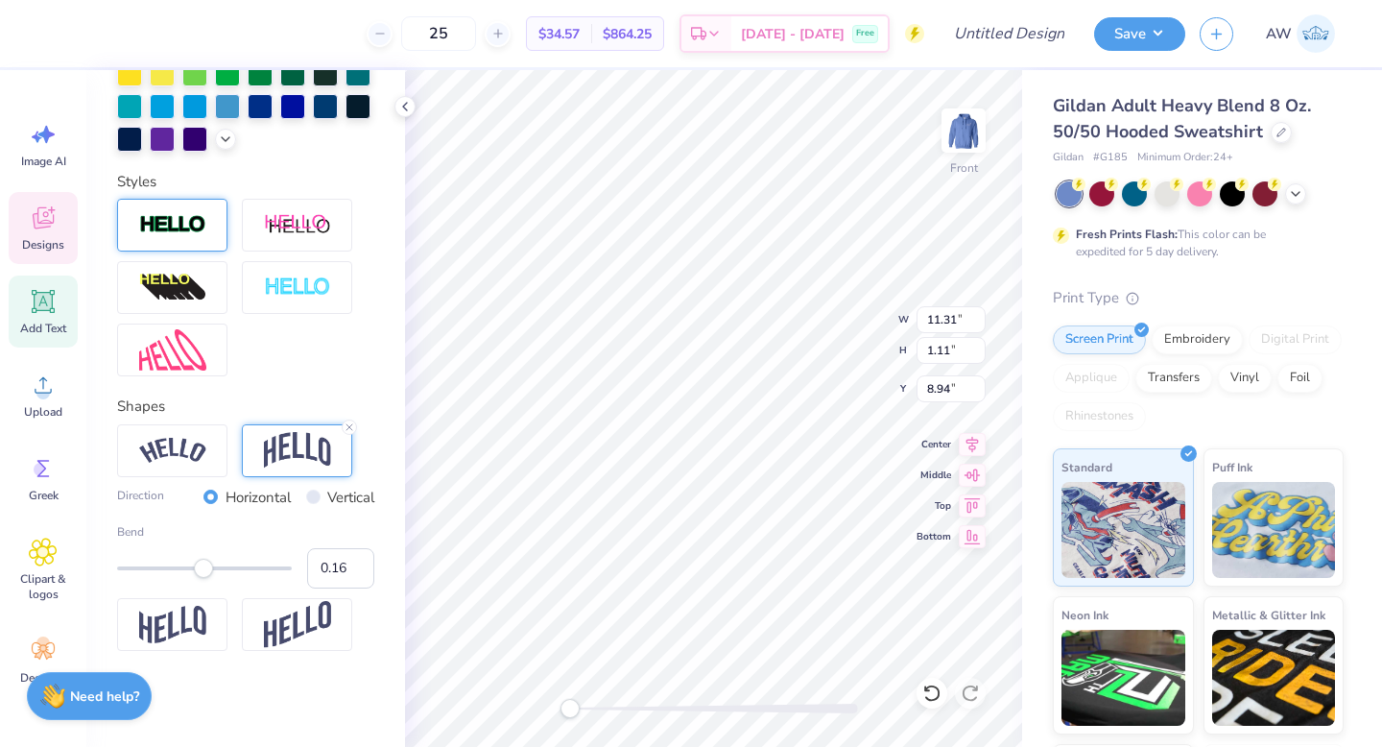
drag, startPoint x: 203, startPoint y: 571, endPoint x: 219, endPoint y: 571, distance: 15.4
click at [213, 571] on div "Accessibility label" at bounding box center [203, 568] width 19 height 19
type input "0.30"
drag, startPoint x: 219, startPoint y: 571, endPoint x: 231, endPoint y: 571, distance: 12.5
click at [228, 571] on div "Accessibility label" at bounding box center [218, 568] width 19 height 19
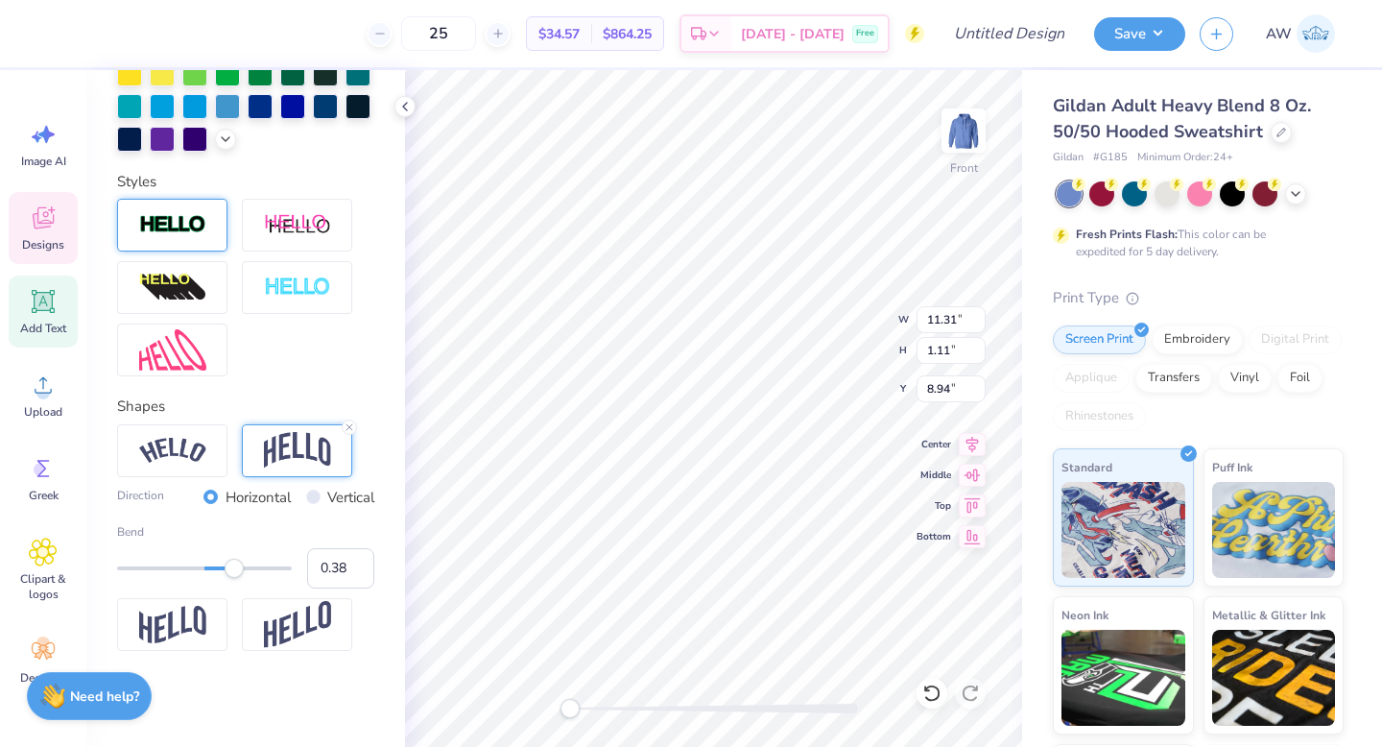
type input "0.40"
click at [239, 571] on div "Accessibility label" at bounding box center [234, 568] width 19 height 19
type input "0.56"
drag, startPoint x: 239, startPoint y: 571, endPoint x: 253, endPoint y: 571, distance: 14.4
click at [253, 571] on div "Accessibility label" at bounding box center [252, 568] width 19 height 19
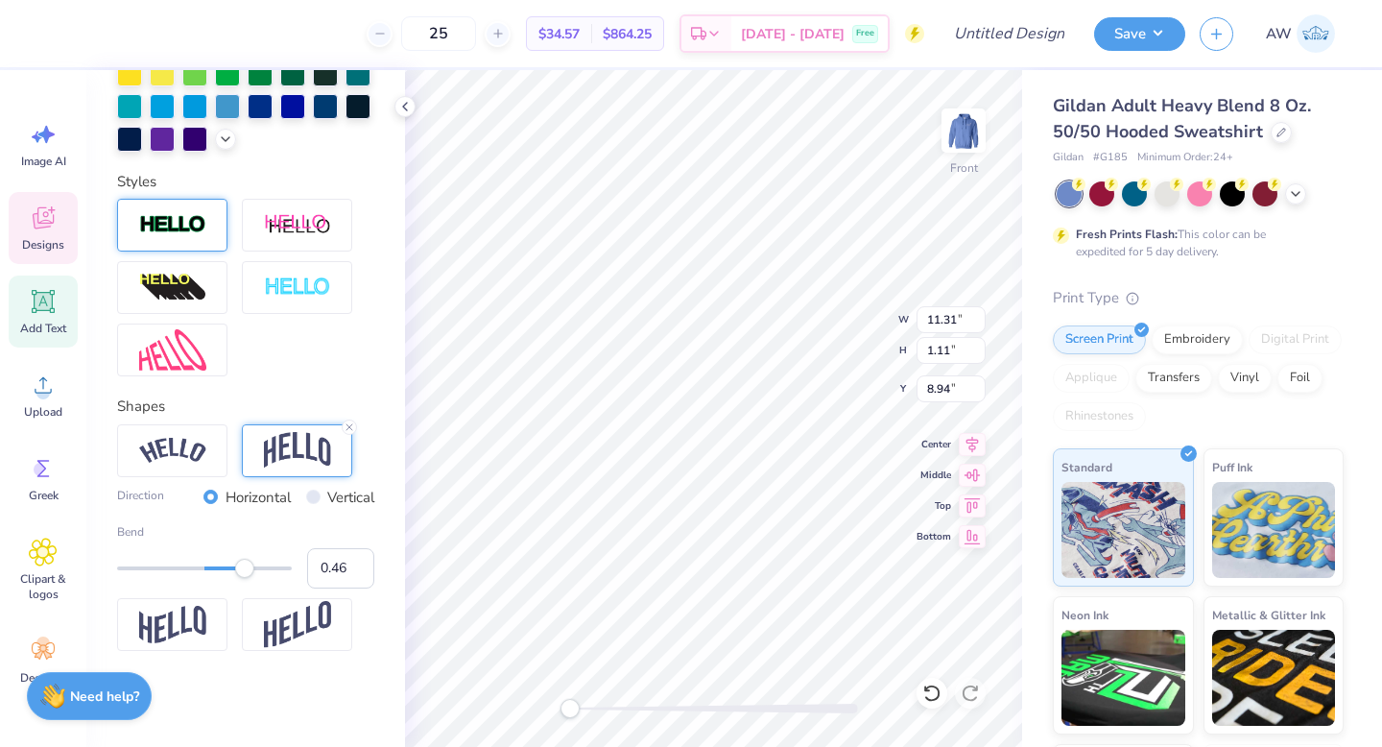
type input "0.45"
click at [244, 566] on div "Accessibility label" at bounding box center [244, 568] width 19 height 19
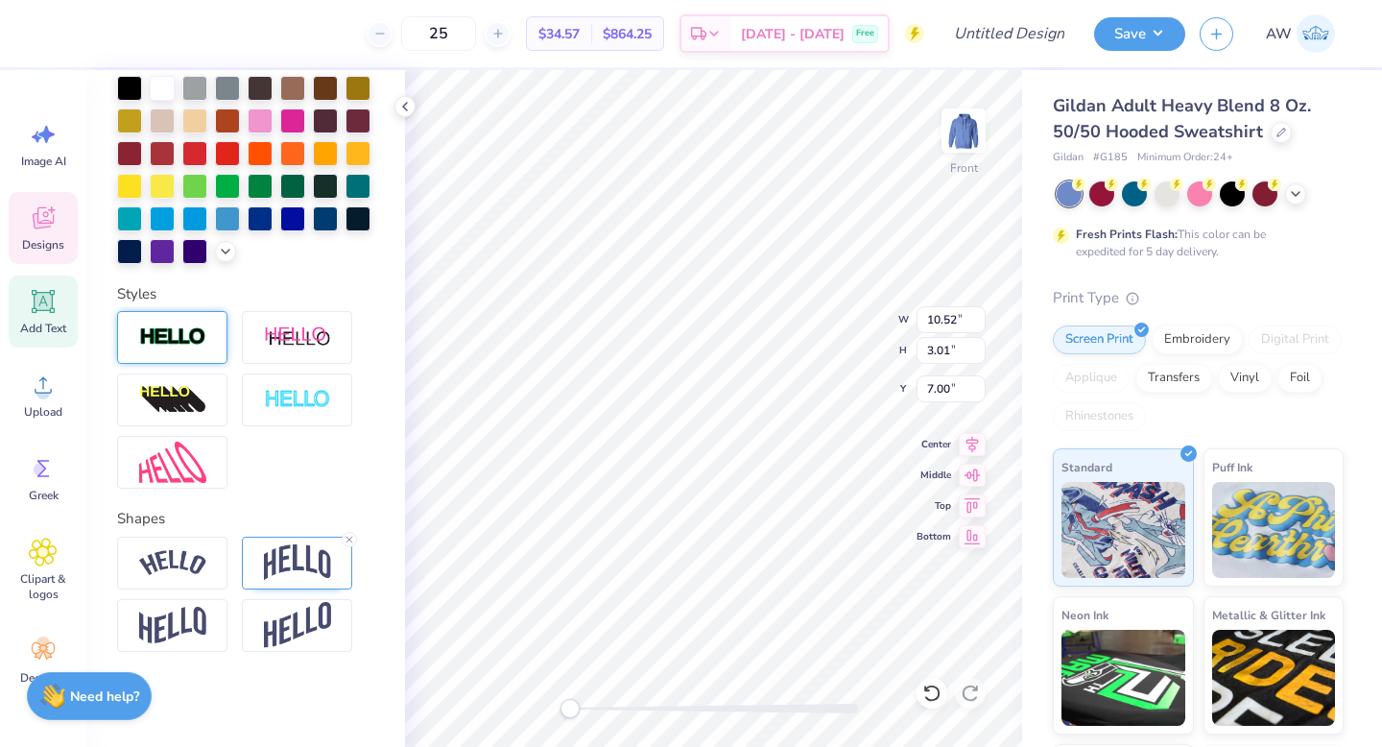
scroll to position [0, 0]
type textarea "P"
type textarea "F"
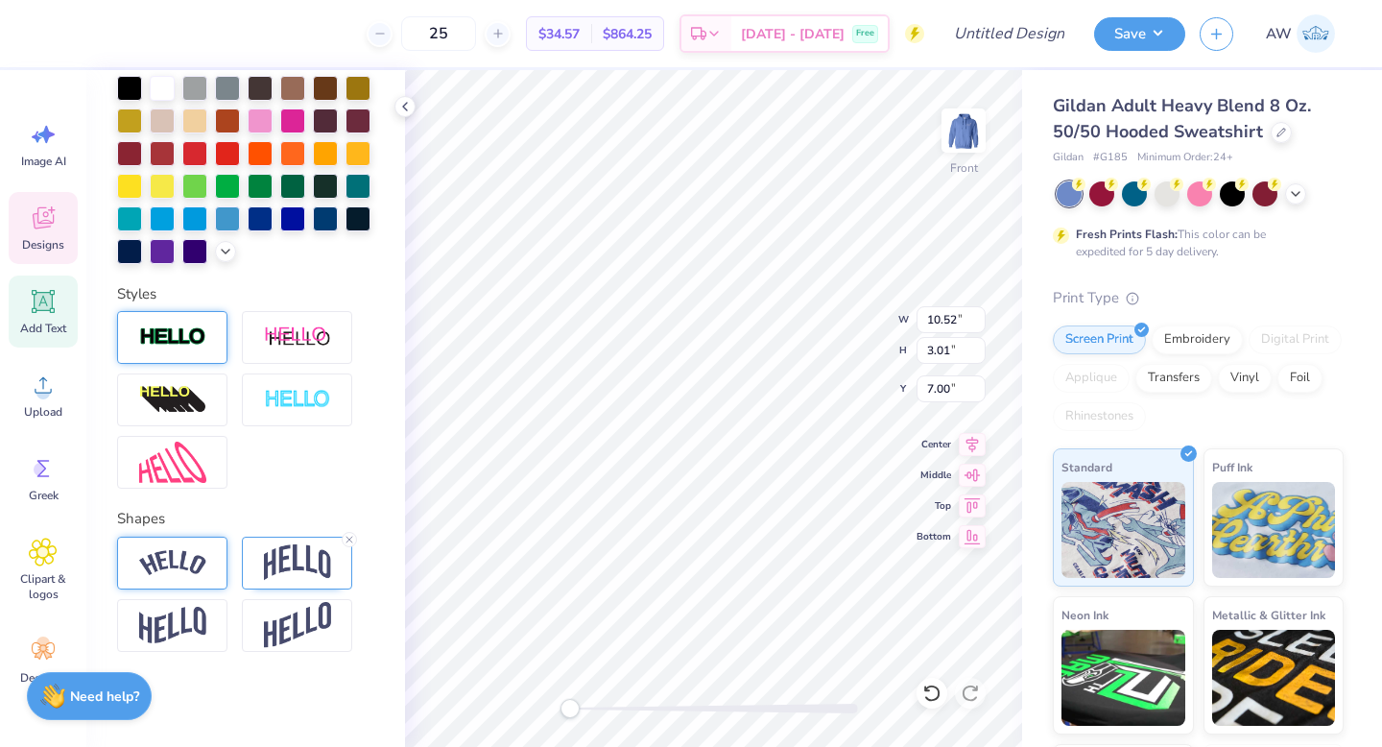
type textarea "Generation Action"
click at [198, 575] on div at bounding box center [172, 563] width 110 height 53
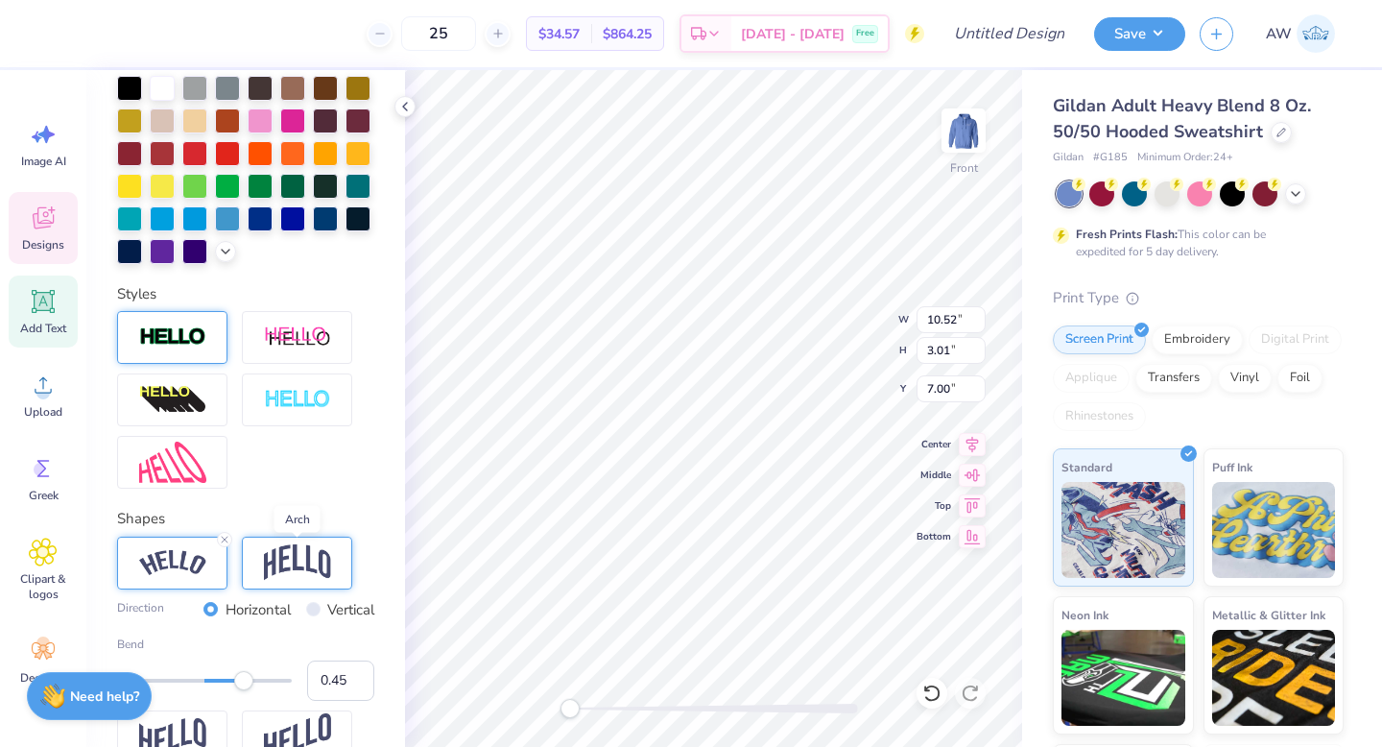
click at [291, 571] on img at bounding box center [297, 562] width 67 height 36
type input "-0.31"
drag, startPoint x: 246, startPoint y: 680, endPoint x: 178, endPoint y: 679, distance: 68.2
click at [178, 679] on div "Accessibility label" at bounding box center [177, 680] width 19 height 19
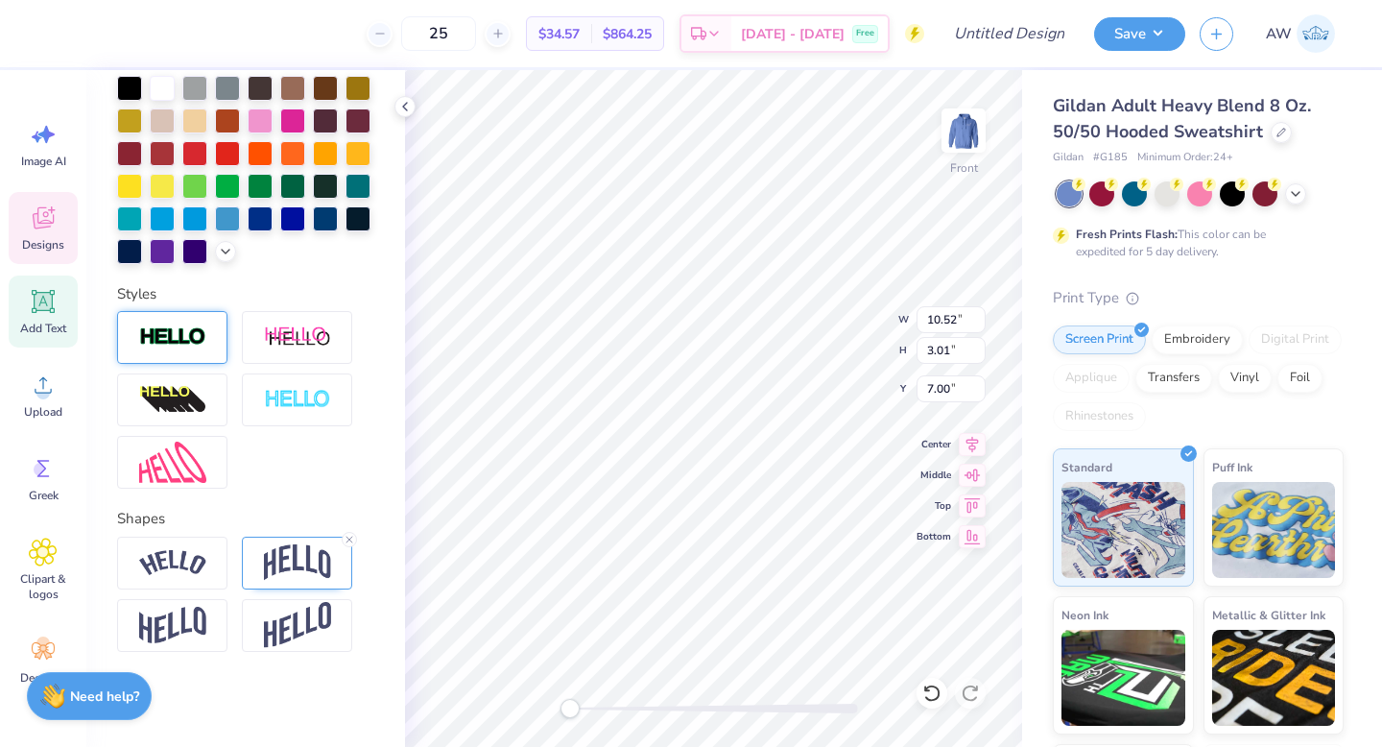
type input "10.52"
type input "3.01"
type input "7.00"
type input "7.02"
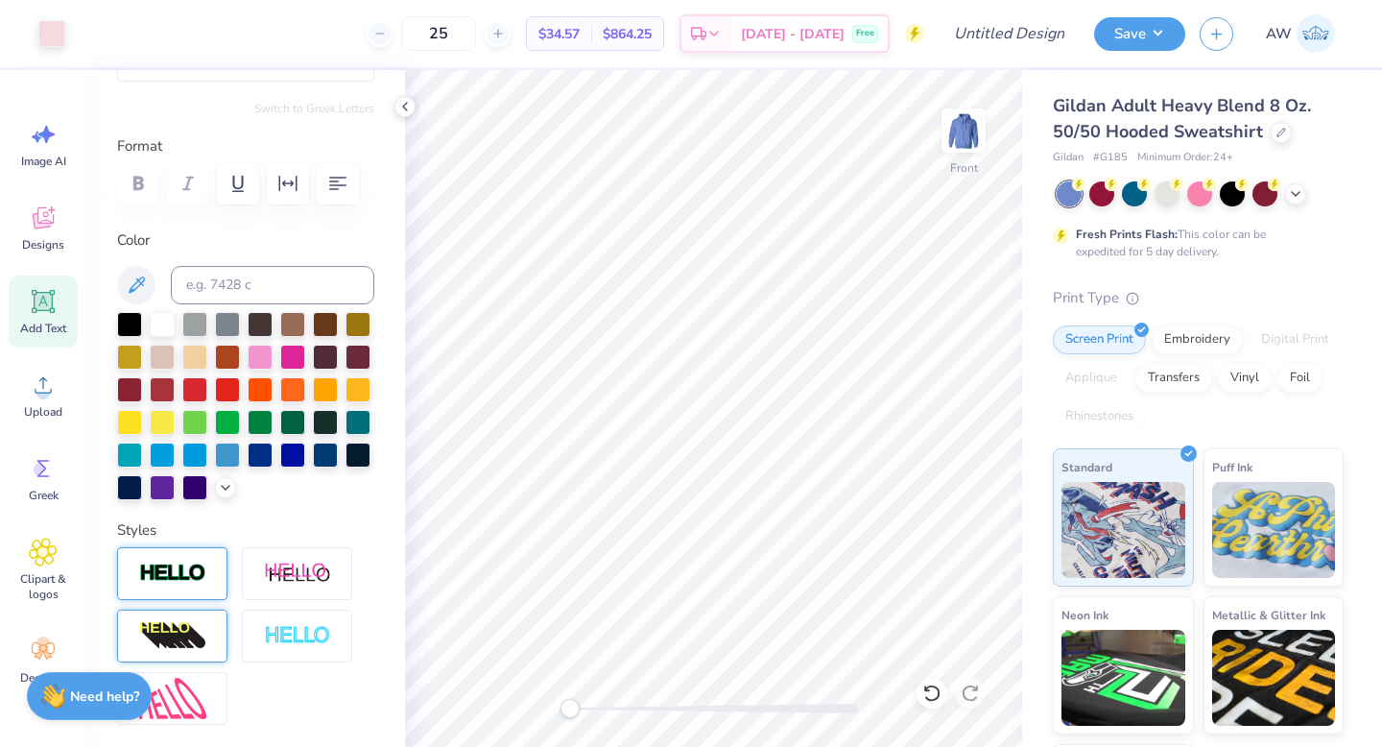
scroll to position [43, 0]
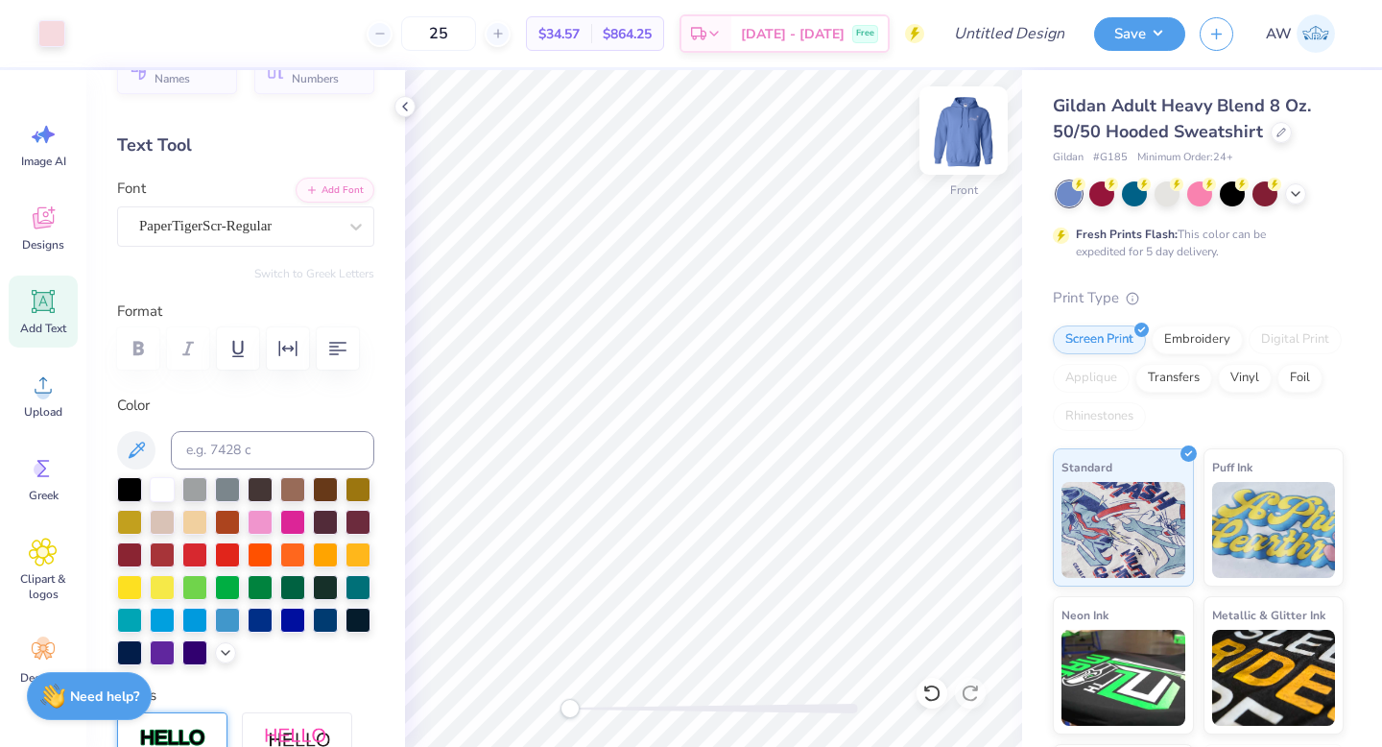
click at [962, 144] on img at bounding box center [963, 130] width 77 height 77
